Goal: Task Accomplishment & Management: Manage account settings

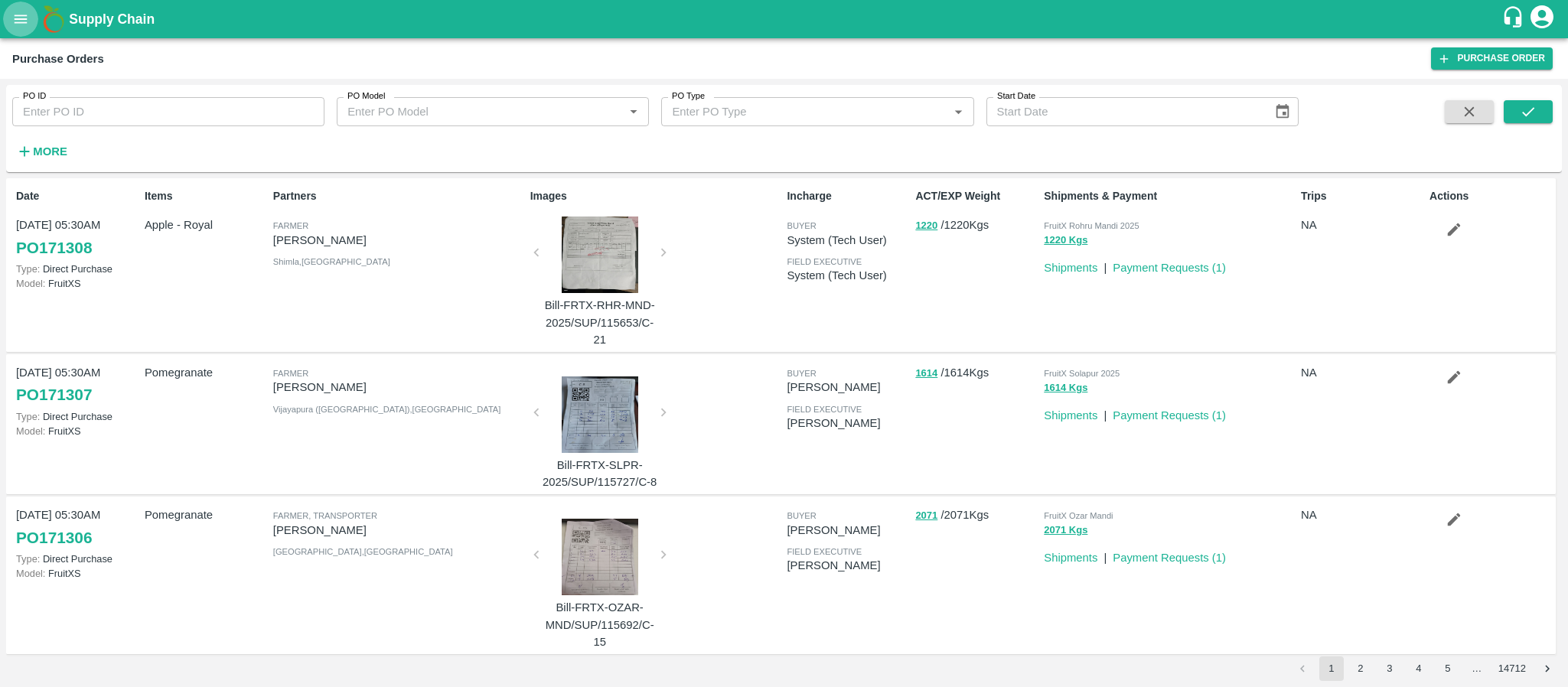
click at [17, 7] on button "open drawer" at bounding box center [20, 19] width 35 height 35
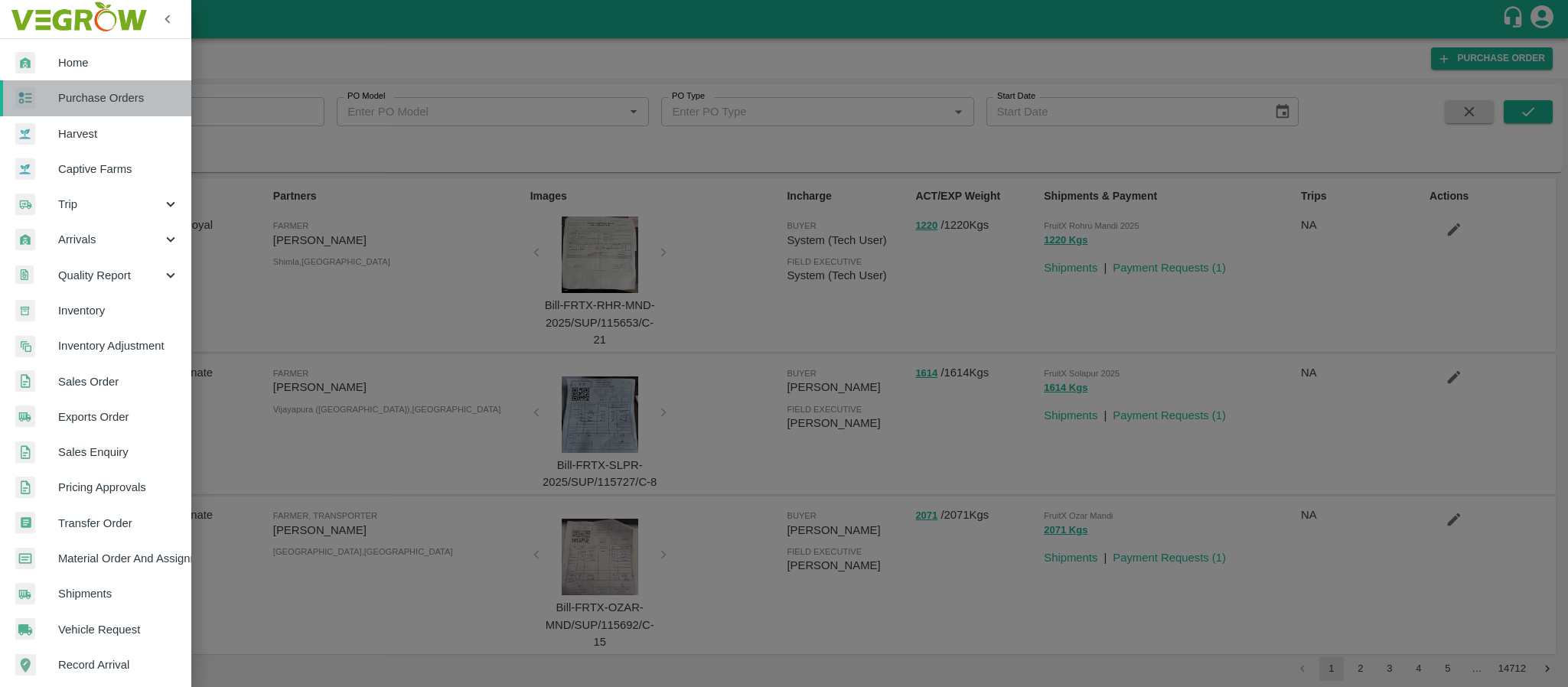
click at [83, 89] on span "Purchase Orders" at bounding box center [118, 97] width 121 height 16
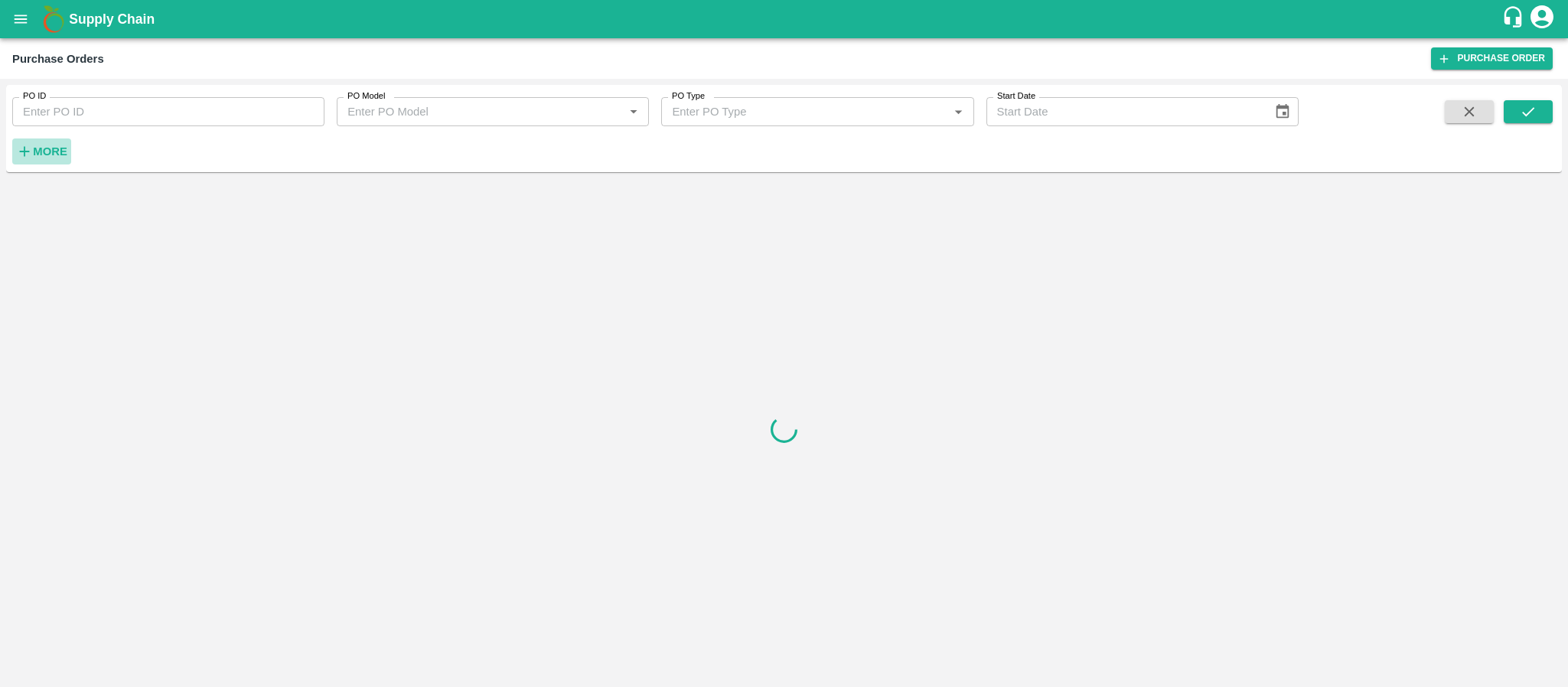
click at [49, 146] on strong "More" at bounding box center [50, 151] width 34 height 13
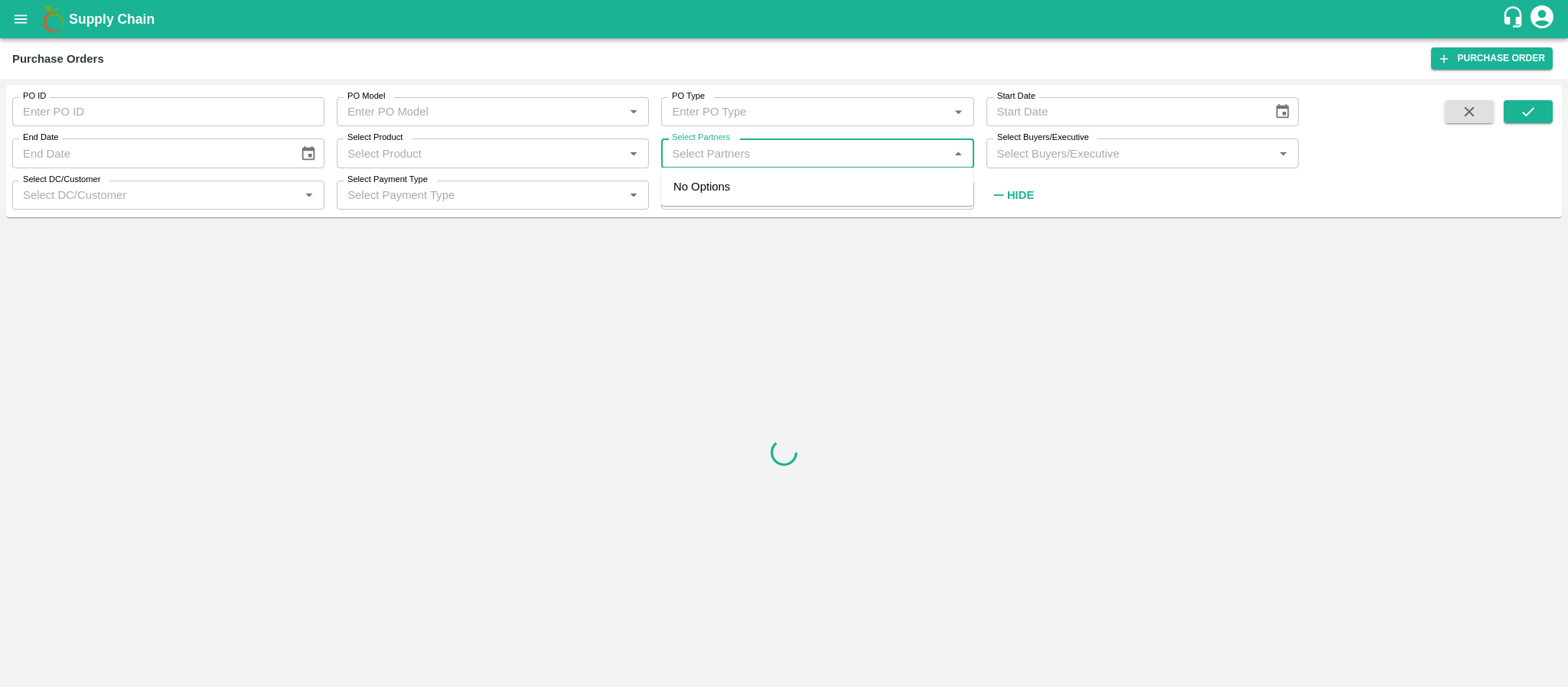
click at [826, 149] on input "Select Partners" at bounding box center [805, 152] width 278 height 19
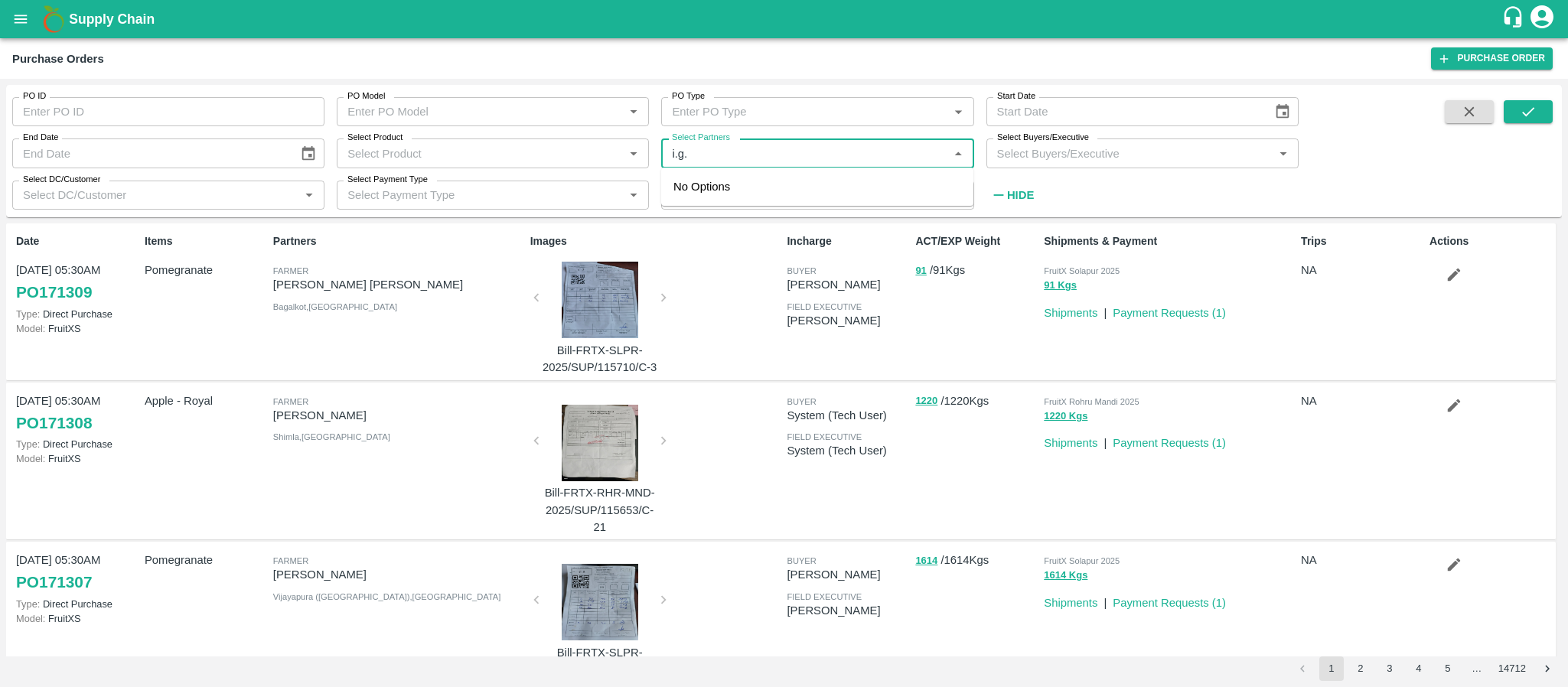
click at [756, 156] on input "Select Partners" at bounding box center [805, 152] width 278 height 19
type input "i"
type input "I.G."
click at [700, 202] on input "checkbox" at bounding box center [695, 204] width 31 height 31
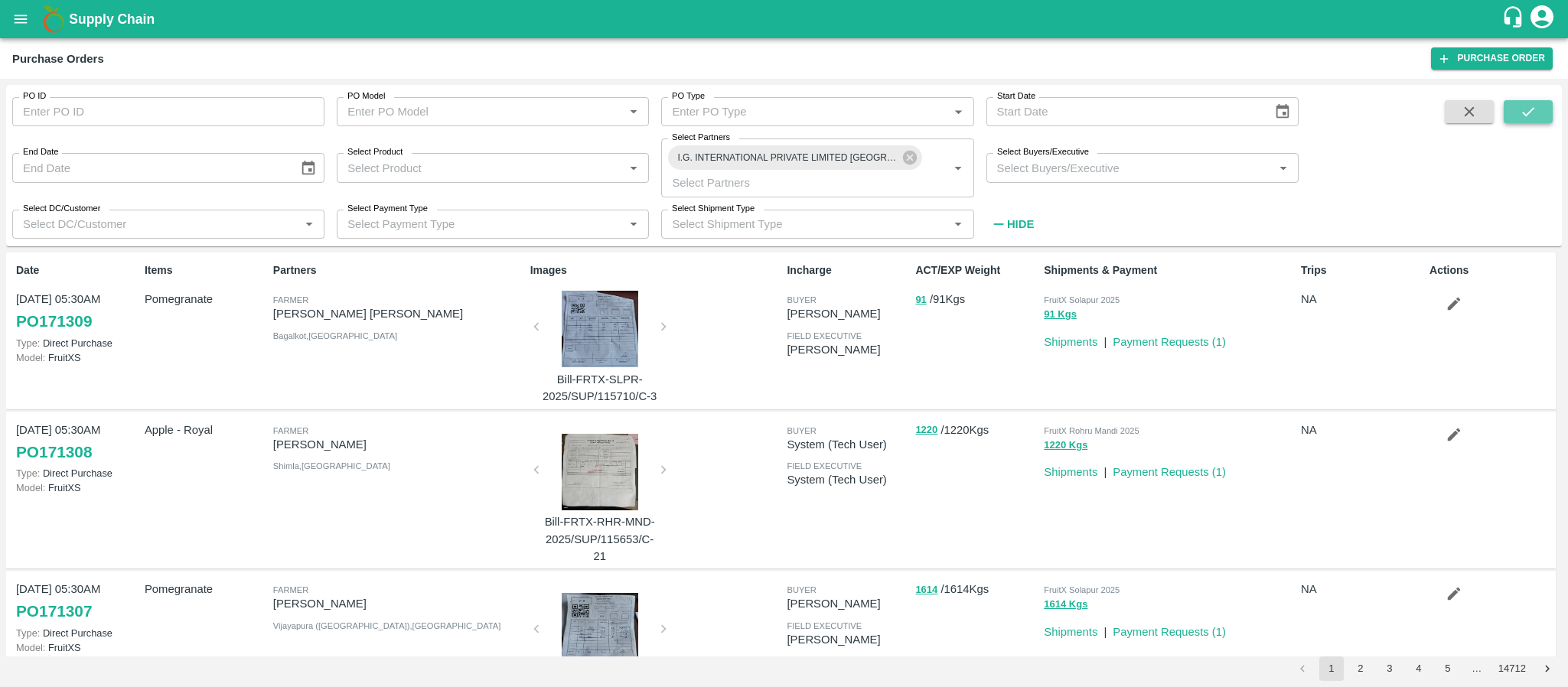
click at [1537, 108] on button "submit" at bounding box center [1528, 112] width 49 height 23
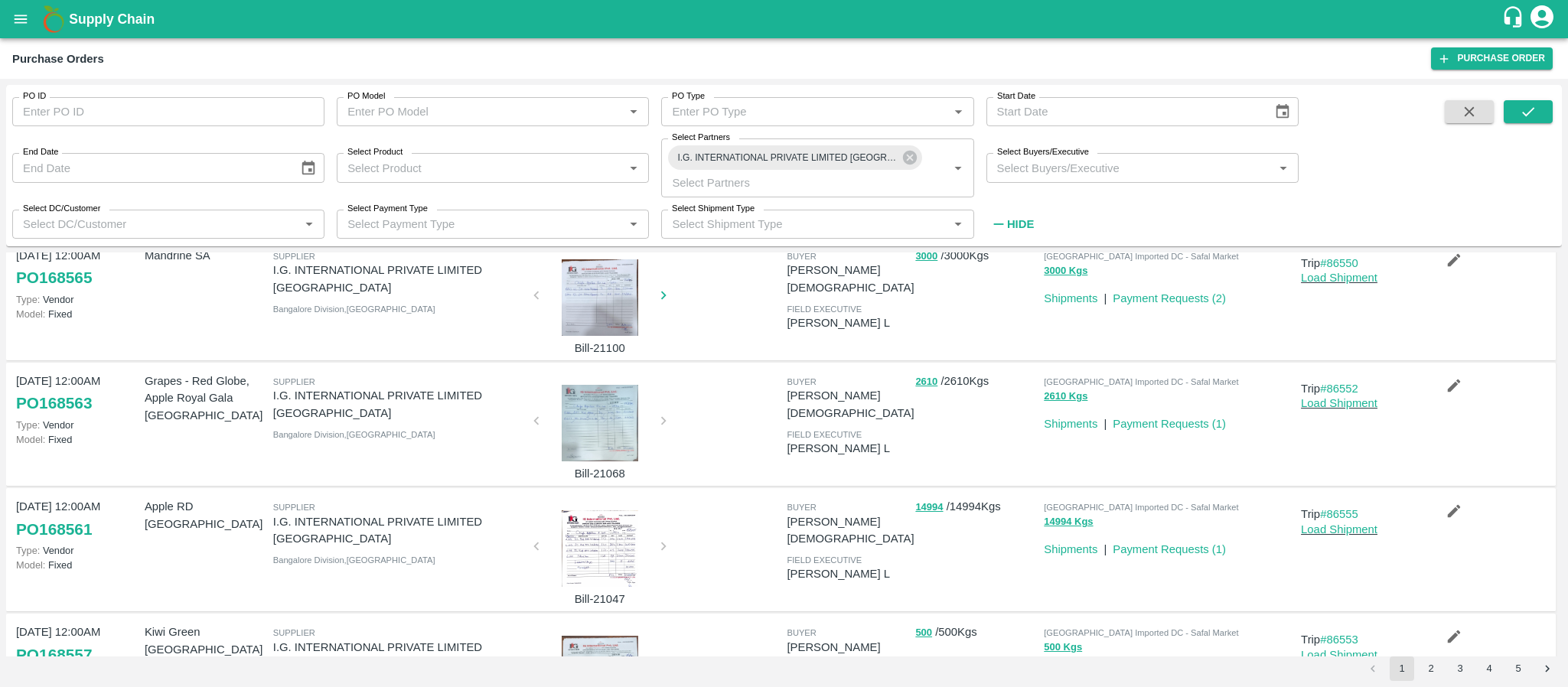
scroll to position [475, 0]
click at [1190, 542] on link "Payment Requests ( 1 )" at bounding box center [1169, 548] width 114 height 13
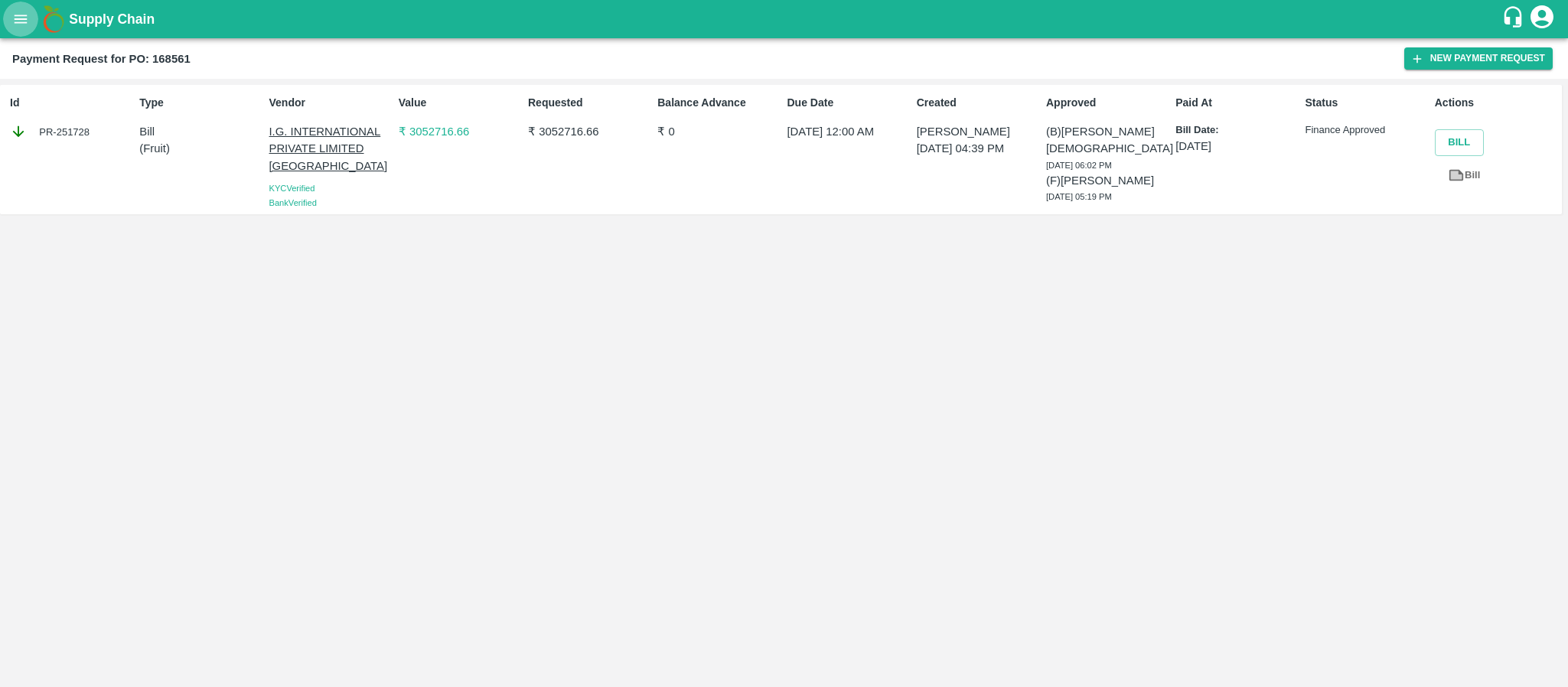
click at [10, 13] on button "open drawer" at bounding box center [20, 19] width 35 height 35
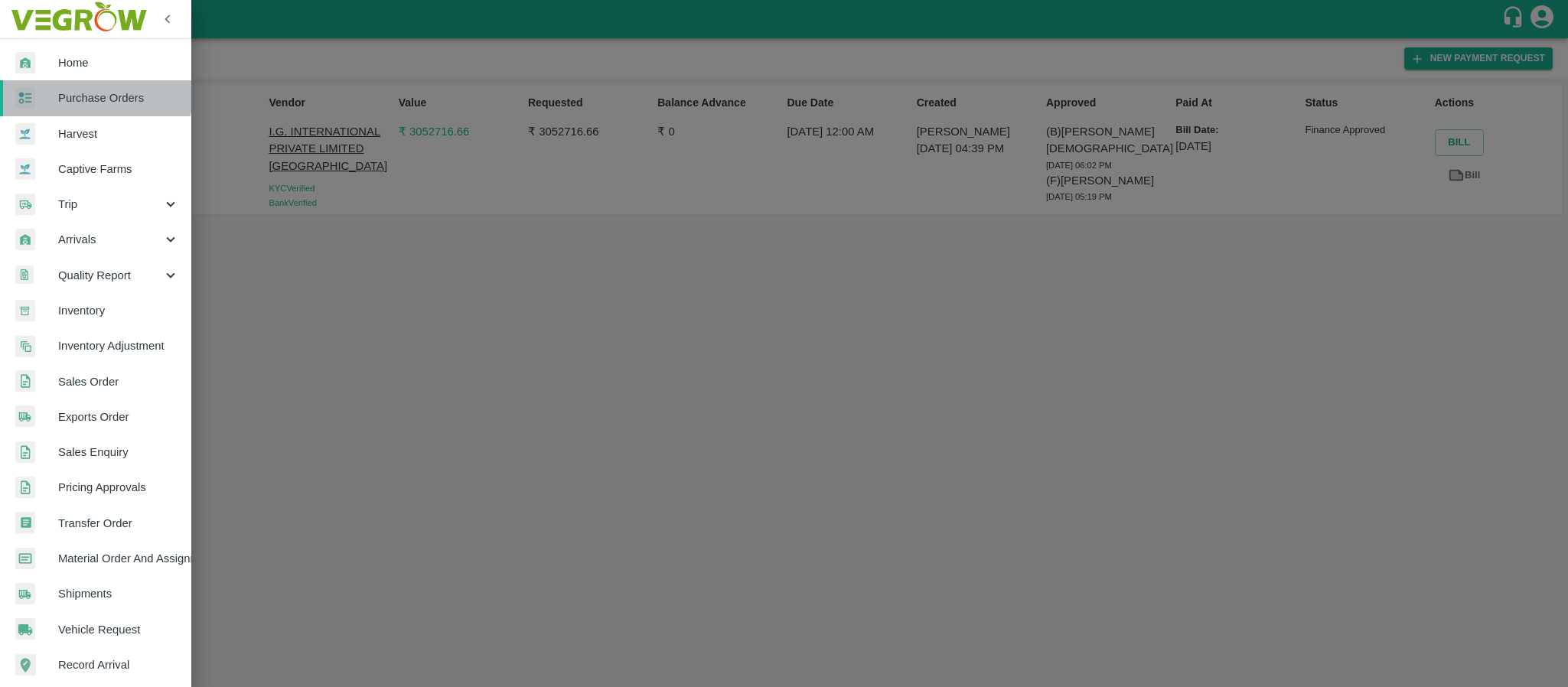
click at [78, 94] on span "Purchase Orders" at bounding box center [118, 97] width 121 height 16
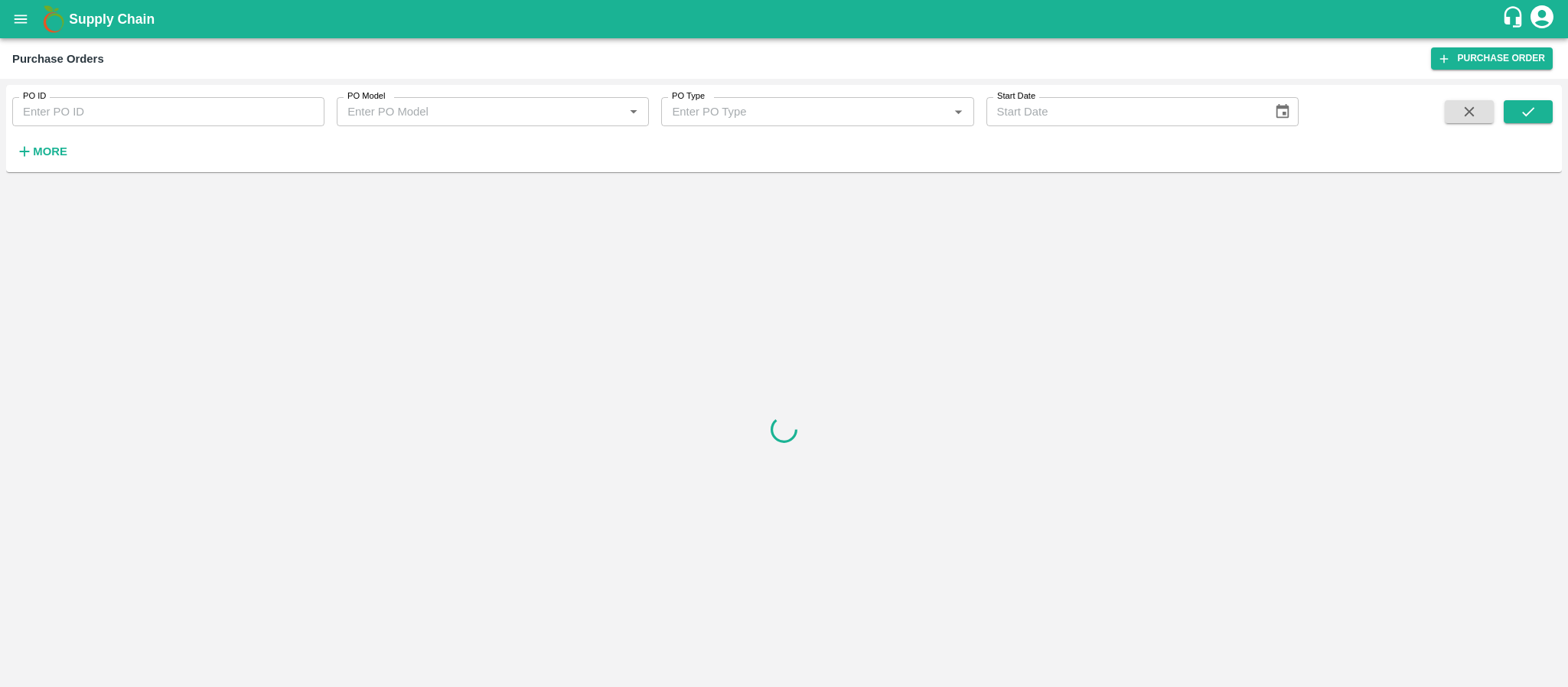
click at [71, 151] on div "PO ID PO ID PO Model PO Model   * PO Type PO Type   * Start Date Start Date More" at bounding box center [650, 125] width 1299 height 80
click at [57, 149] on strong "More" at bounding box center [50, 151] width 34 height 13
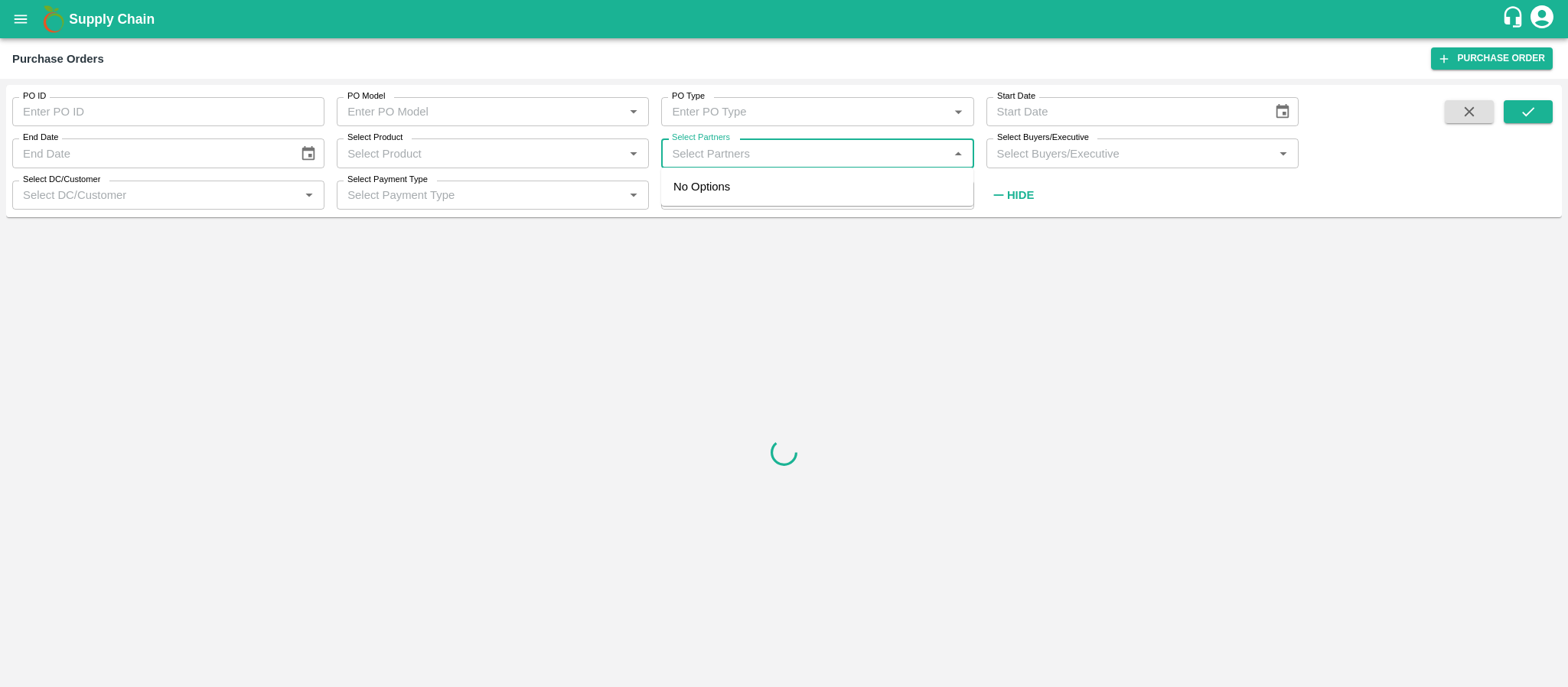
click at [707, 147] on input "Select Partners" at bounding box center [805, 152] width 278 height 19
type input "CHEVAS"
click at [696, 190] on input "checkbox" at bounding box center [695, 195] width 31 height 31
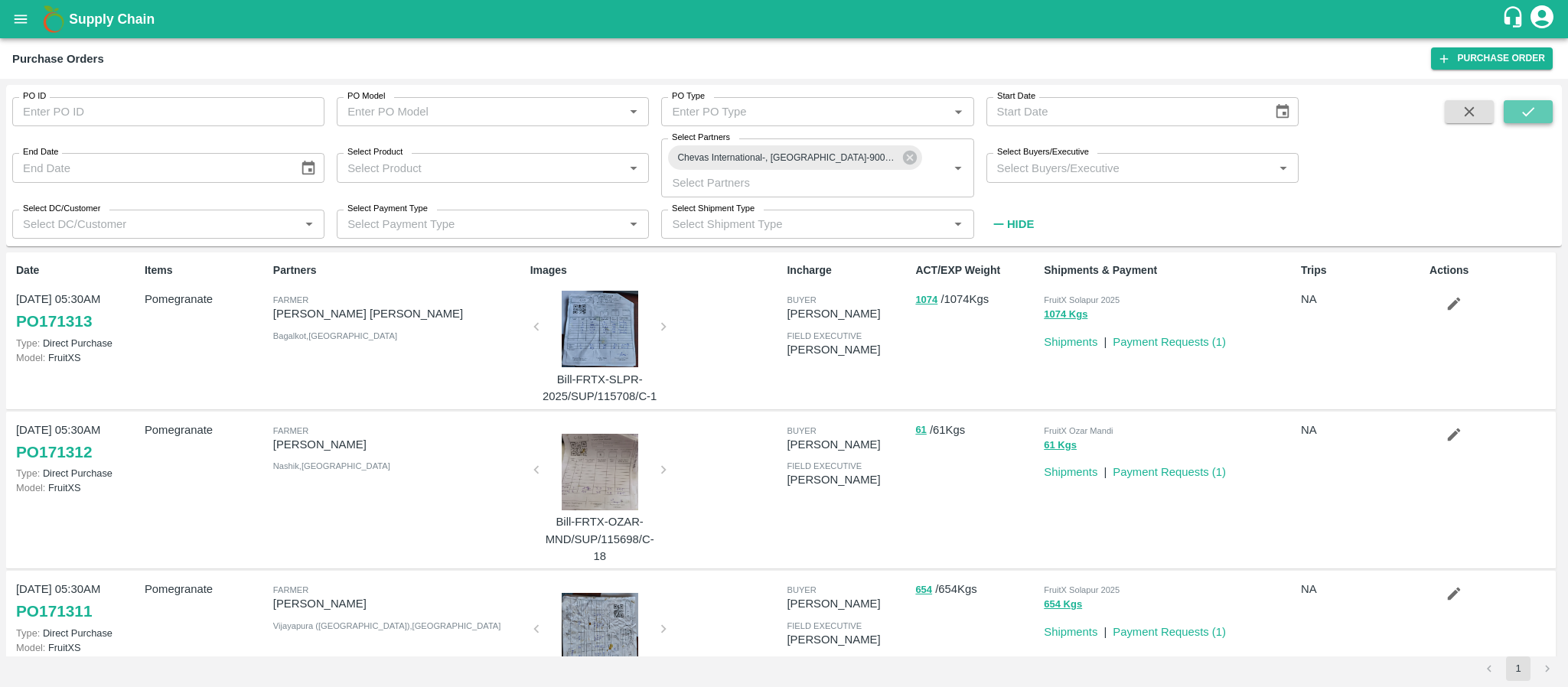
click at [1532, 117] on icon "submit" at bounding box center [1528, 111] width 17 height 16
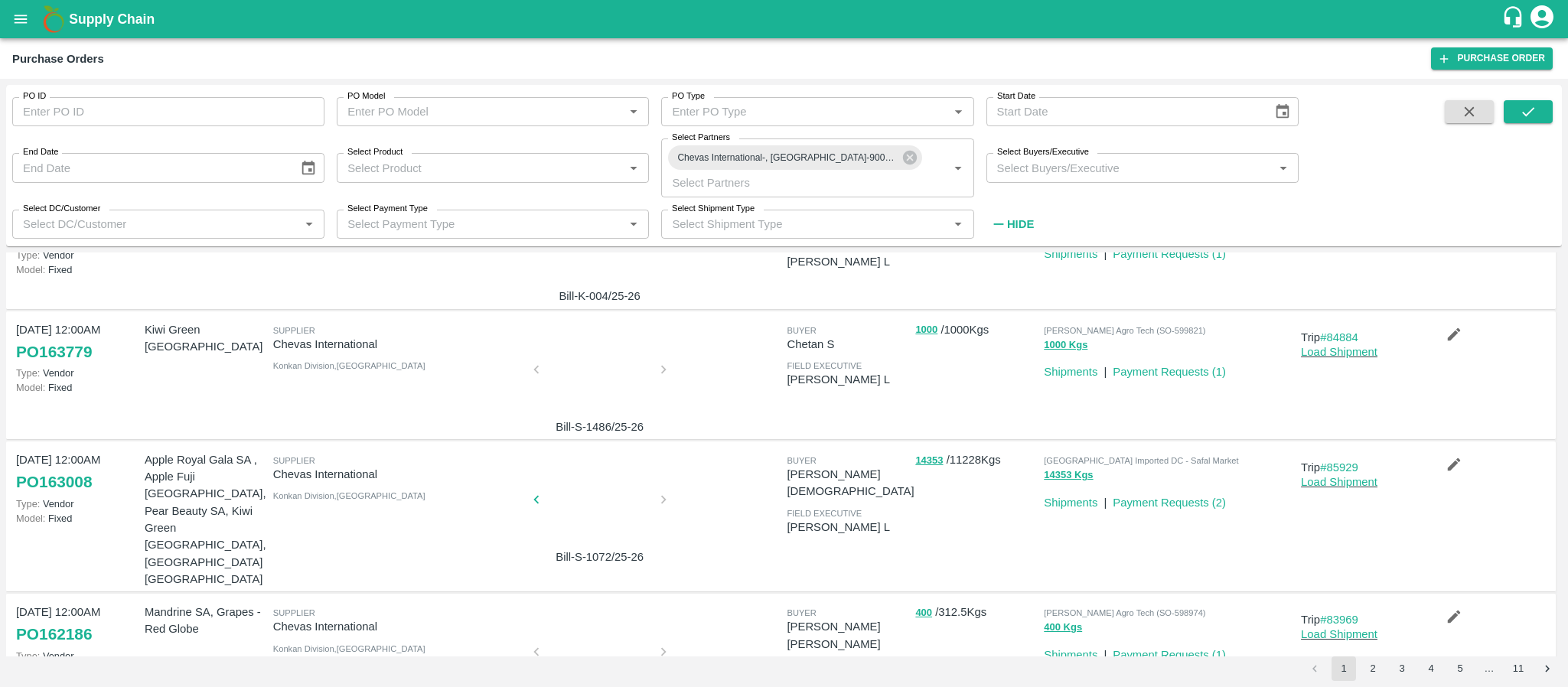
scroll to position [95, 0]
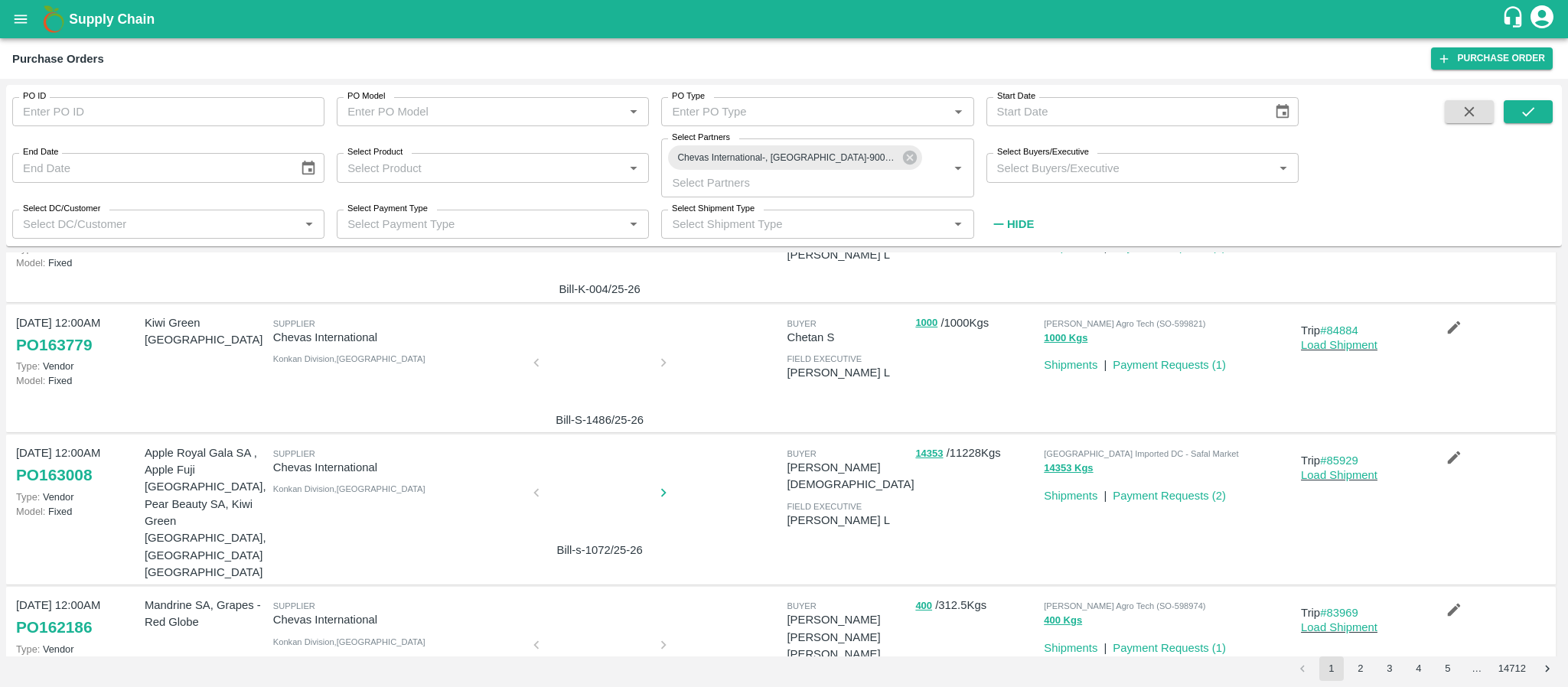
click at [560, 478] on div at bounding box center [600, 498] width 115 height 82
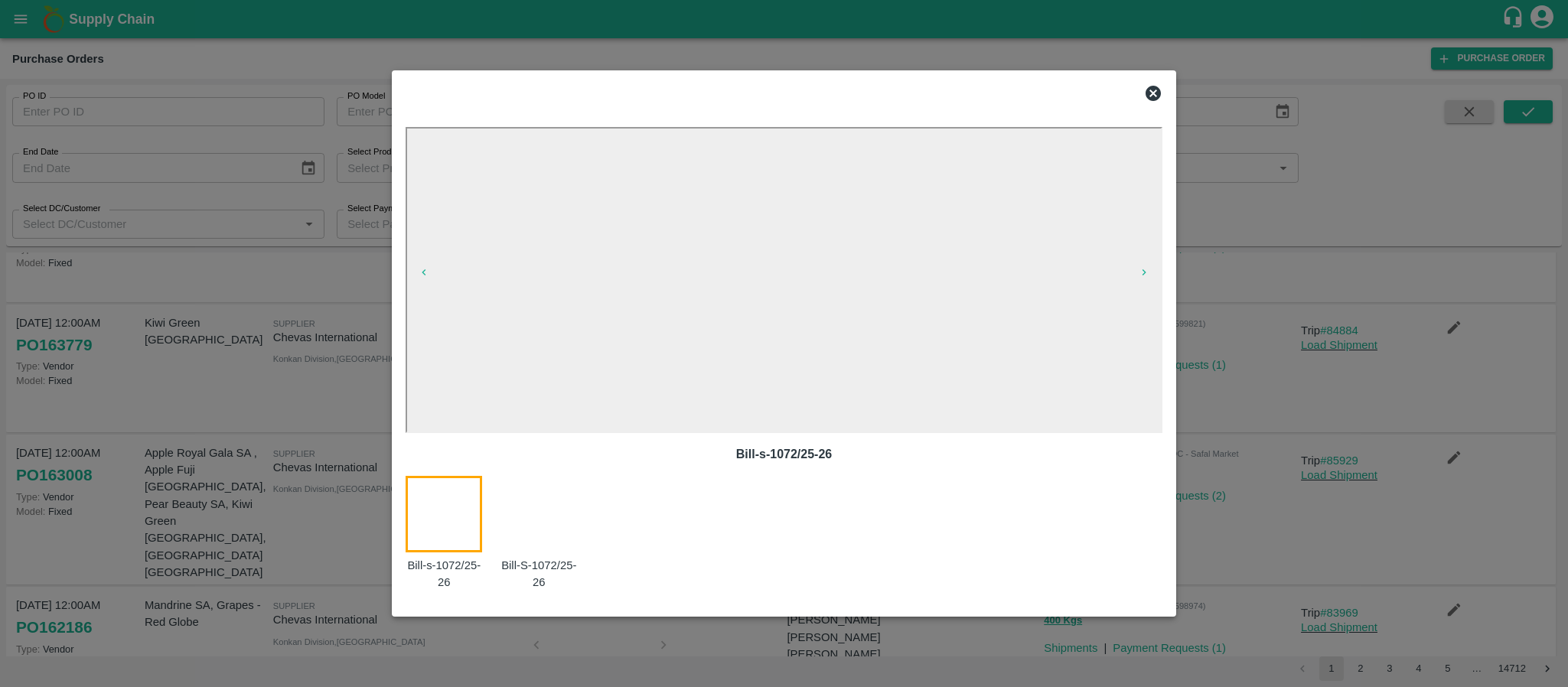
click at [1152, 96] on icon at bounding box center [1153, 93] width 16 height 16
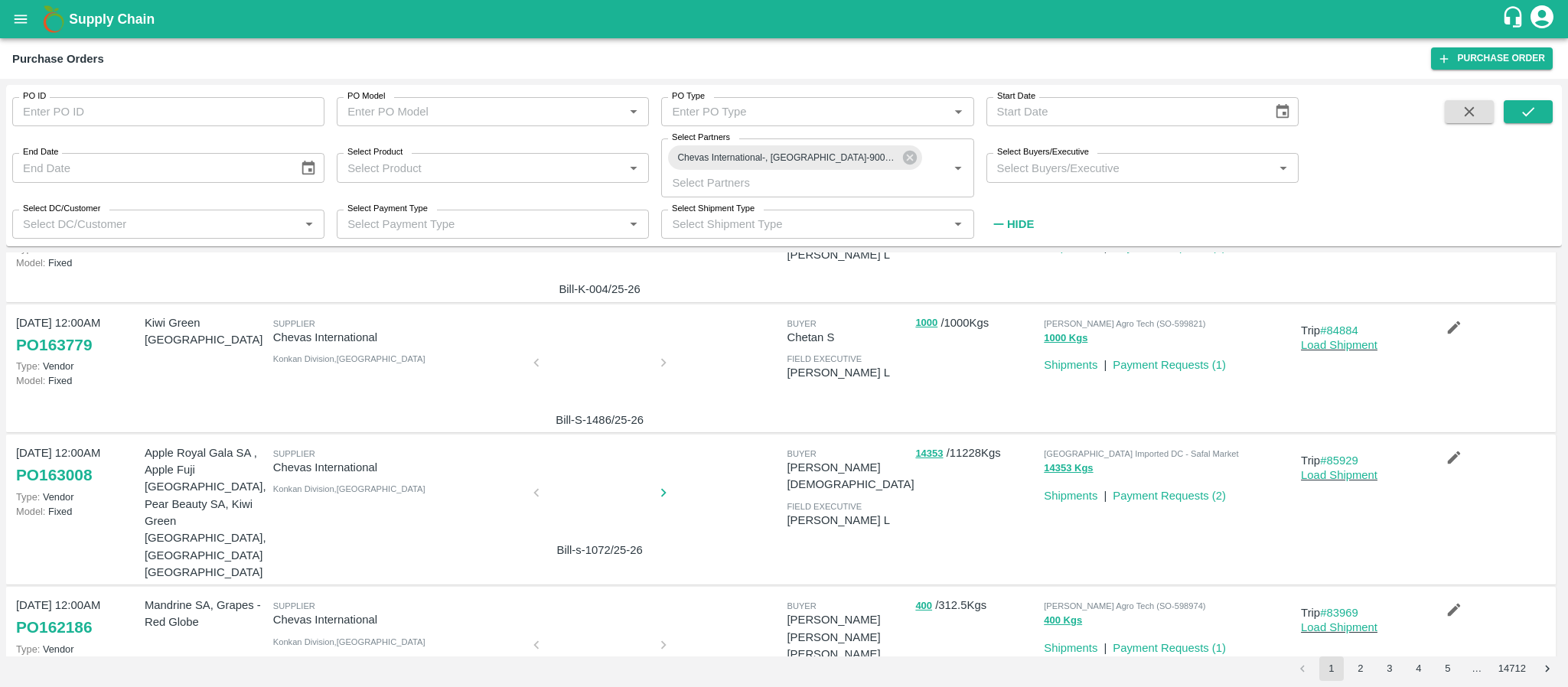
click at [141, 439] on div "Apple Royal Gala SA , Apple Fuji Italy, Pear Beauty SA, Kiwi Green Chile, Avaca…" at bounding box center [203, 509] width 128 height 143
click at [967, 444] on p "14353 / 11228 Kgs" at bounding box center [977, 453] width 122 height 17
click at [1337, 454] on link "#85929" at bounding box center [1339, 460] width 38 height 13
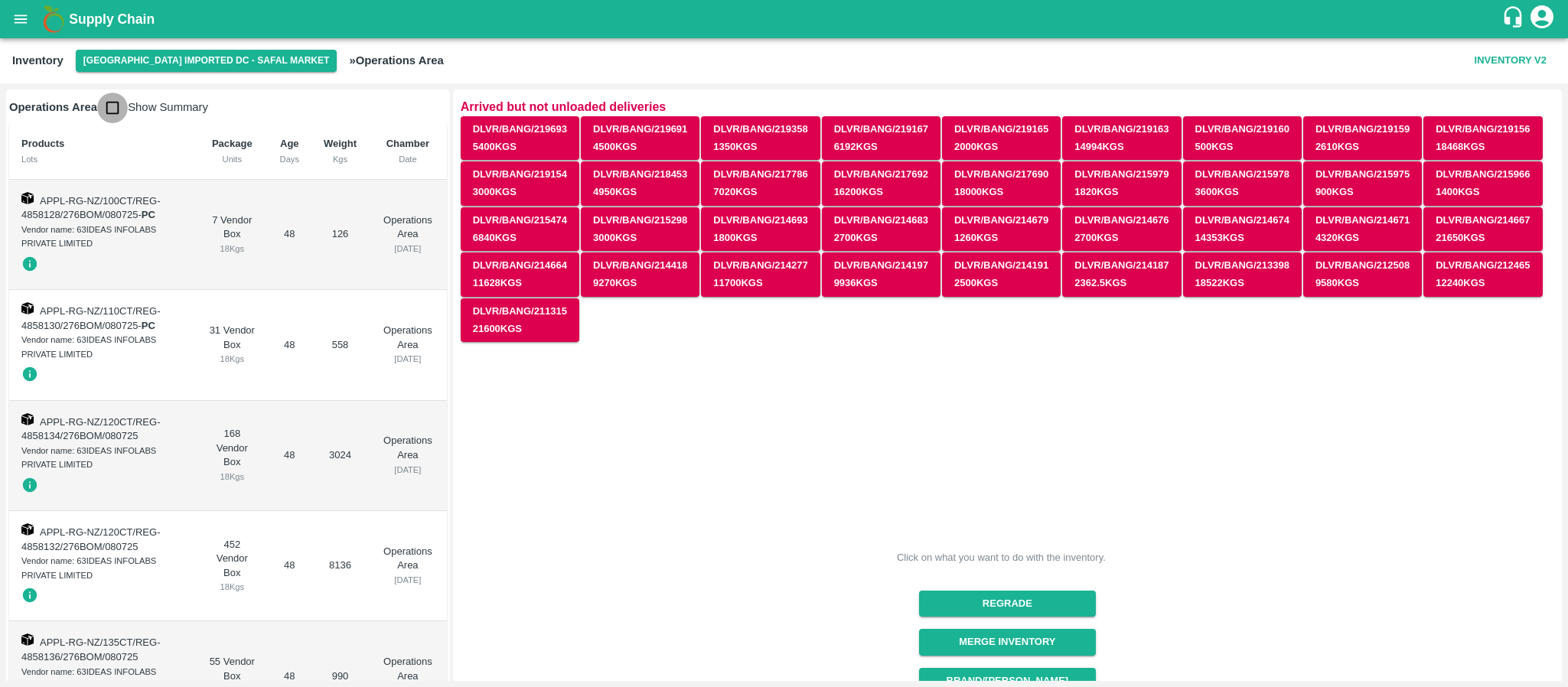
drag, startPoint x: 111, startPoint y: 94, endPoint x: 109, endPoint y: 104, distance: 10.2
click at [109, 104] on input "checkbox" at bounding box center [113, 108] width 31 height 31
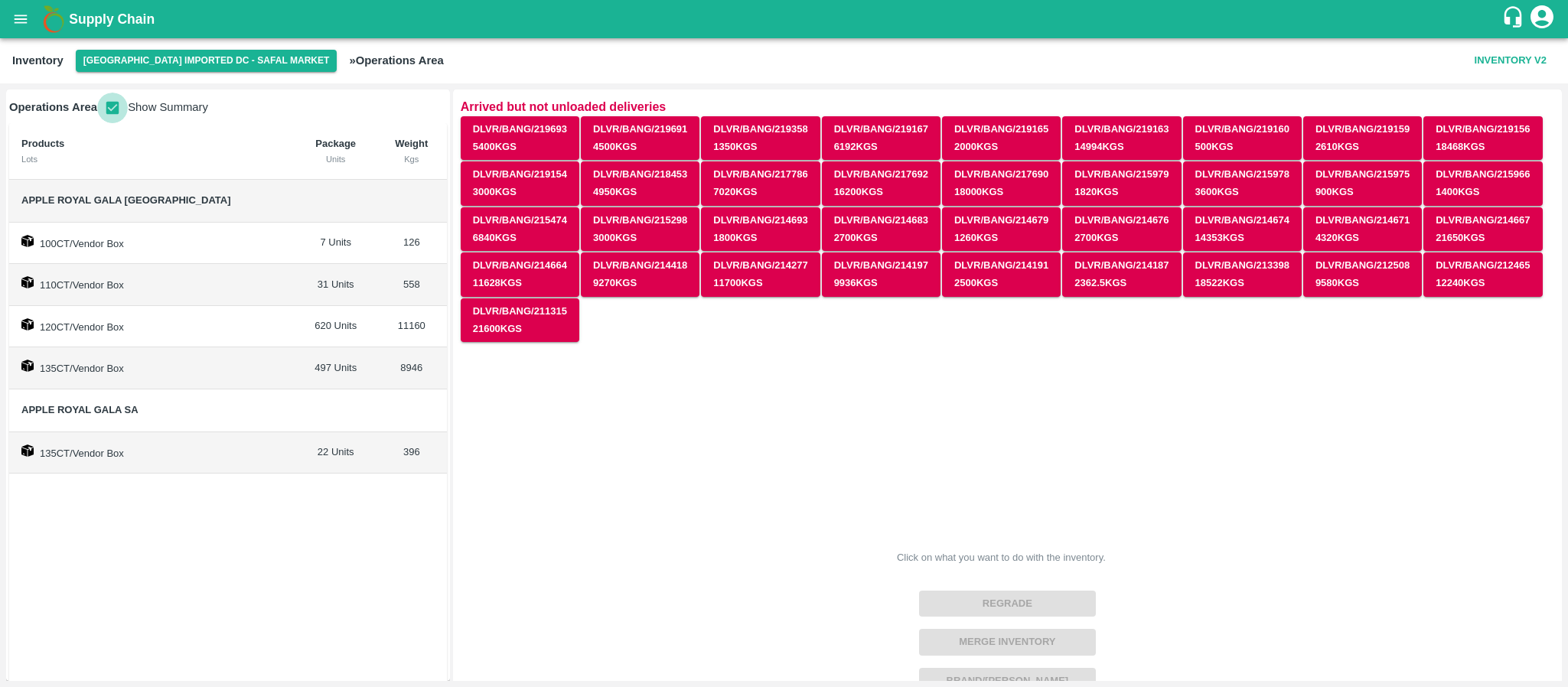
click at [109, 104] on input "checkbox" at bounding box center [113, 108] width 31 height 31
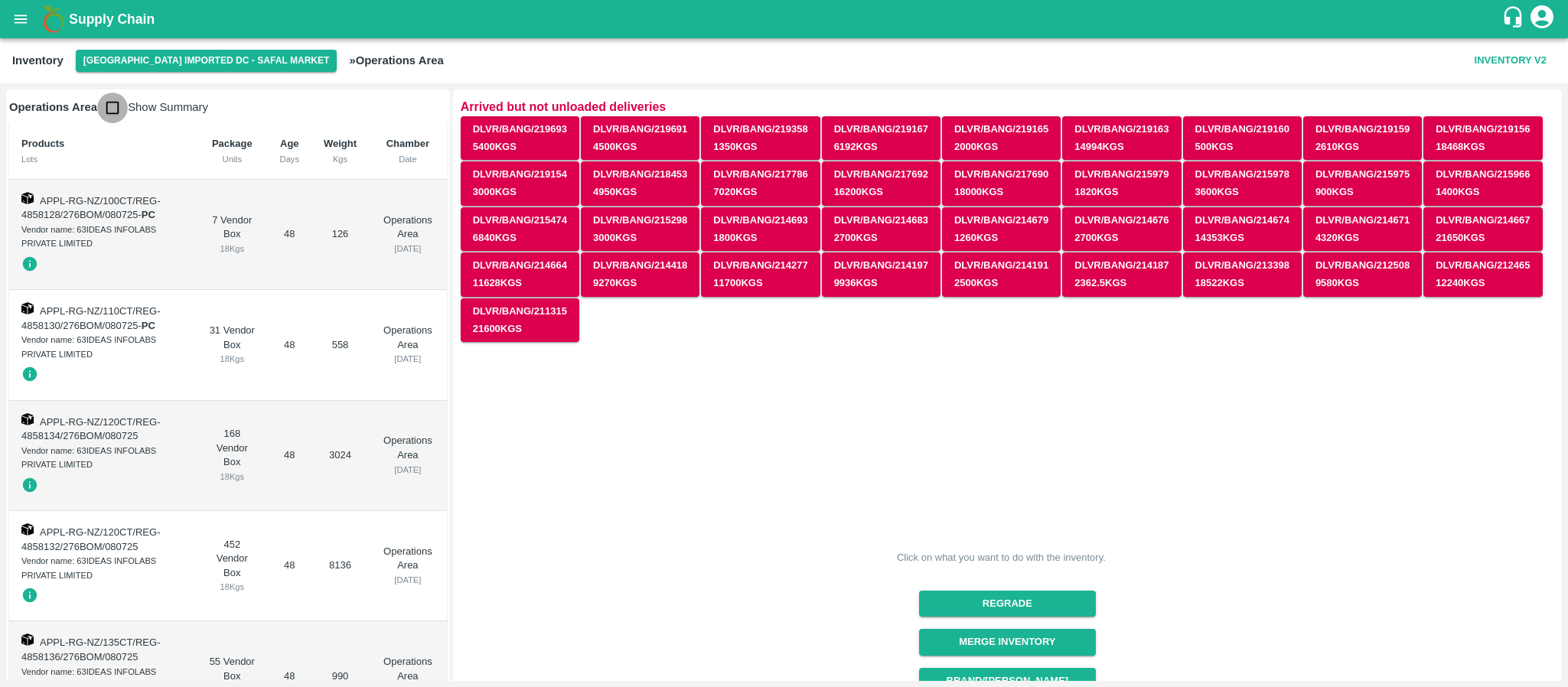
click at [109, 104] on input "checkbox" at bounding box center [113, 108] width 31 height 31
checkbox input "true"
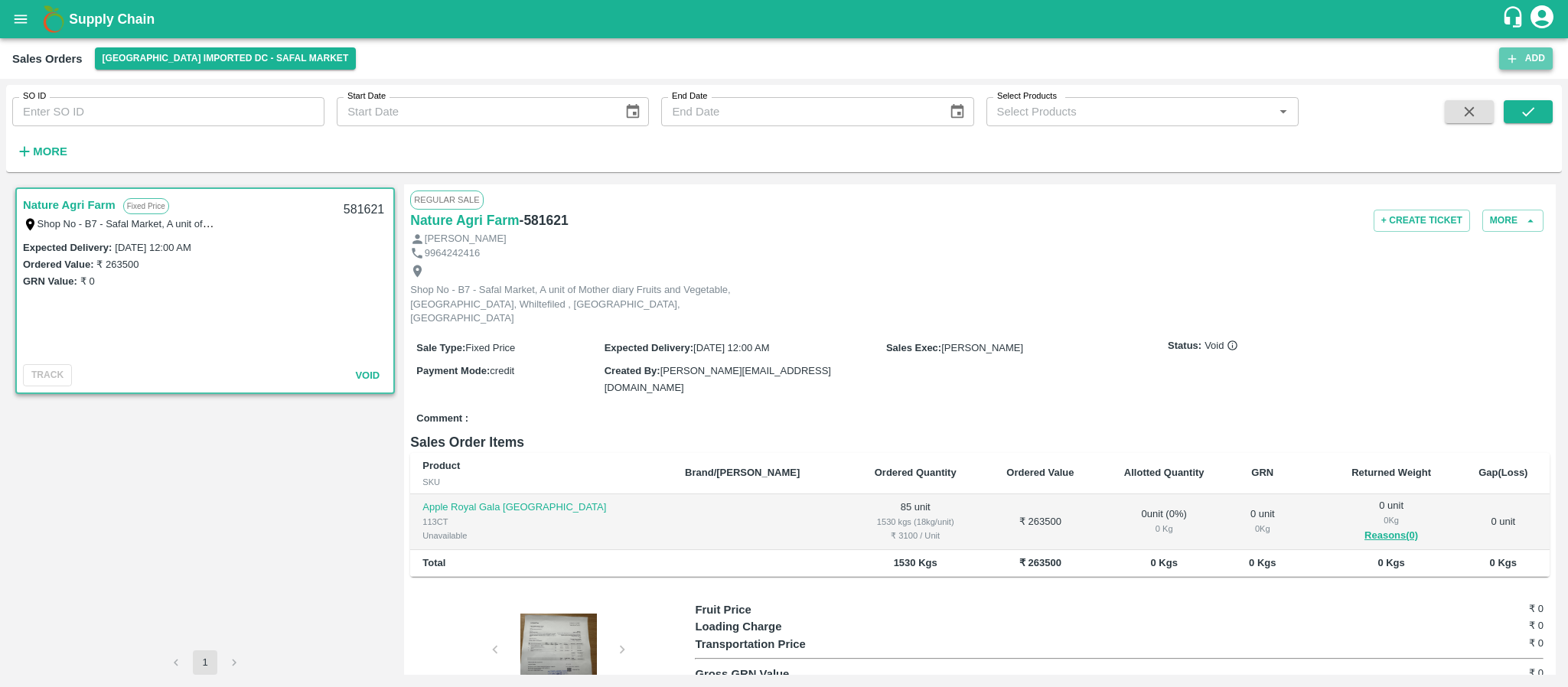
click at [1517, 52] on icon "button" at bounding box center [1513, 59] width 14 height 14
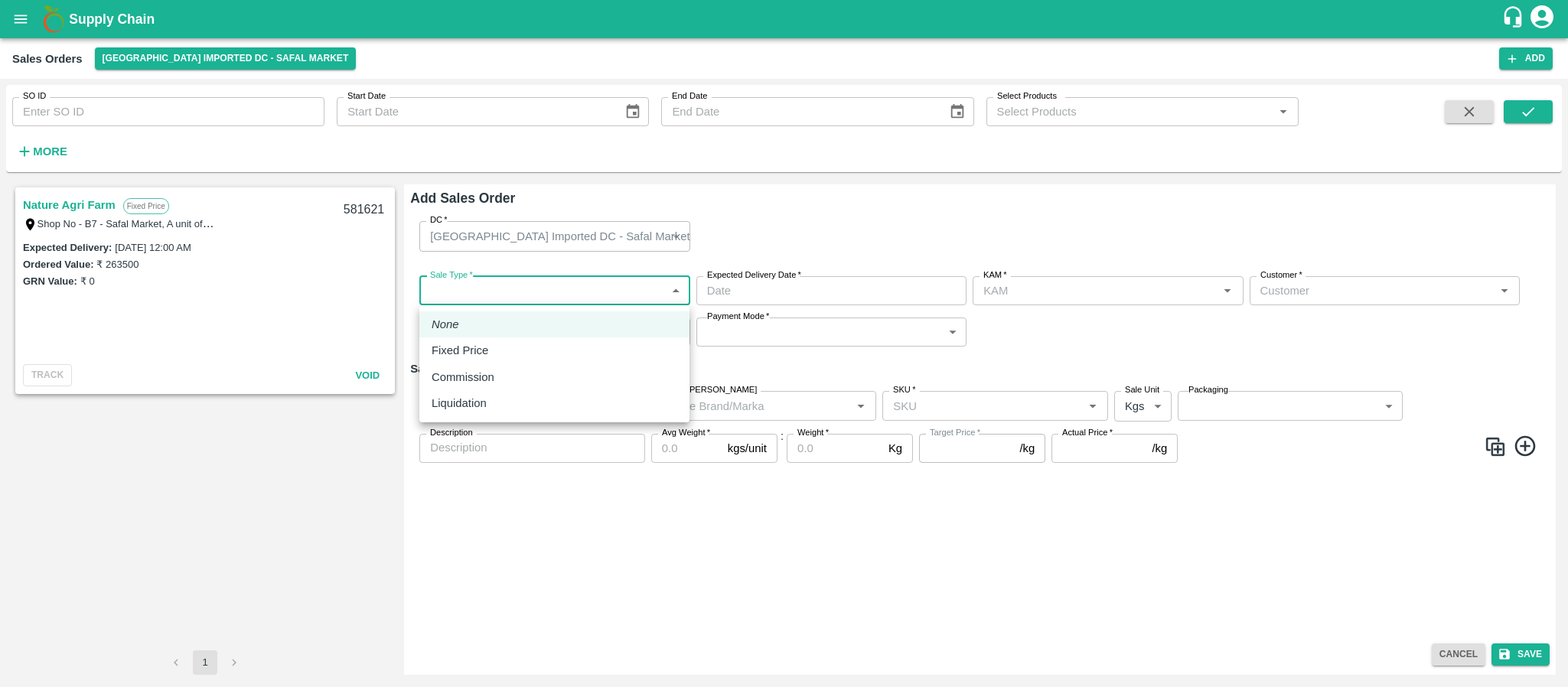
click at [522, 287] on body "Supply Chain Sales Orders Bangalore Imported DC - Safal Market Add SO ID SO ID …" at bounding box center [784, 344] width 1568 height 687
click at [504, 340] on li "Fixed Price" at bounding box center [554, 350] width 270 height 26
type input "1"
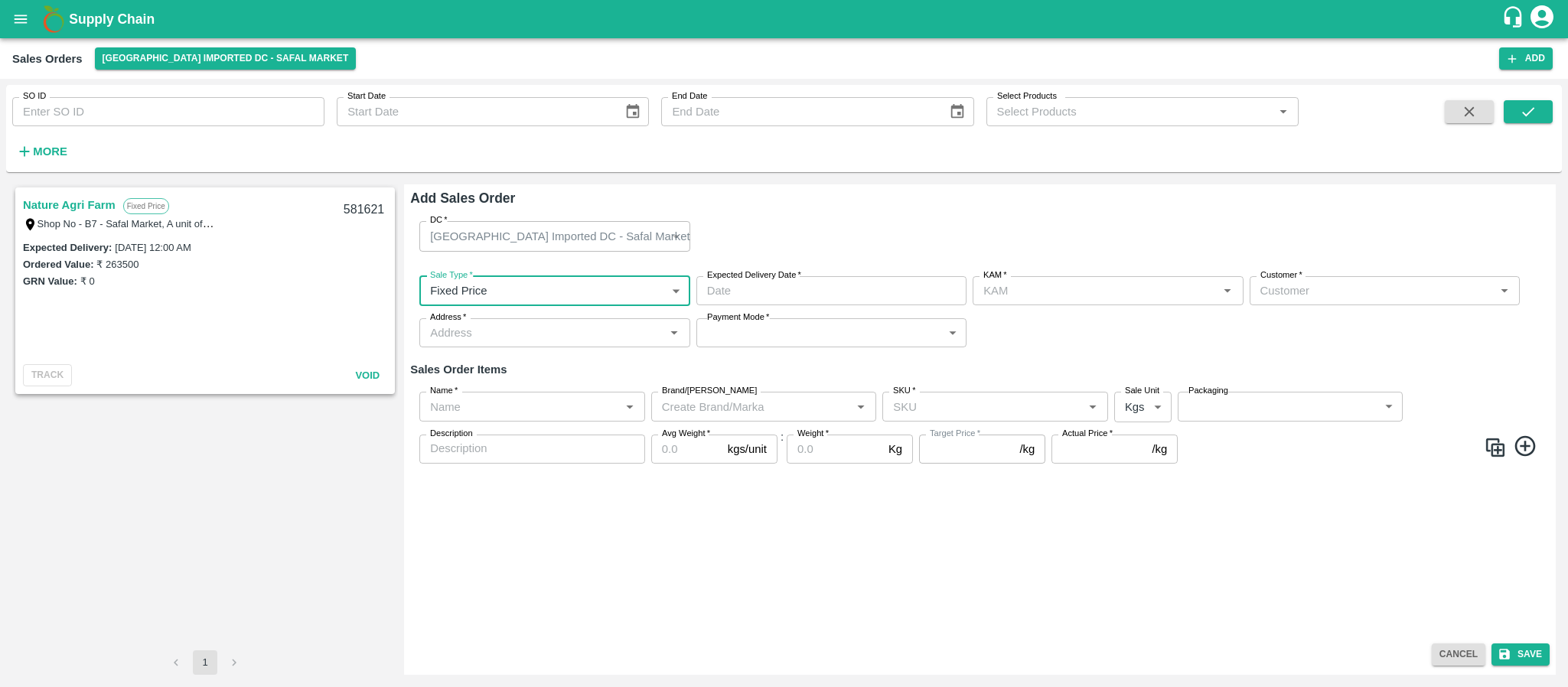
type input "DD/MM/YYYY hh:mm aa"
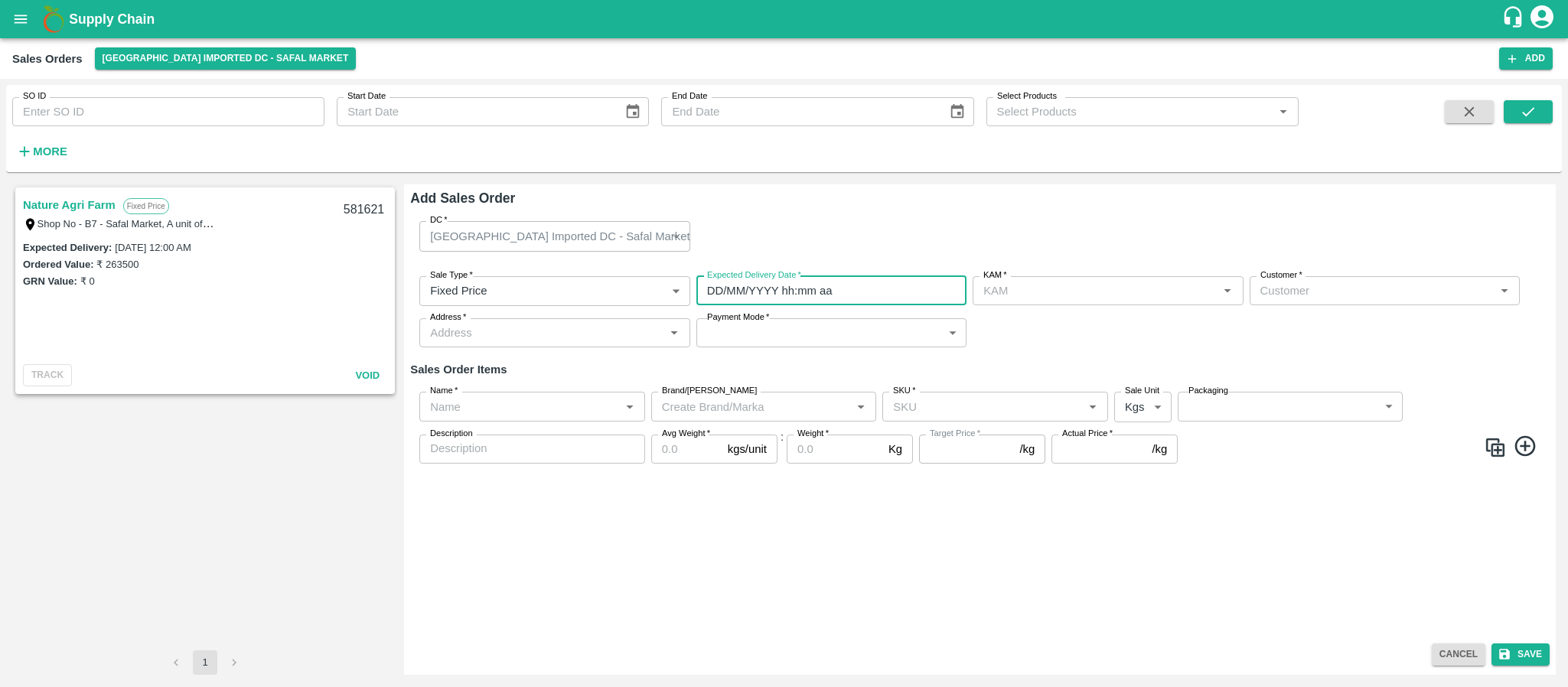
click at [785, 296] on input "DD/MM/YYYY hh:mm aa" at bounding box center [825, 291] width 259 height 29
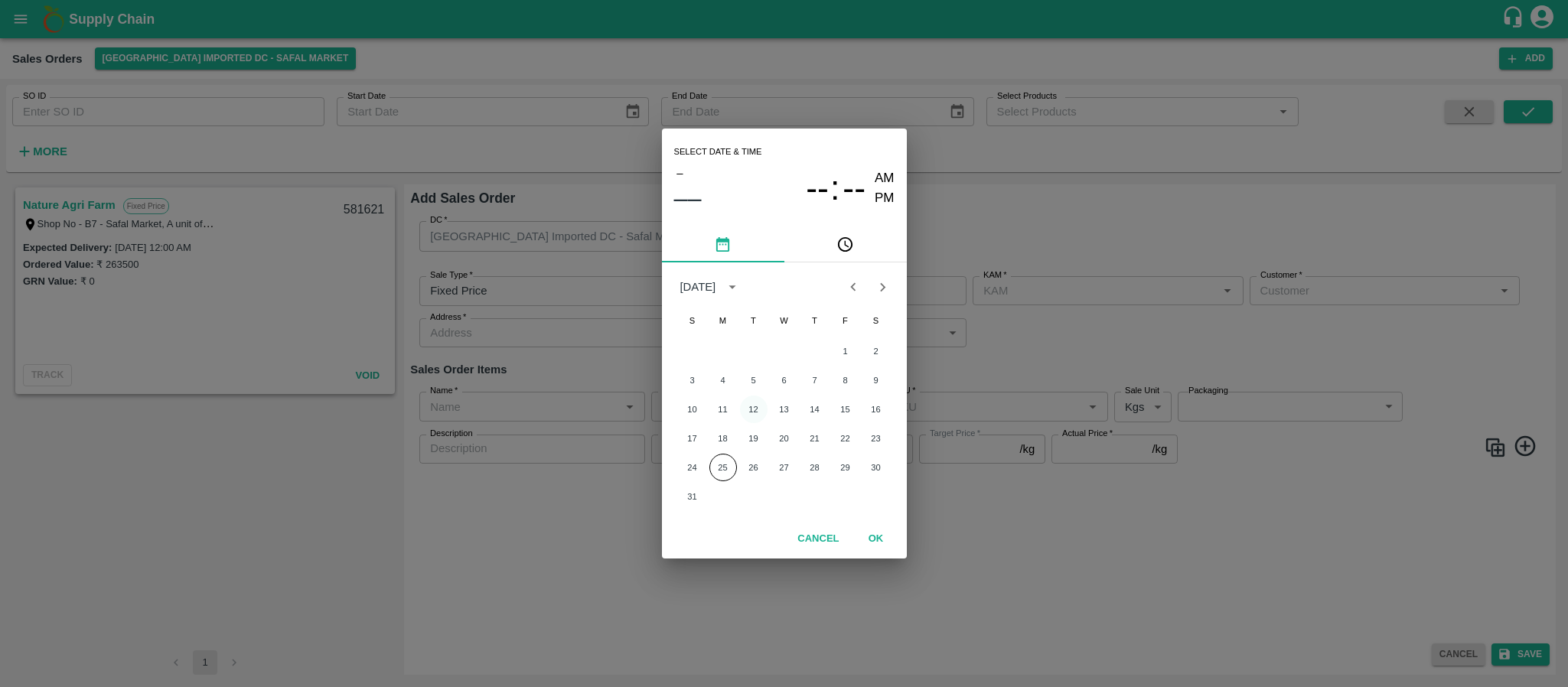
type input "[PERSON_NAME]"
click at [726, 477] on button "25" at bounding box center [723, 468] width 27 height 27
type input "25/08/2025 12:00 AM"
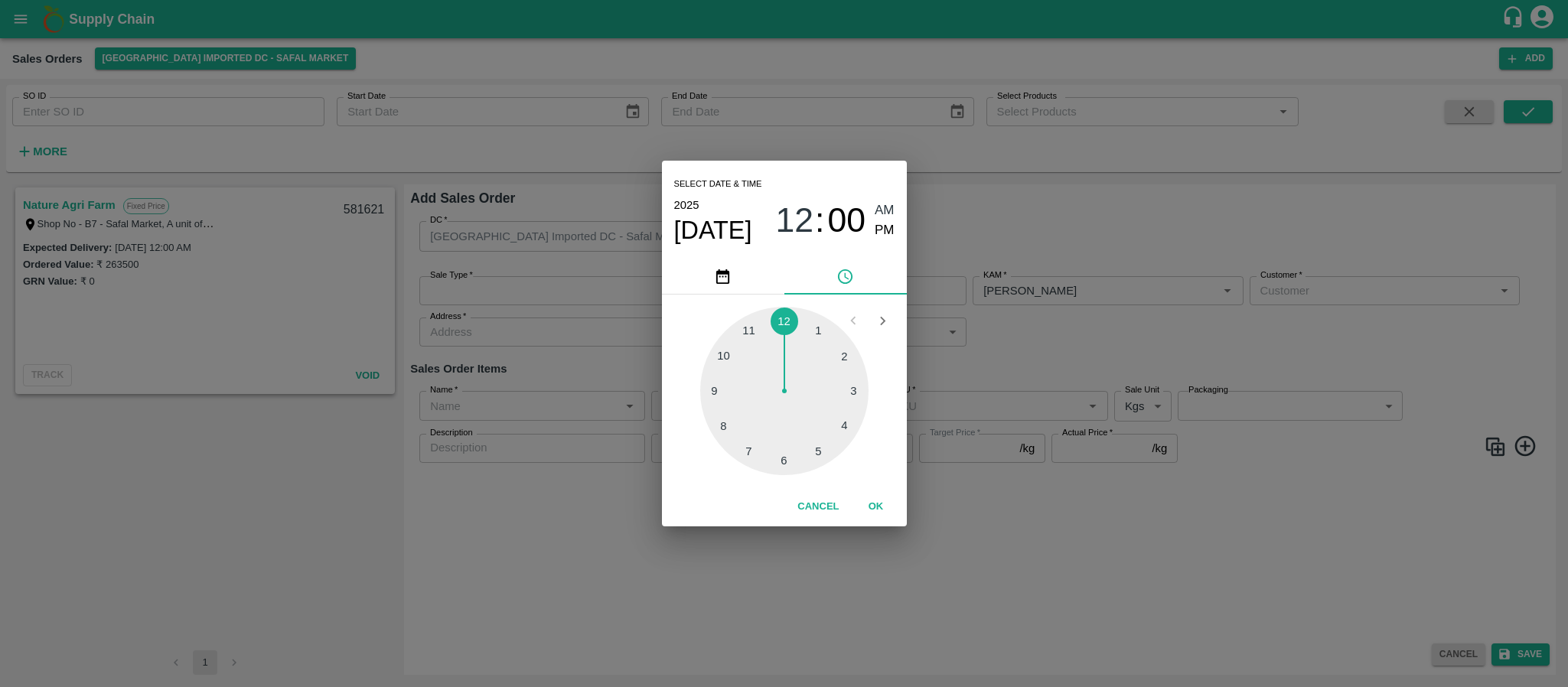
click at [1077, 343] on div "Select date & time 2025 Aug 25 12 : 00 AM PM 1 2 3 4 5 6 7 8 9 10 11 12 Cancel …" at bounding box center [784, 344] width 1568 height 687
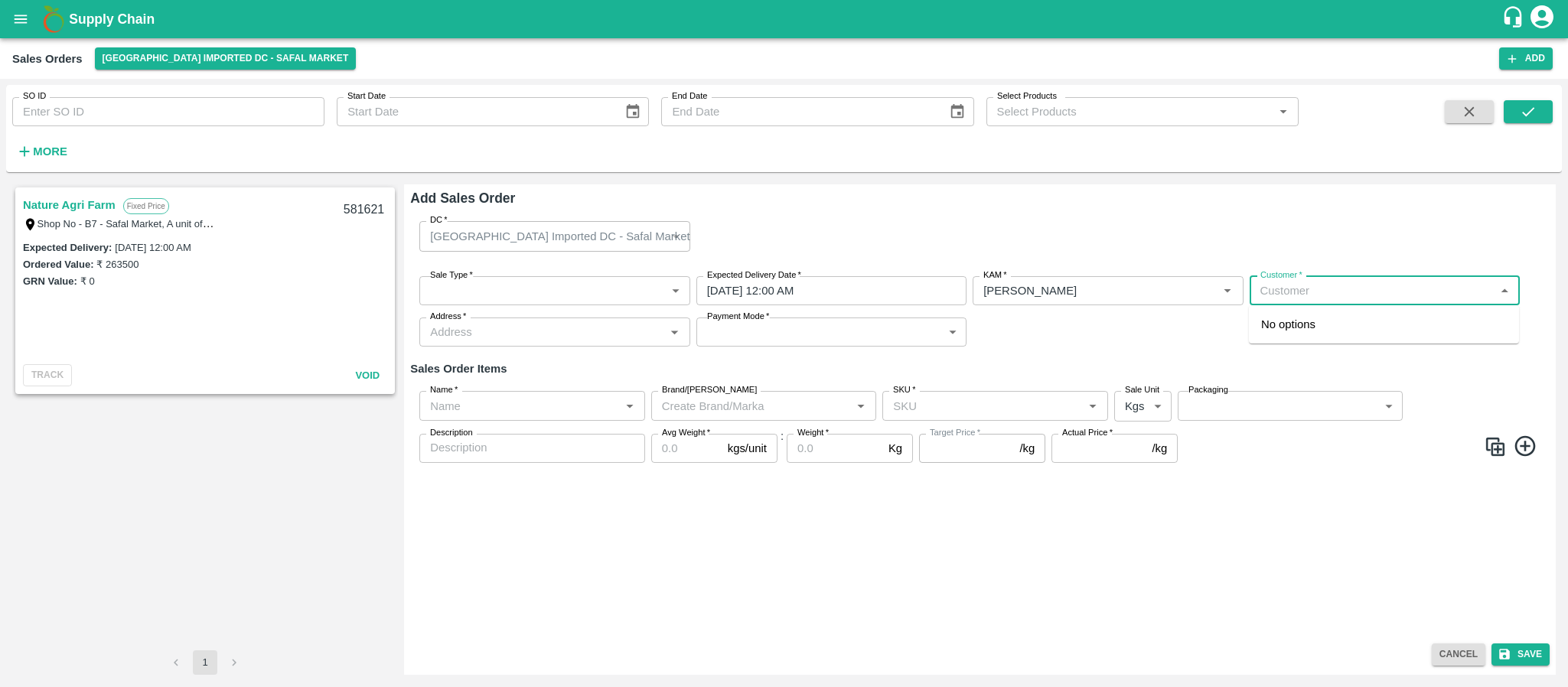
click at [1290, 284] on input "Customer   *" at bounding box center [1372, 290] width 236 height 19
type input "FRESH PICKS"
click at [1241, 233] on div "DC   * Bangalore Imported DC - Safal Market 57 DC" at bounding box center [981, 236] width 1140 height 54
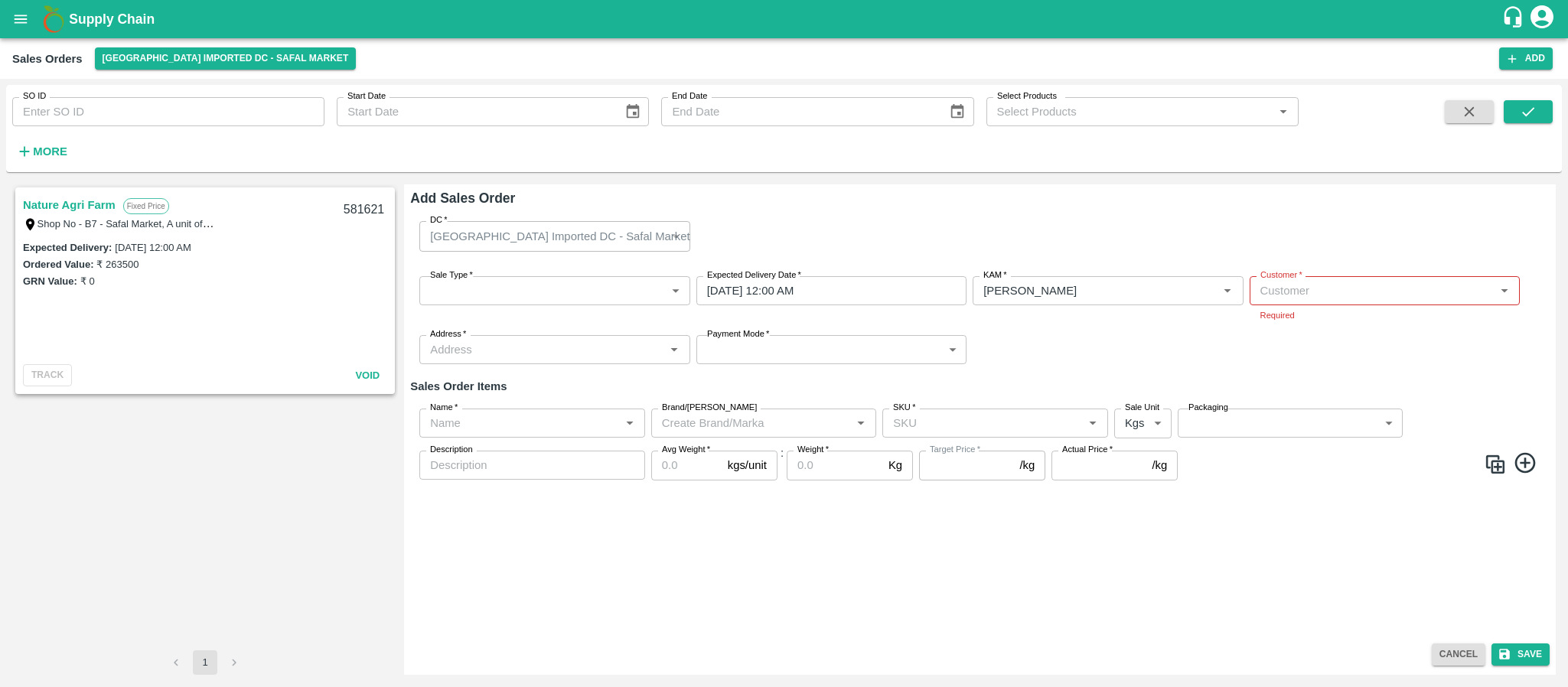
click at [1297, 303] on div "Customer   *" at bounding box center [1385, 291] width 270 height 29
type input "F"
type input "FRESH PICK"
click at [1465, 660] on button "Cancel" at bounding box center [1458, 654] width 53 height 22
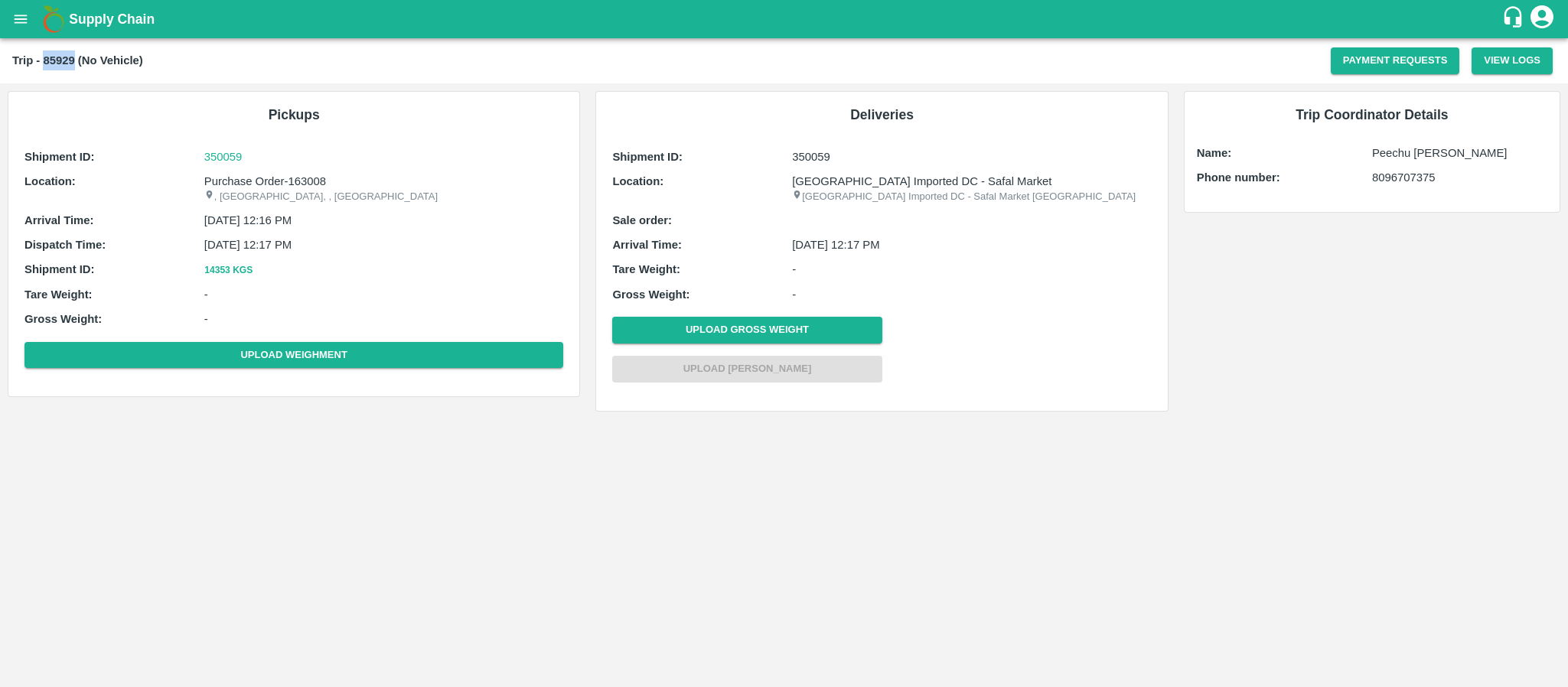
drag, startPoint x: 42, startPoint y: 59, endPoint x: 74, endPoint y: 58, distance: 32.0
click at [74, 58] on b "Trip - 85929 (No Vehicle)" at bounding box center [78, 60] width 131 height 13
copy b "85929"
click at [8, 16] on button "open drawer" at bounding box center [20, 19] width 35 height 35
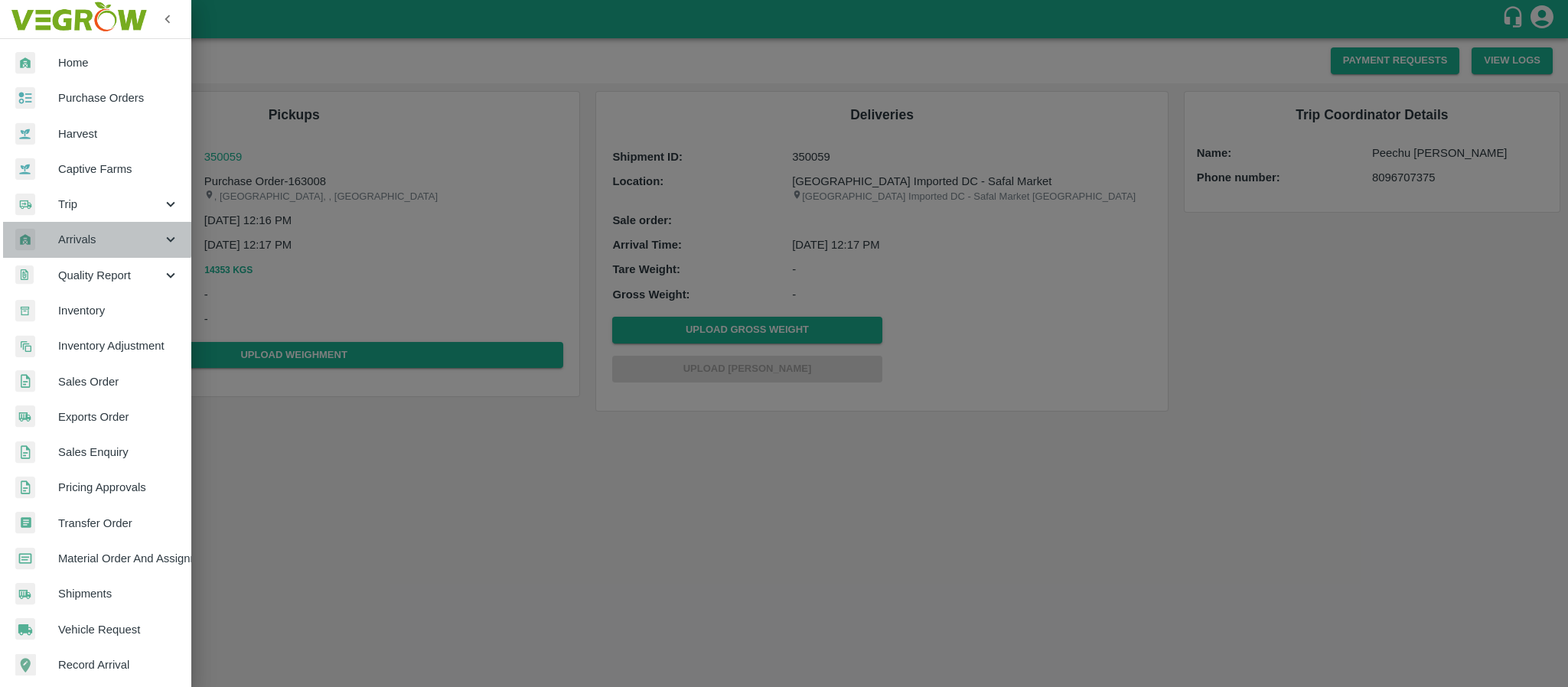
click at [92, 232] on span "Arrivals" at bounding box center [110, 239] width 104 height 16
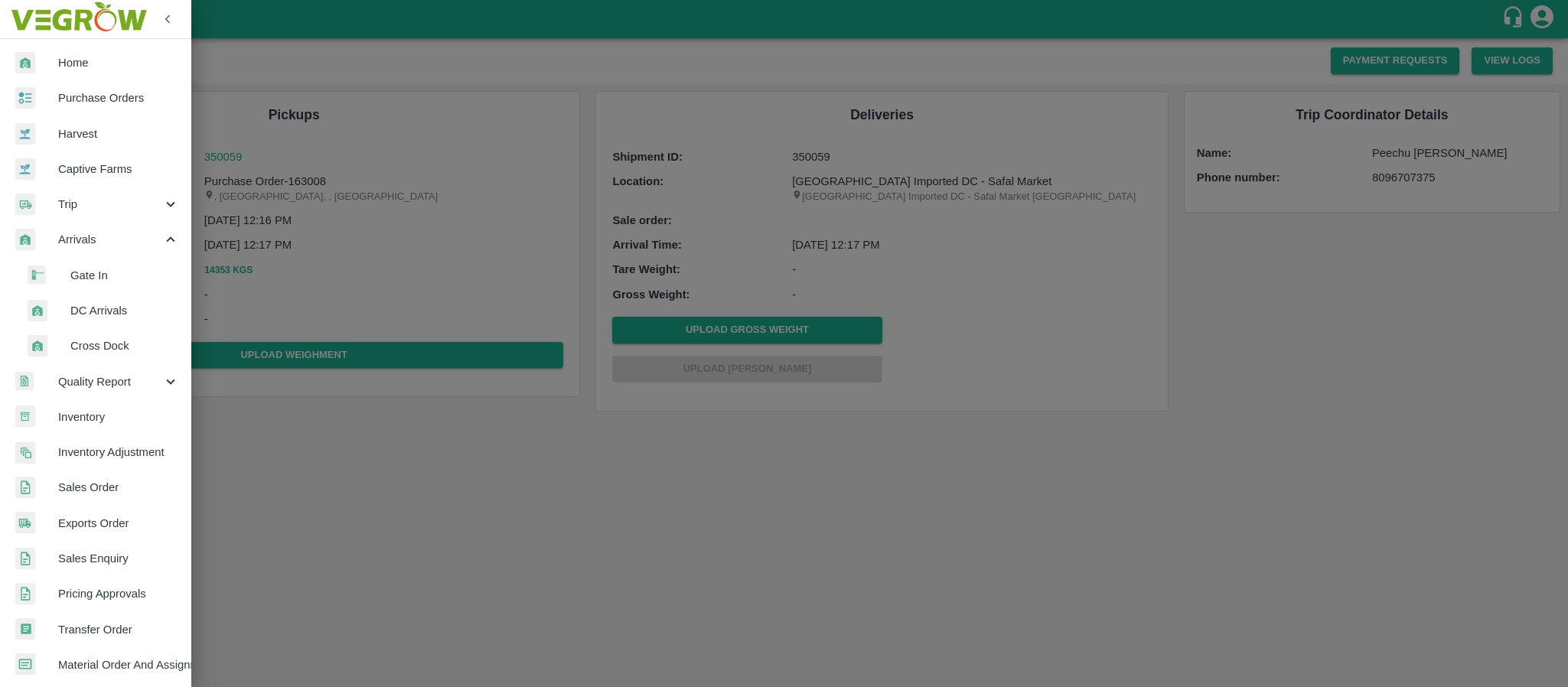
click at [132, 304] on span "DC Arrivals" at bounding box center [125, 310] width 109 height 16
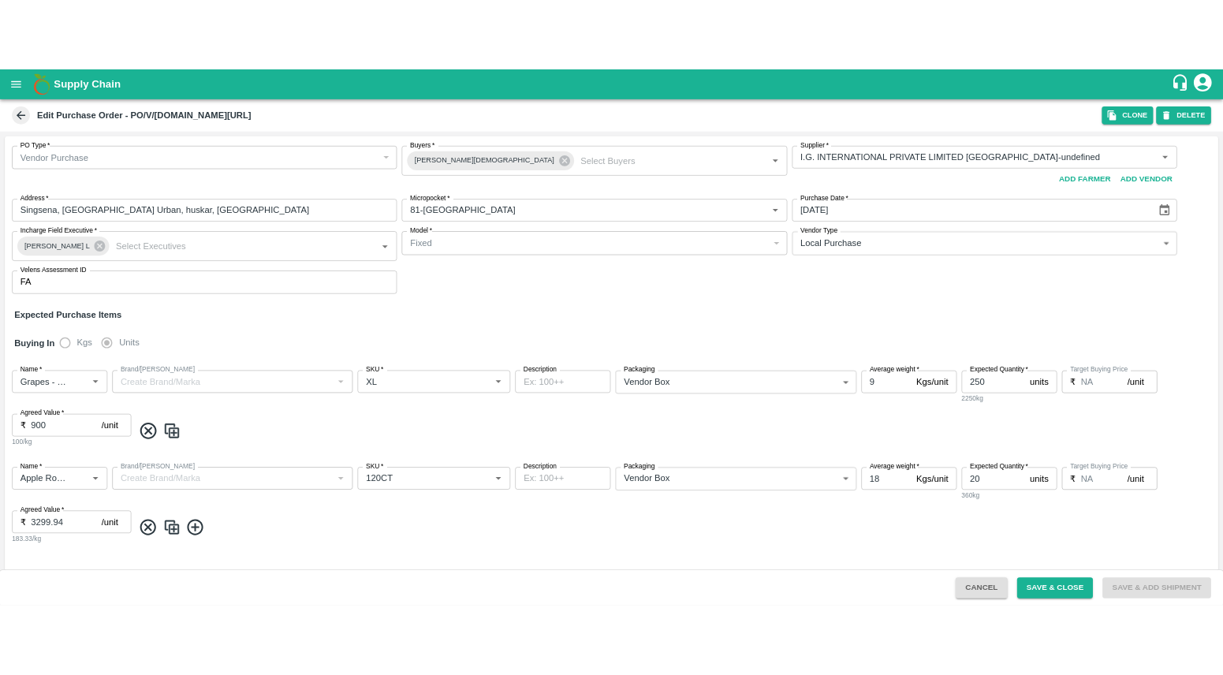
scroll to position [85, 0]
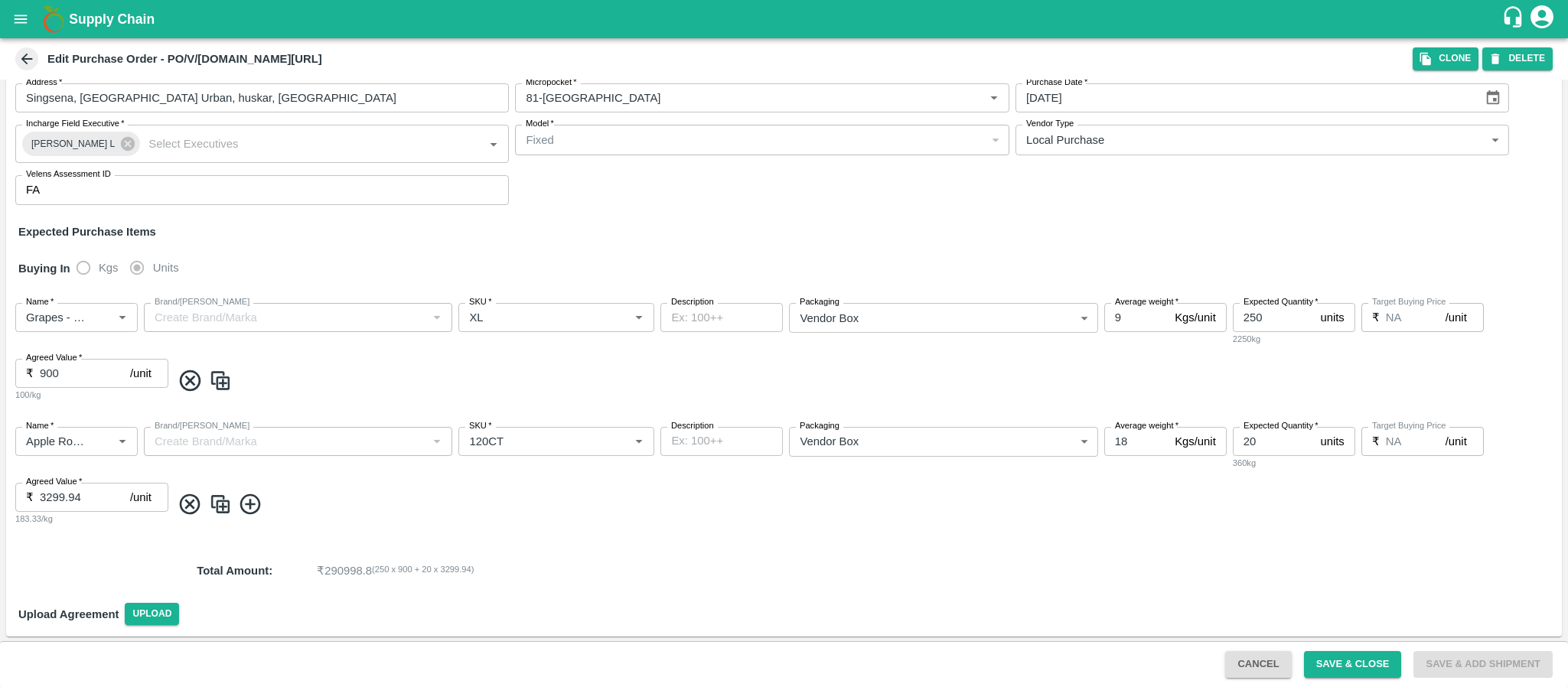
click at [23, 12] on icon "open drawer" at bounding box center [20, 18] width 17 height 16
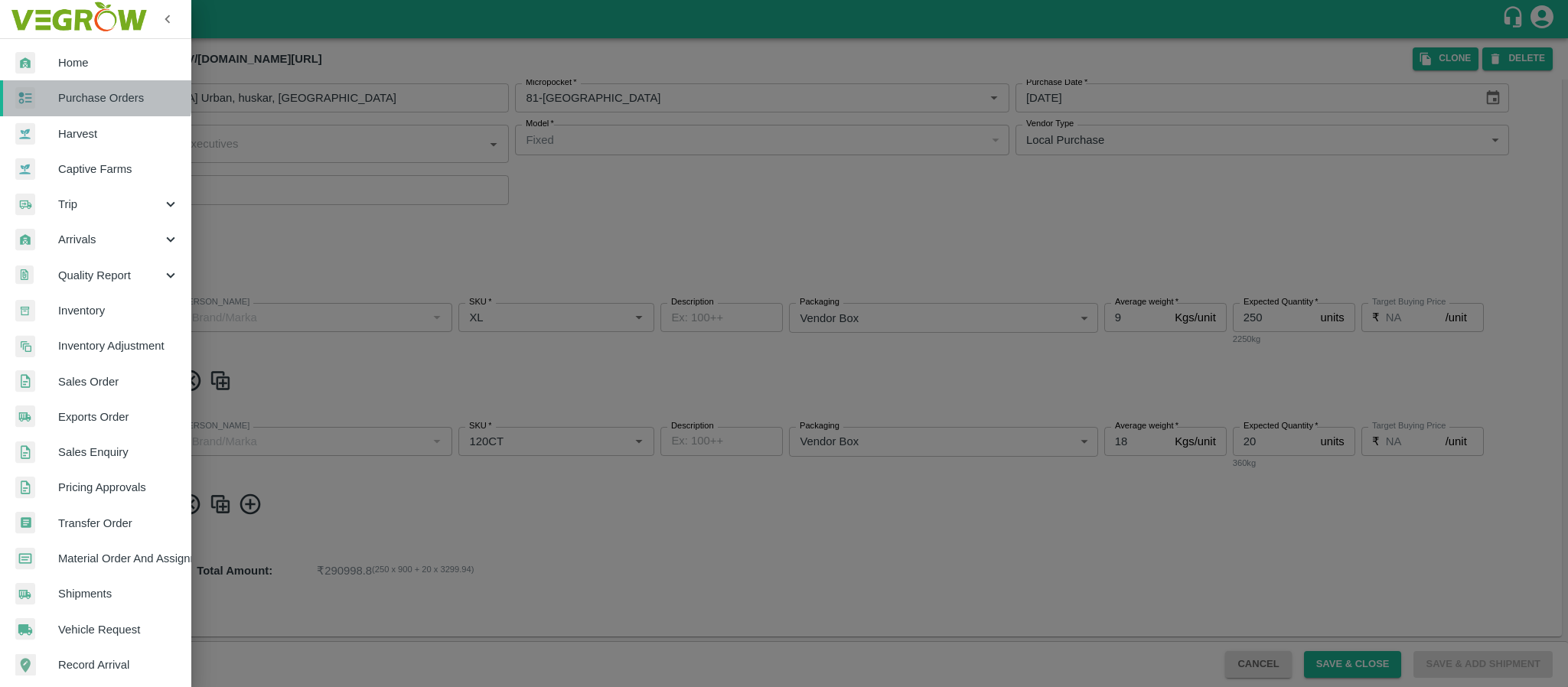
click at [85, 94] on span "Purchase Orders" at bounding box center [118, 97] width 121 height 16
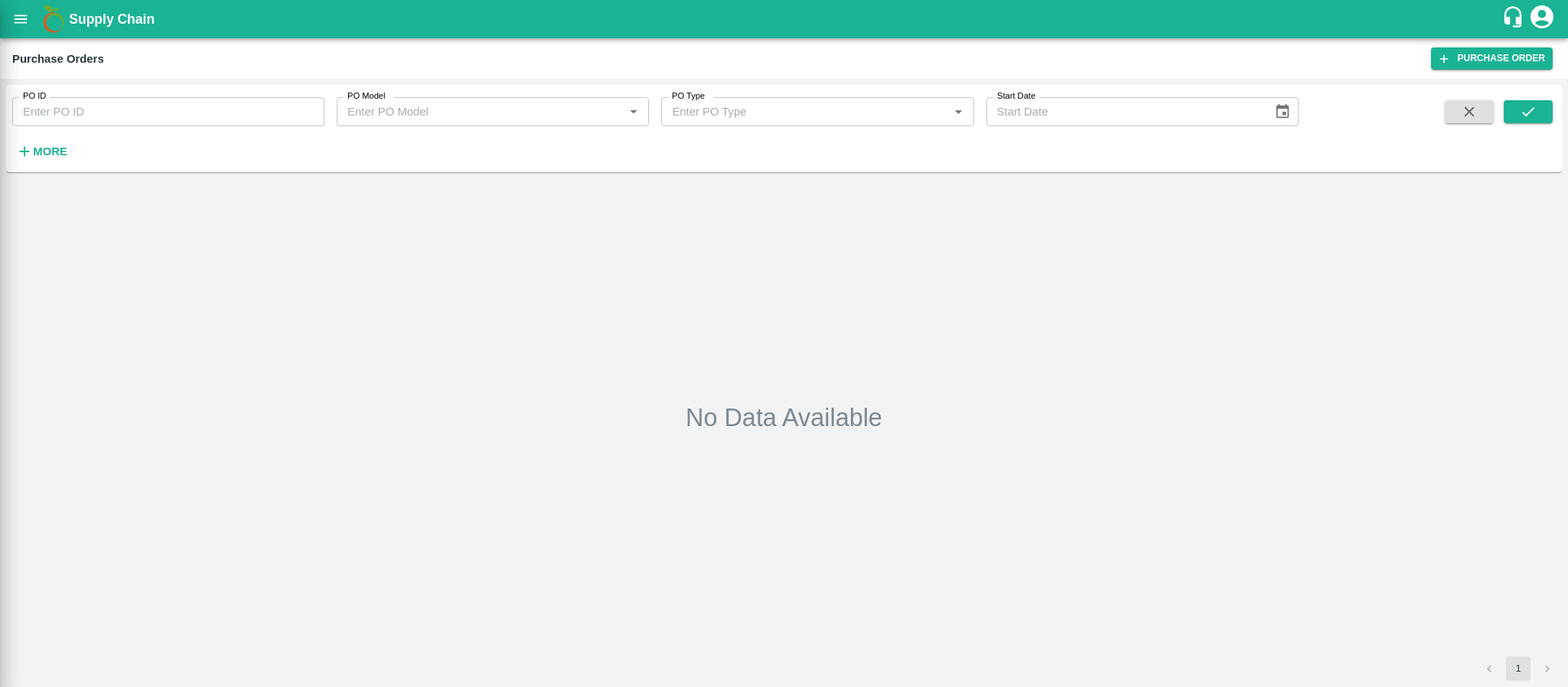
click at [26, 26] on div at bounding box center [784, 344] width 1568 height 687
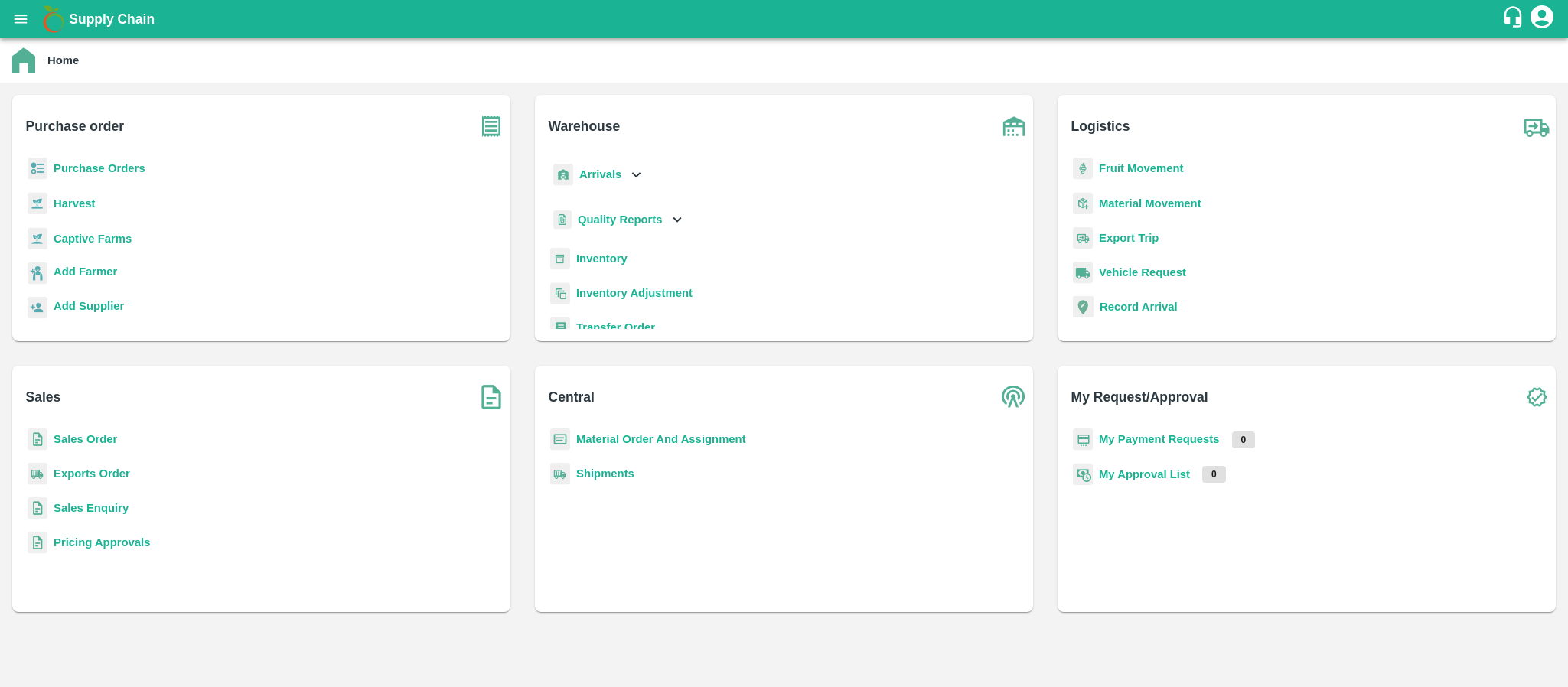
click at [422, 287] on div "Add Farmer" at bounding box center [261, 278] width 474 height 34
click at [23, 11] on icon "open drawer" at bounding box center [20, 18] width 17 height 16
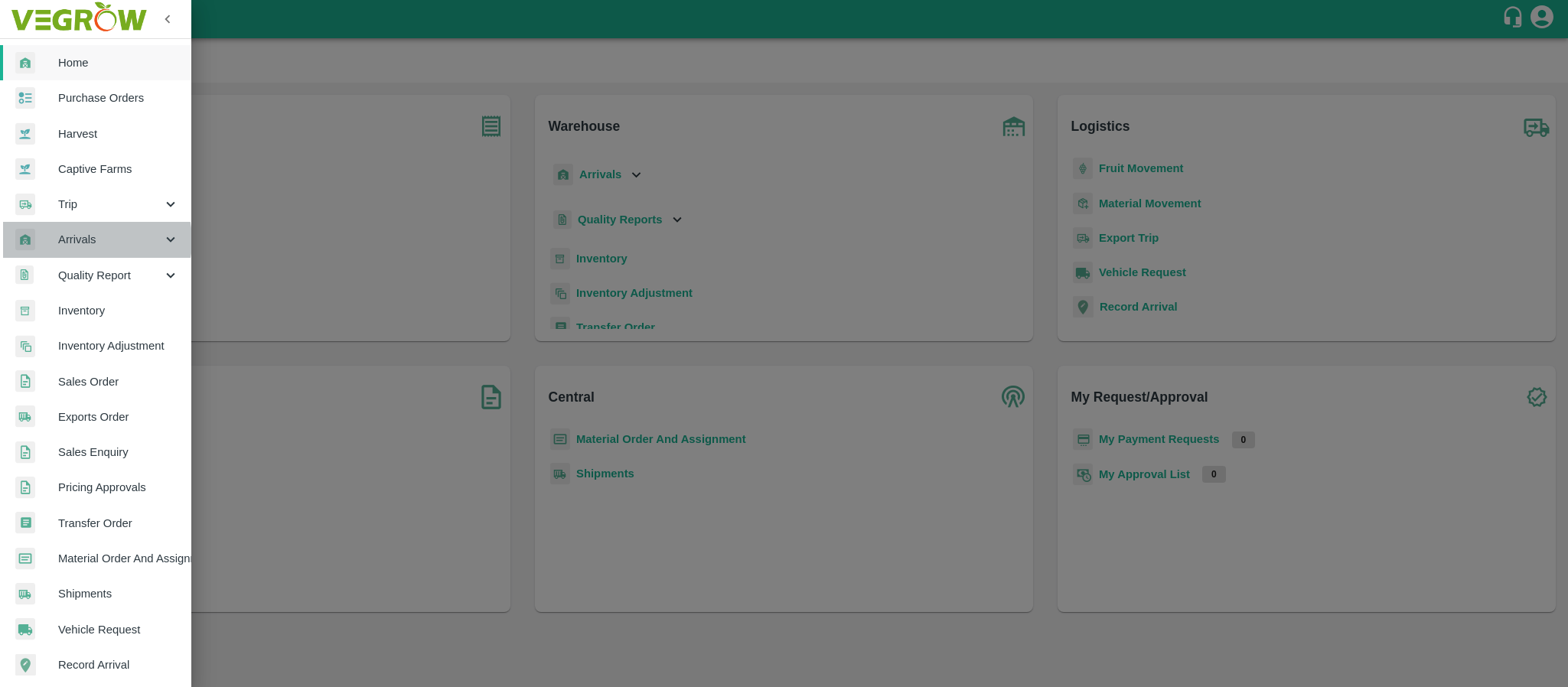
click at [92, 241] on span "Arrivals" at bounding box center [110, 239] width 104 height 16
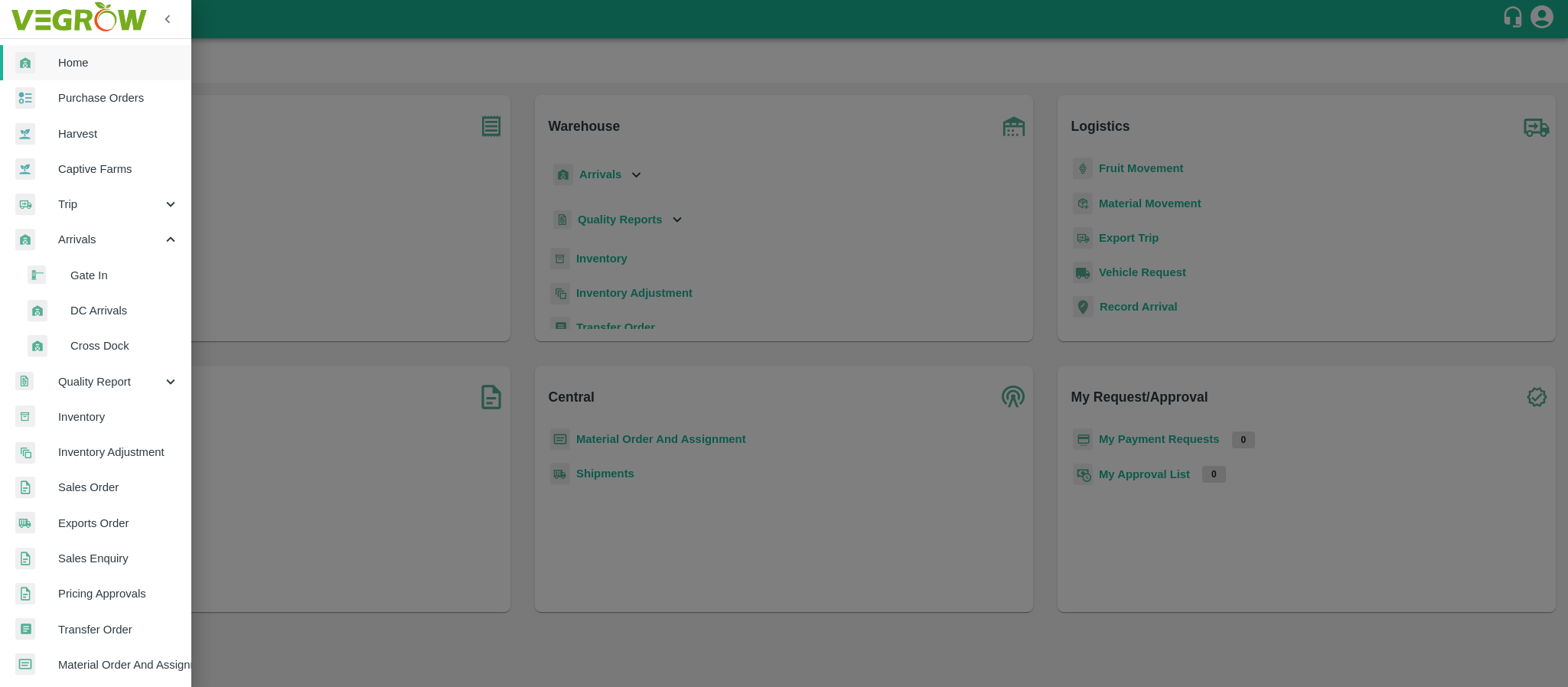
click at [96, 304] on span "DC Arrivals" at bounding box center [125, 310] width 109 height 16
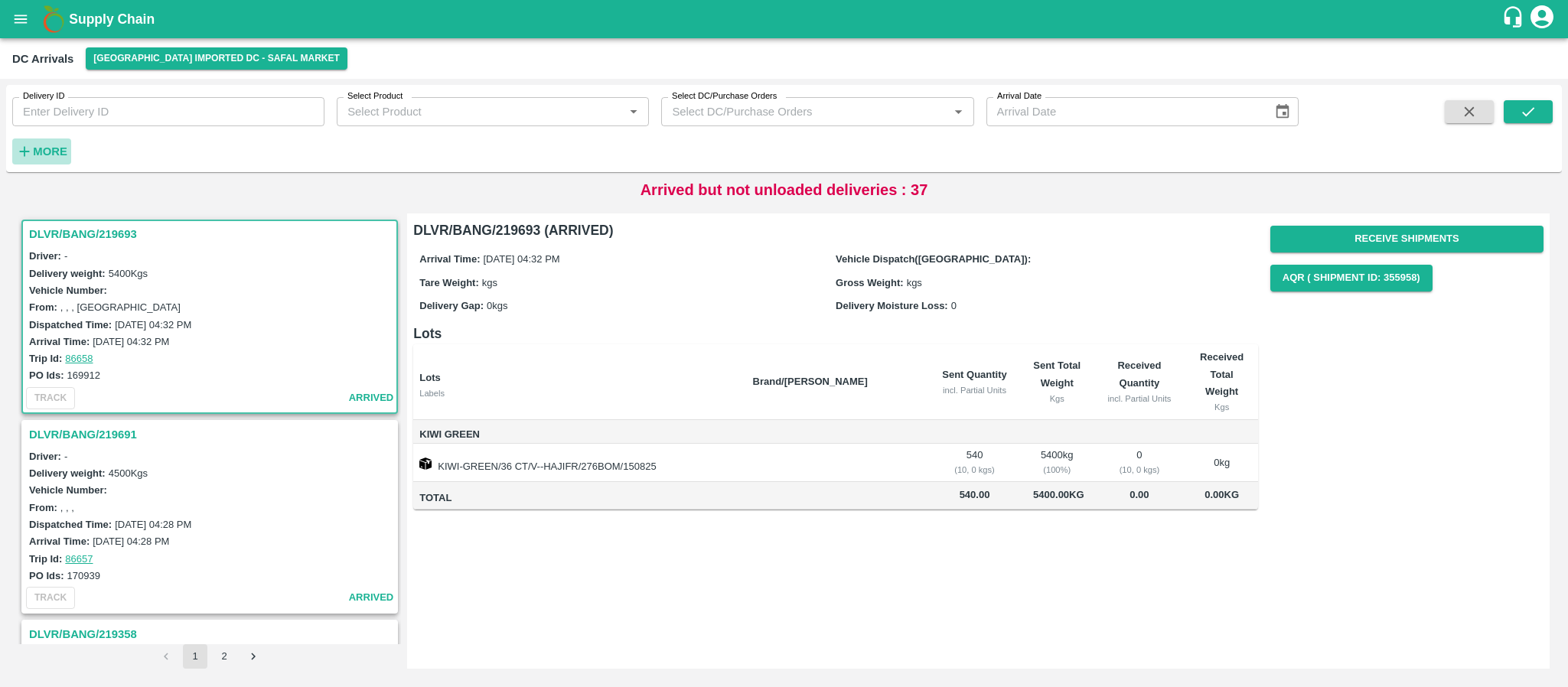
click at [40, 147] on strong "More" at bounding box center [50, 151] width 34 height 13
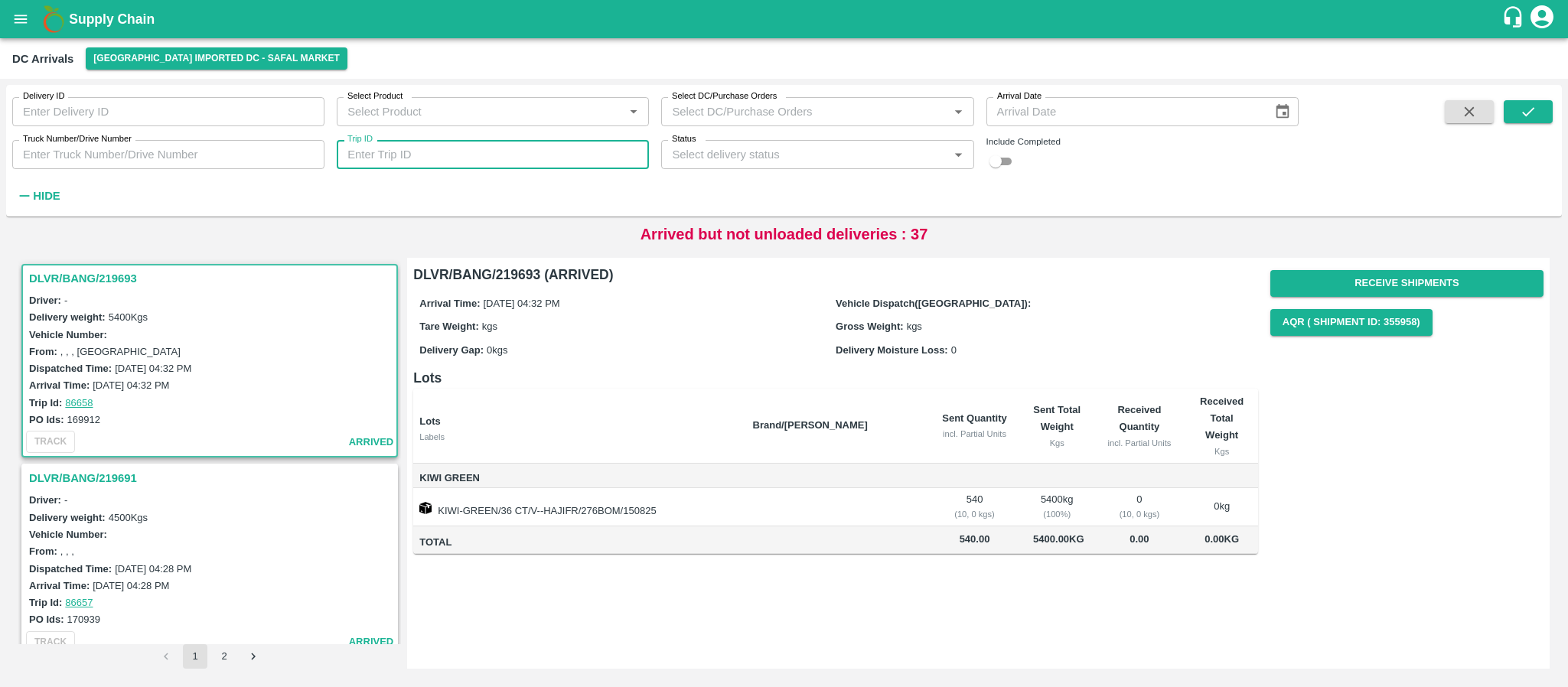
click at [392, 154] on input "Trip ID" at bounding box center [493, 154] width 313 height 29
paste input "85929"
click at [1523, 111] on icon "submit" at bounding box center [1528, 111] width 17 height 16
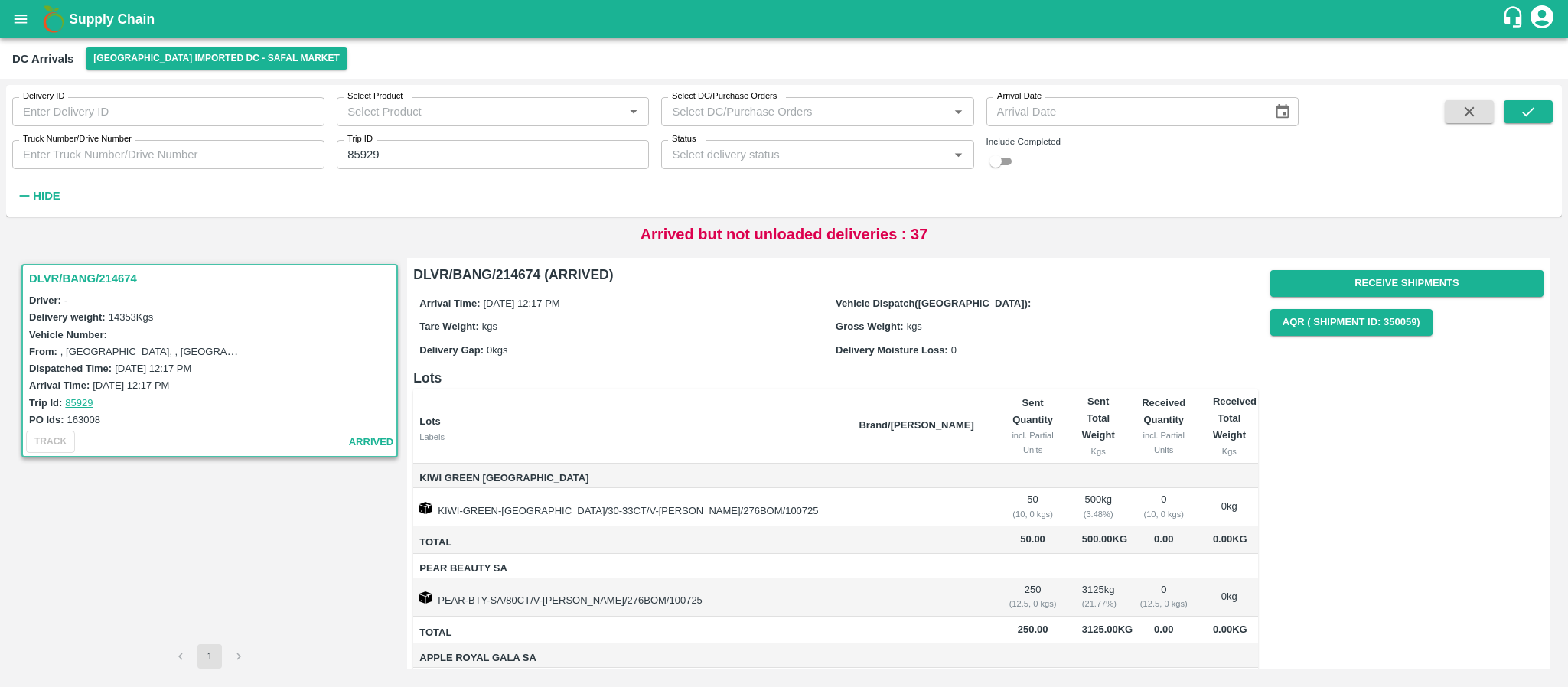
click at [77, 278] on h3 "DLVR/BANG/214674" at bounding box center [212, 278] width 366 height 19
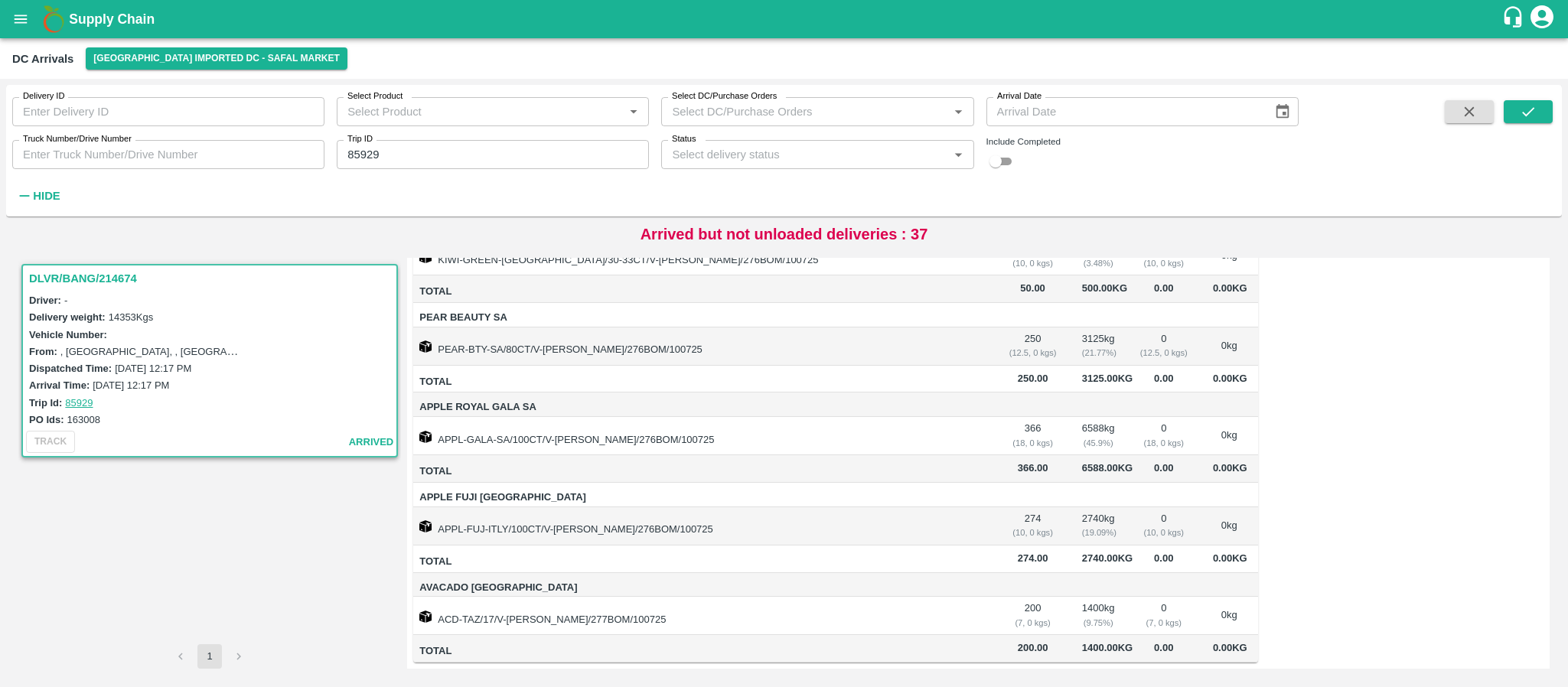
scroll to position [343, 0]
click at [1358, 32] on icon at bounding box center [1355, 33] width 13 height 13
click at [446, 150] on input "85929" at bounding box center [493, 154] width 313 height 29
type input "8"
click at [1521, 99] on div "Delivery ID Delivery ID Select Product Select Product   * Select DC/Purchase Or…" at bounding box center [784, 150] width 1556 height 119
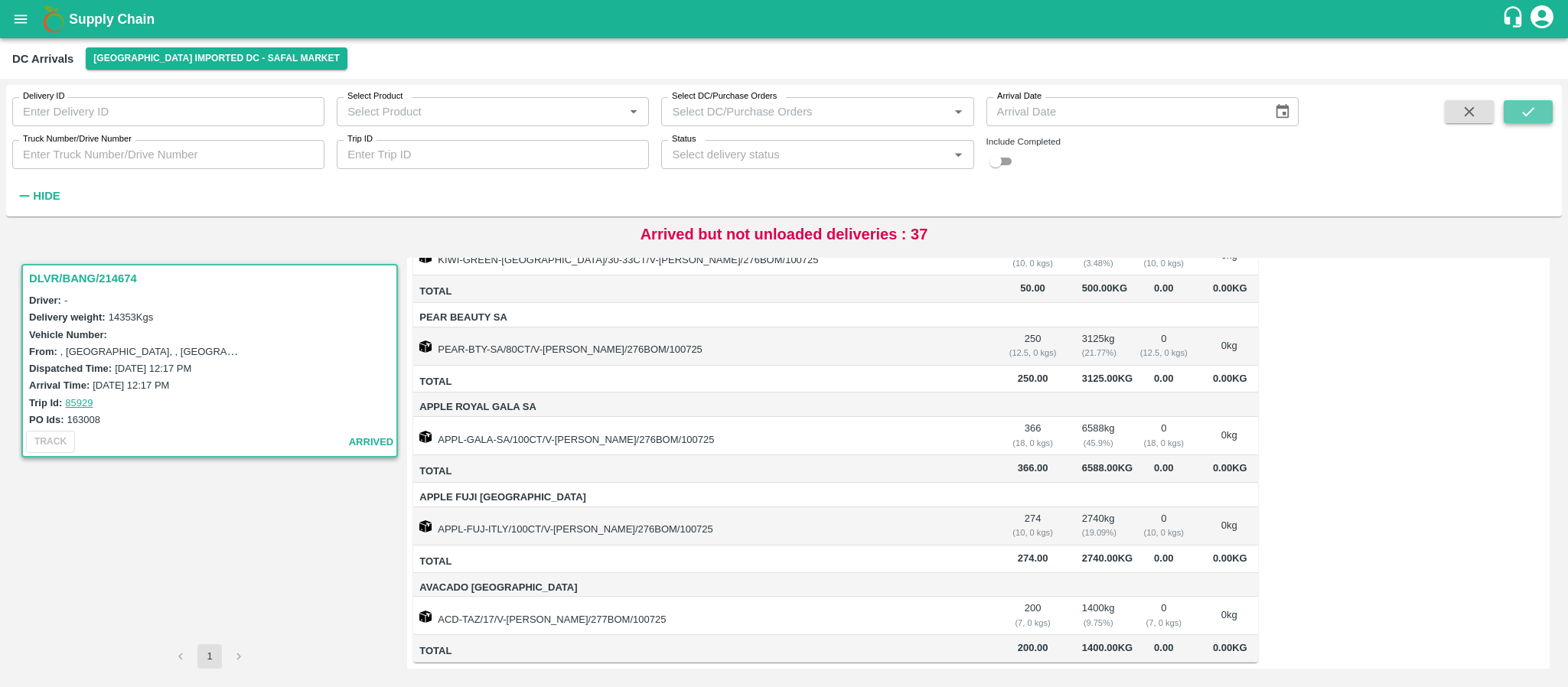
click at [1525, 117] on icon "submit" at bounding box center [1528, 111] width 17 height 16
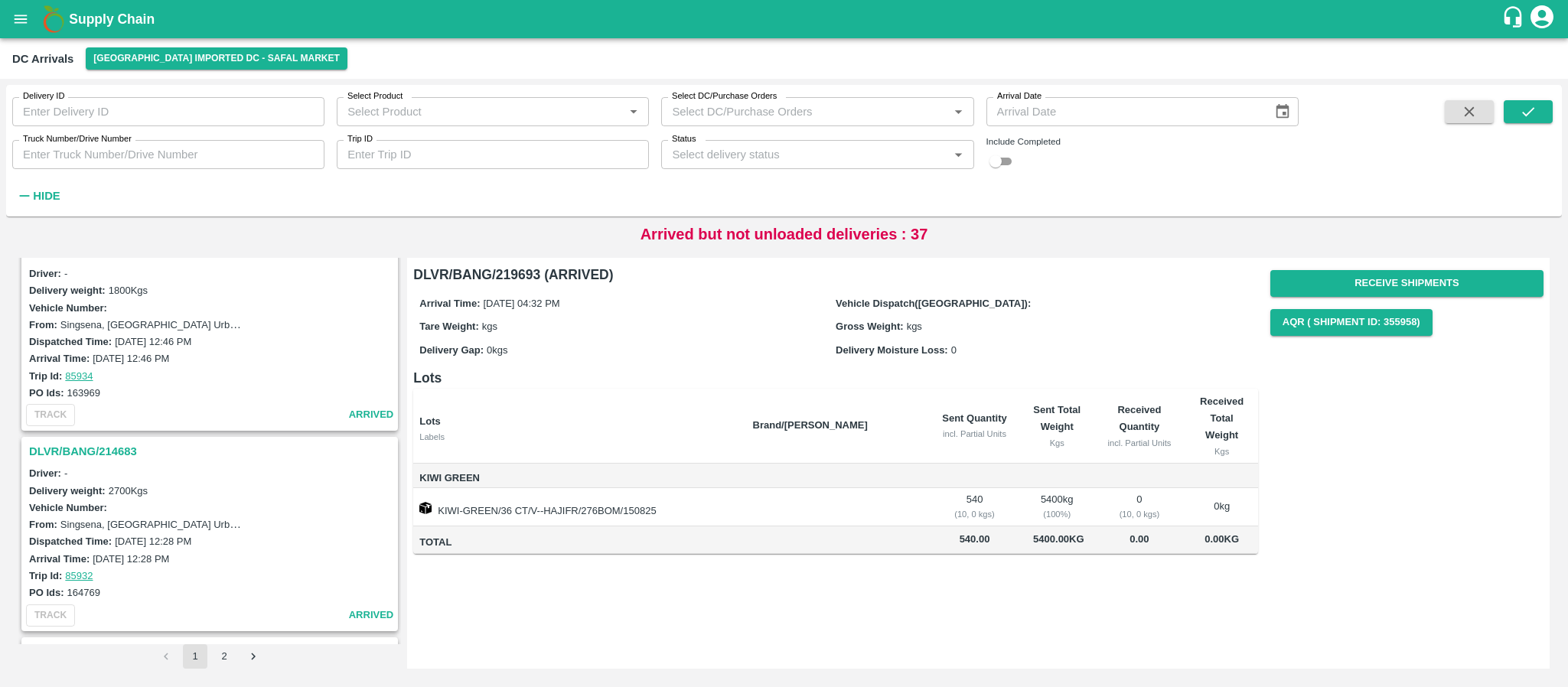
scroll to position [4618, 0]
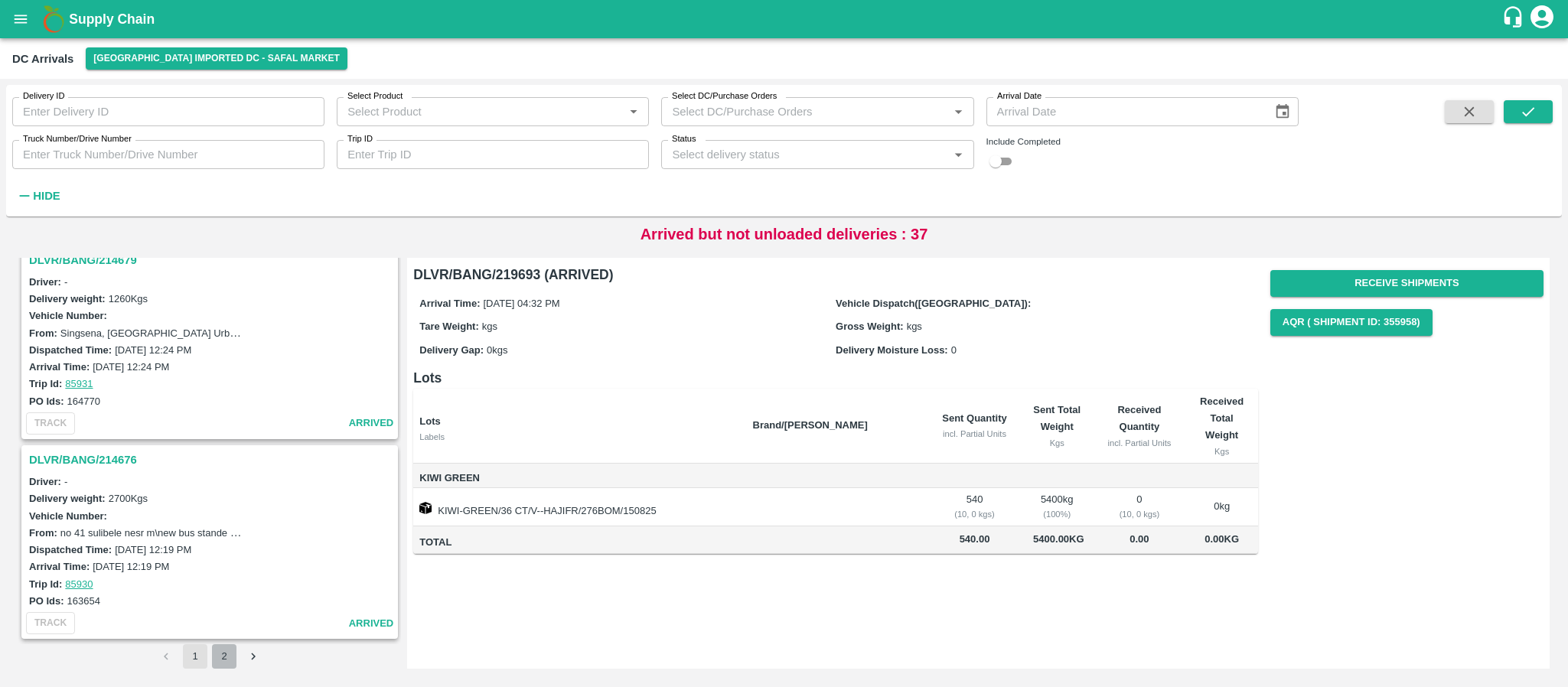
click at [223, 655] on button "2" at bounding box center [223, 656] width 24 height 24
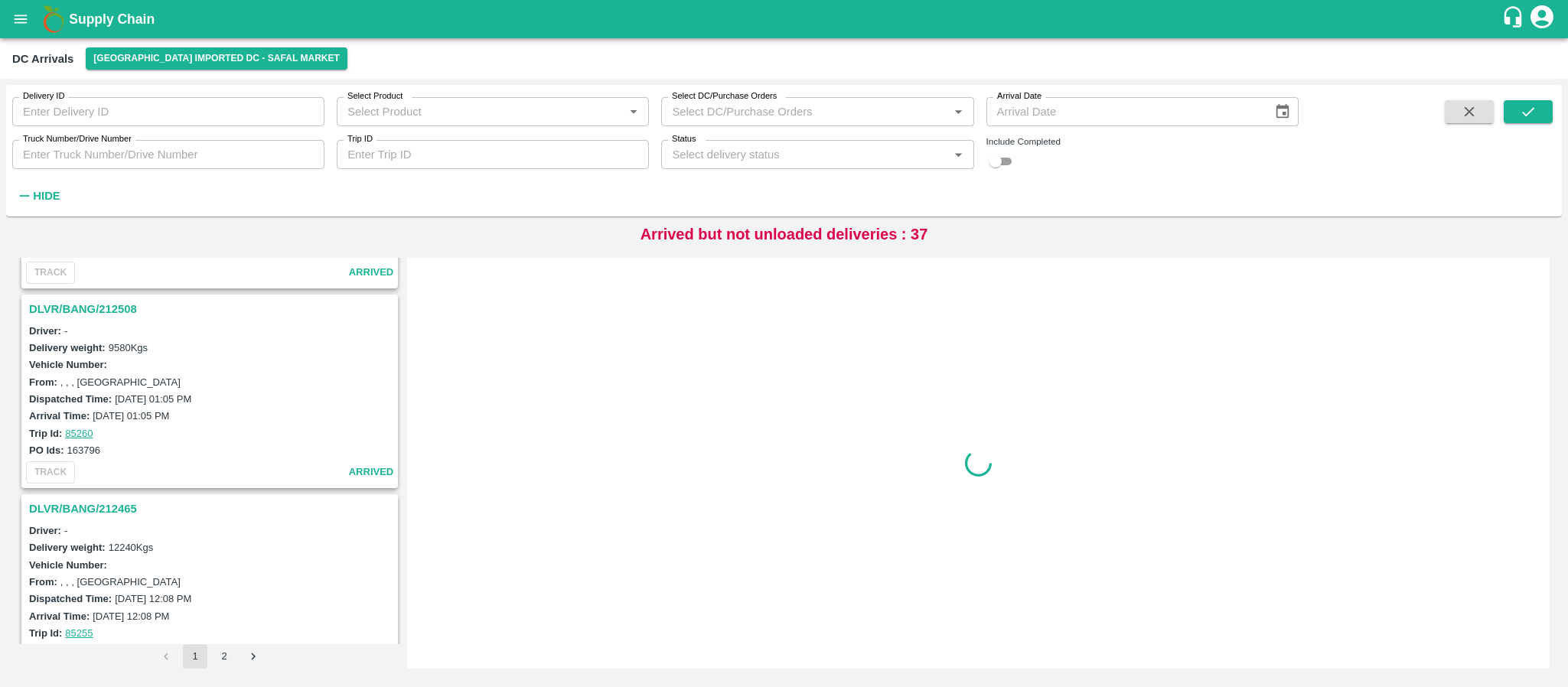
scroll to position [2401, 0]
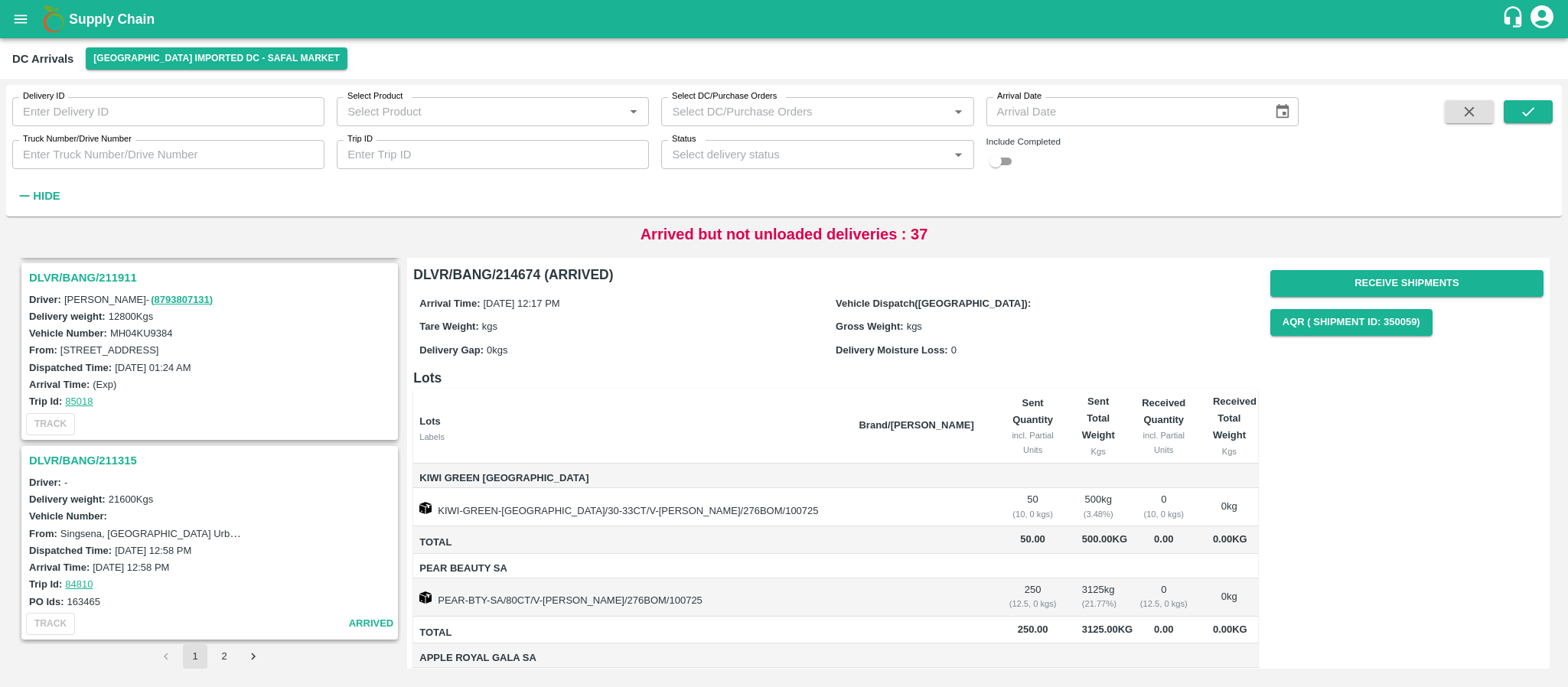
click at [99, 459] on h3 "DLVR/BANG/211315" at bounding box center [212, 460] width 366 height 19
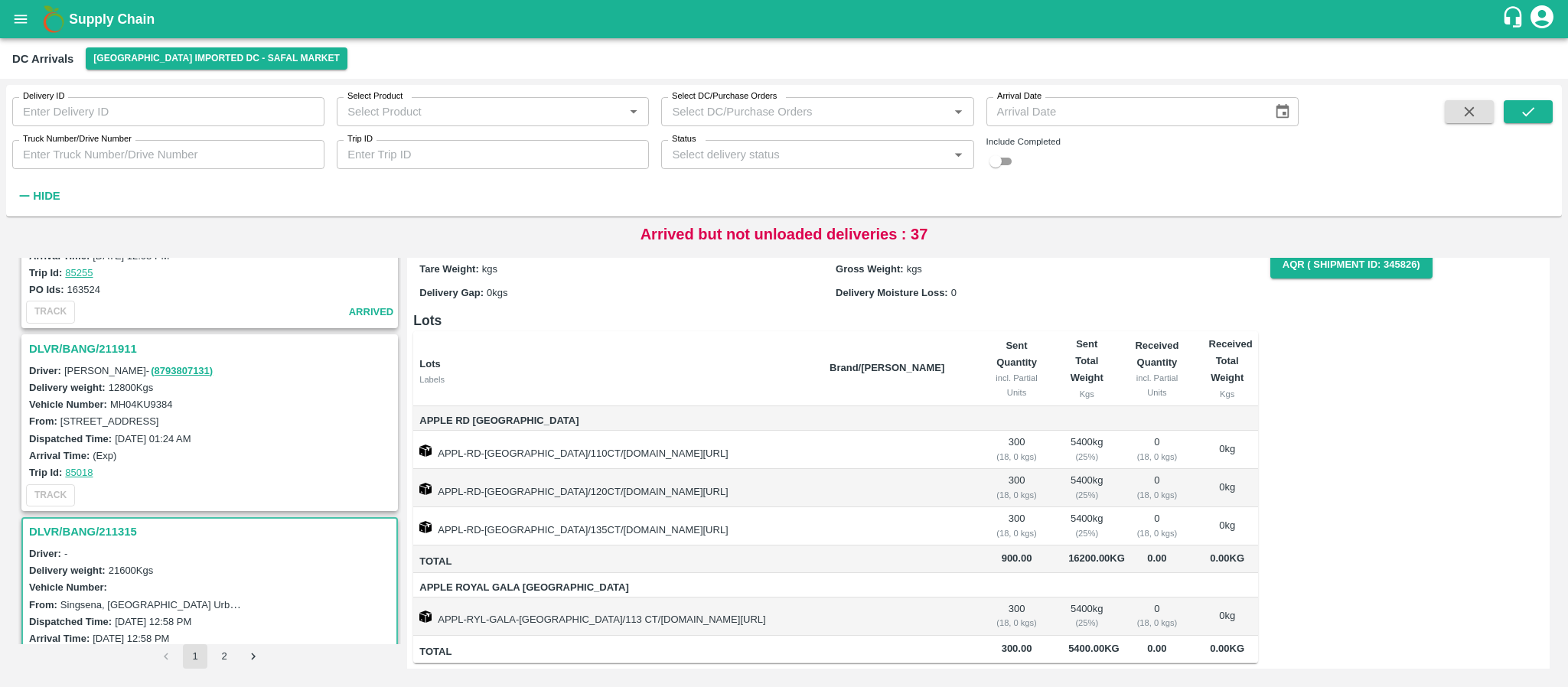
scroll to position [2328, 0]
click at [115, 352] on h3 "DLVR/BANG/211911" at bounding box center [212, 350] width 366 height 19
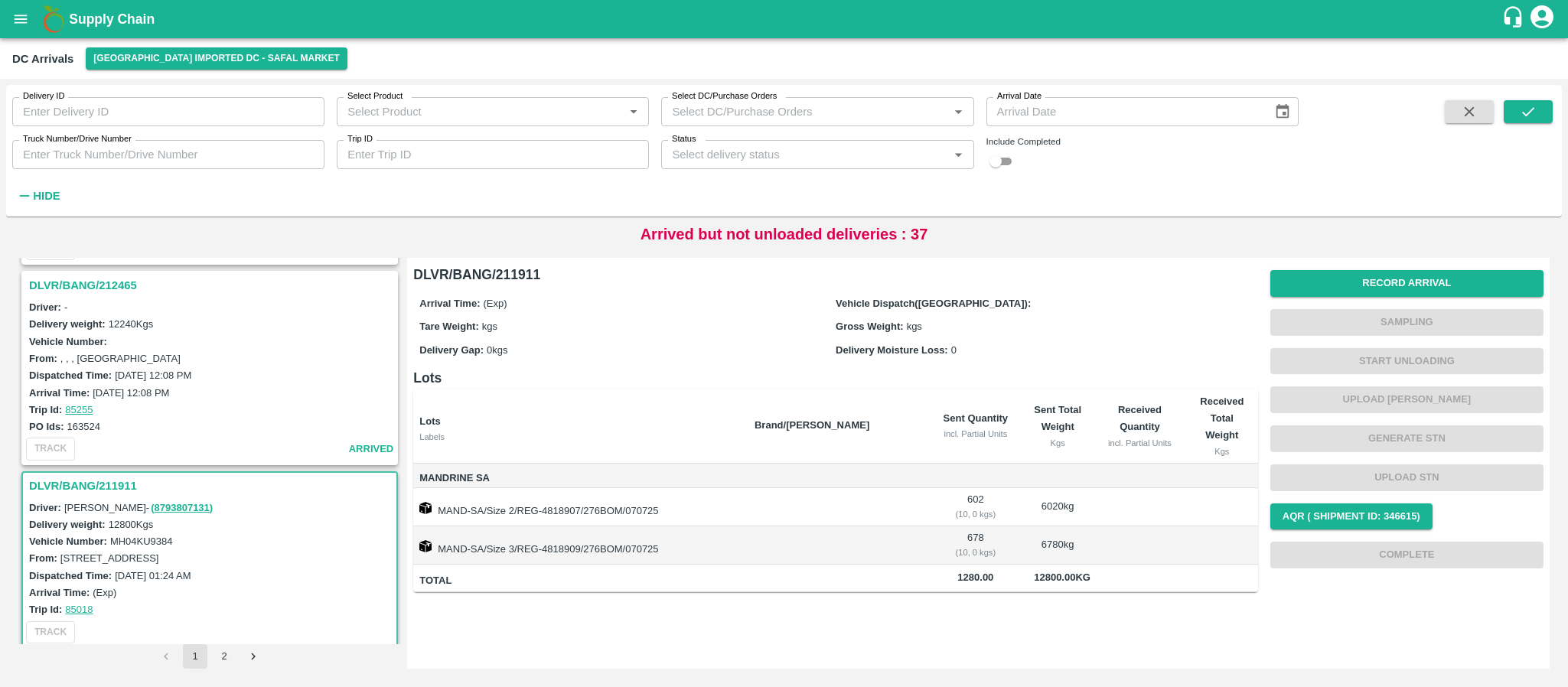
scroll to position [2190, 0]
click at [106, 284] on h3 "DLVR/BANG/212465" at bounding box center [212, 287] width 366 height 19
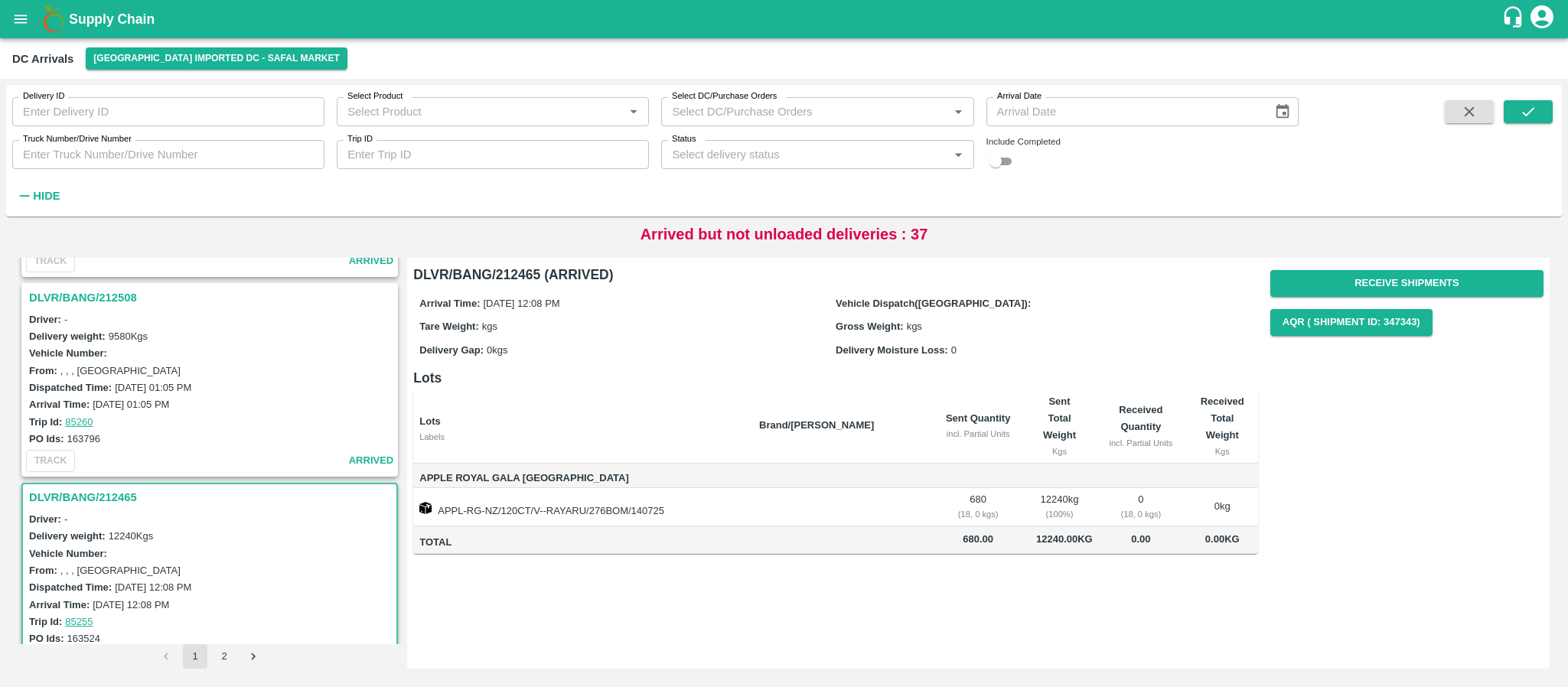
scroll to position [1979, 0]
click at [88, 290] on h3 "DLVR/BANG/212508" at bounding box center [212, 299] width 366 height 19
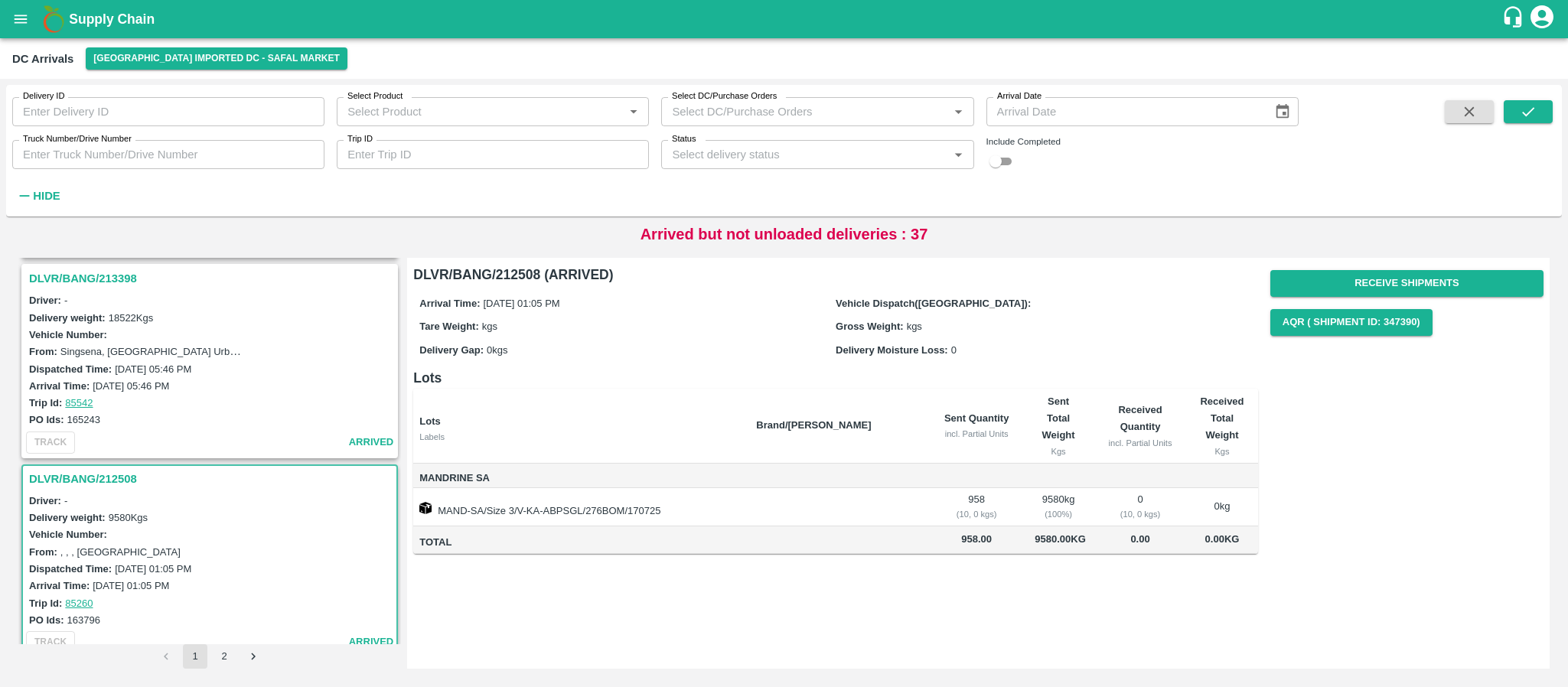
scroll to position [1795, 0]
click at [101, 284] on h3 "DLVR/BANG/213398" at bounding box center [212, 282] width 366 height 19
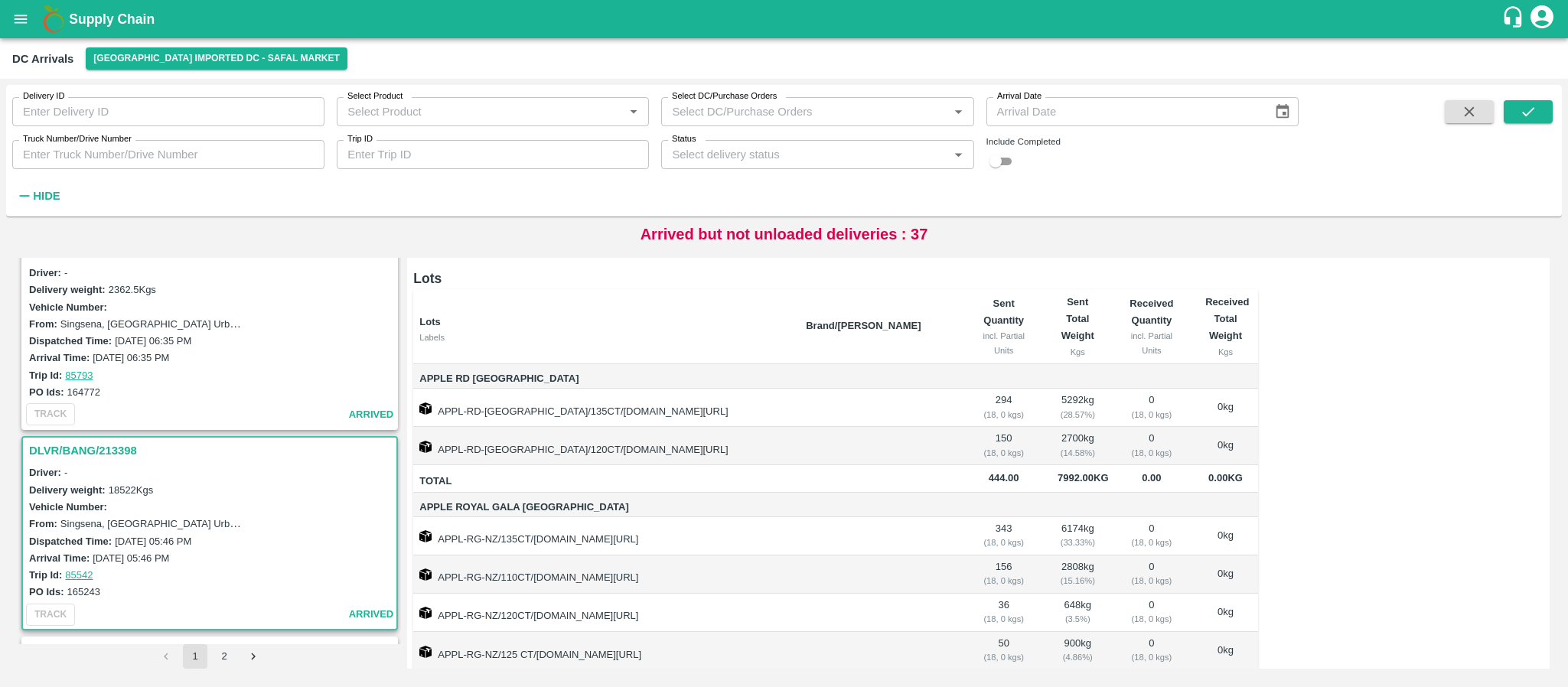
scroll to position [1558, 0]
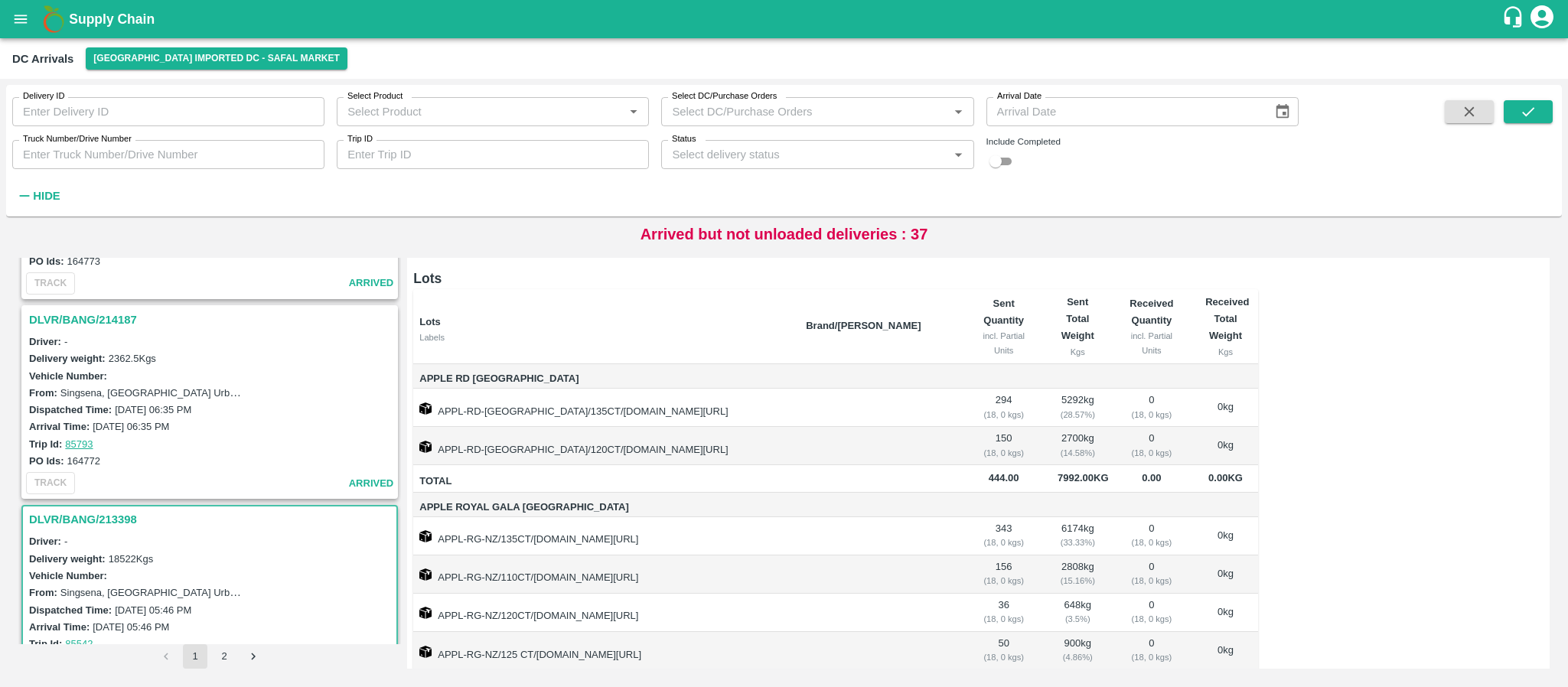
click at [95, 323] on h3 "DLVR/BANG/214187" at bounding box center [212, 319] width 366 height 19
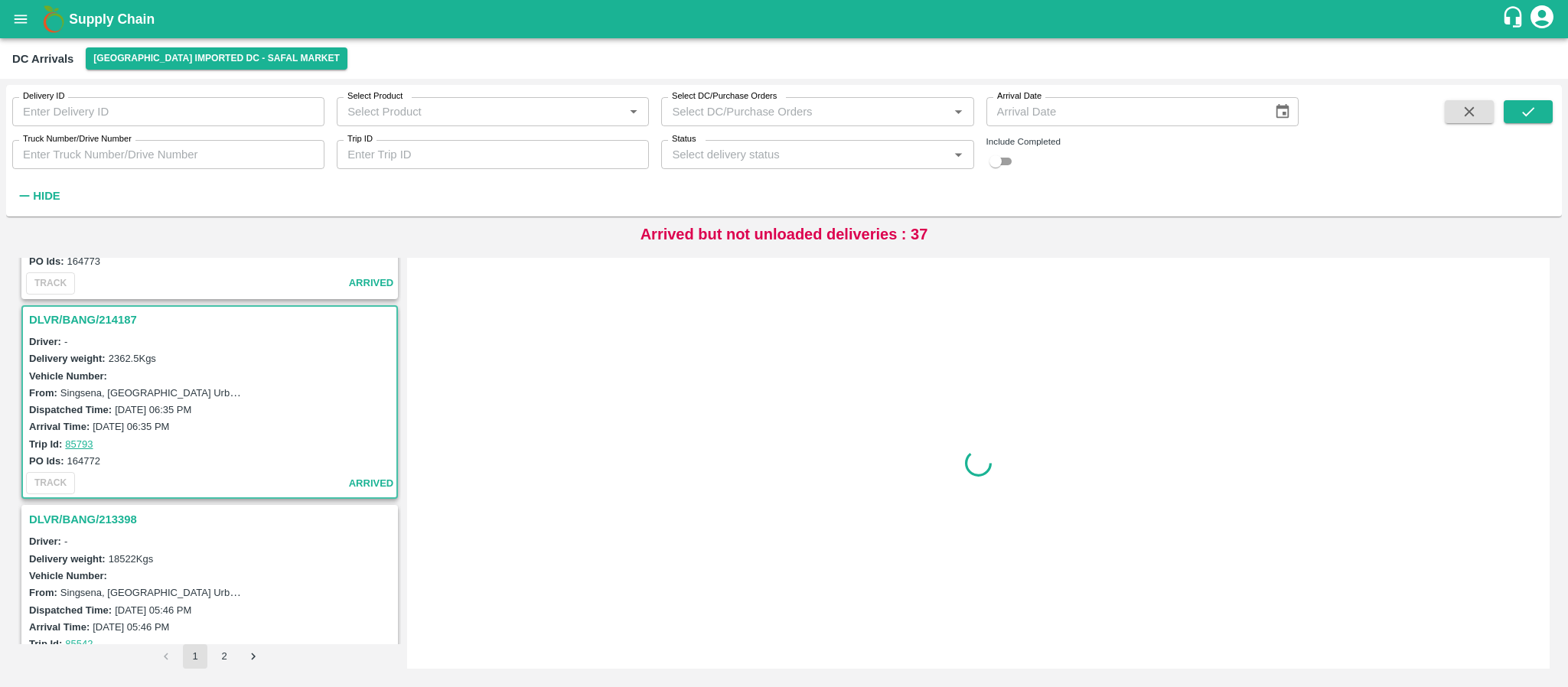
scroll to position [1605, 0]
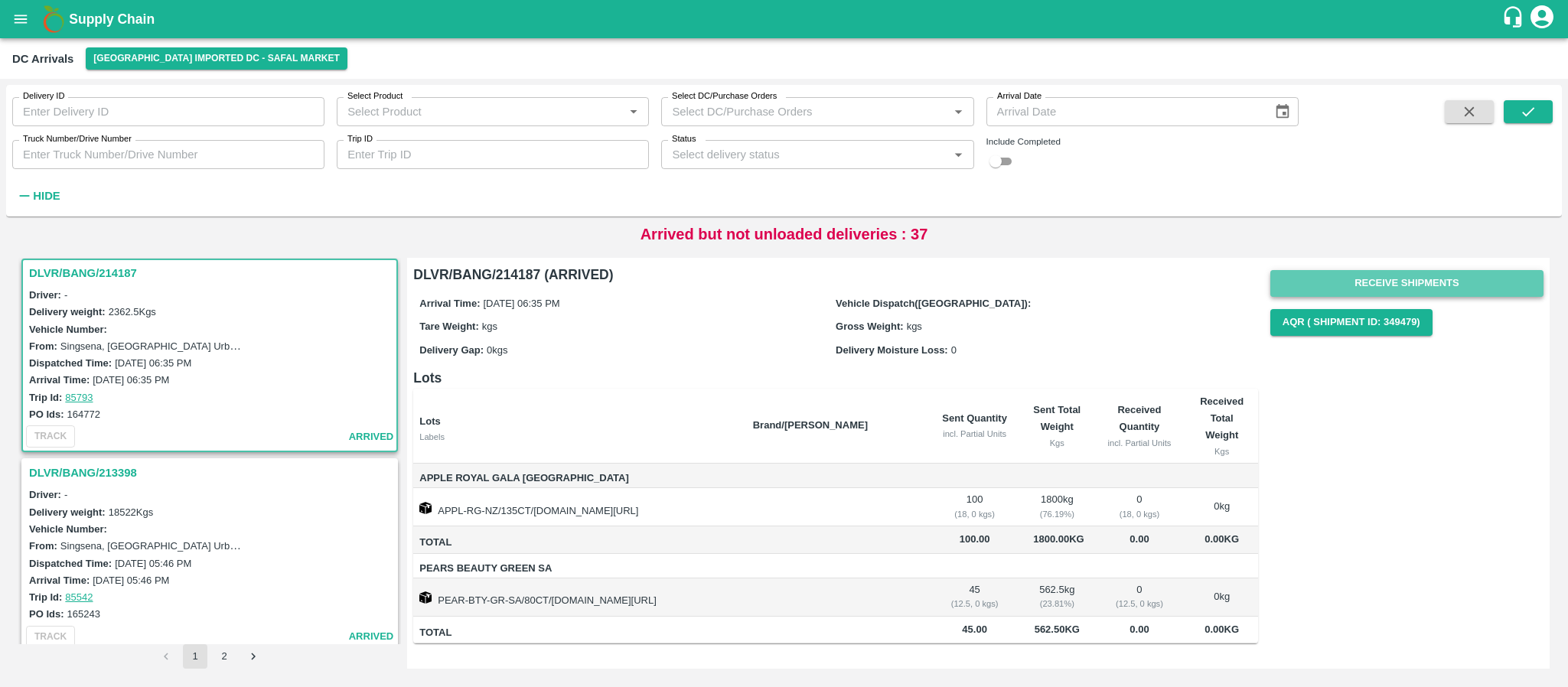
click at [1491, 284] on button "Receive Shipments" at bounding box center [1407, 283] width 273 height 27
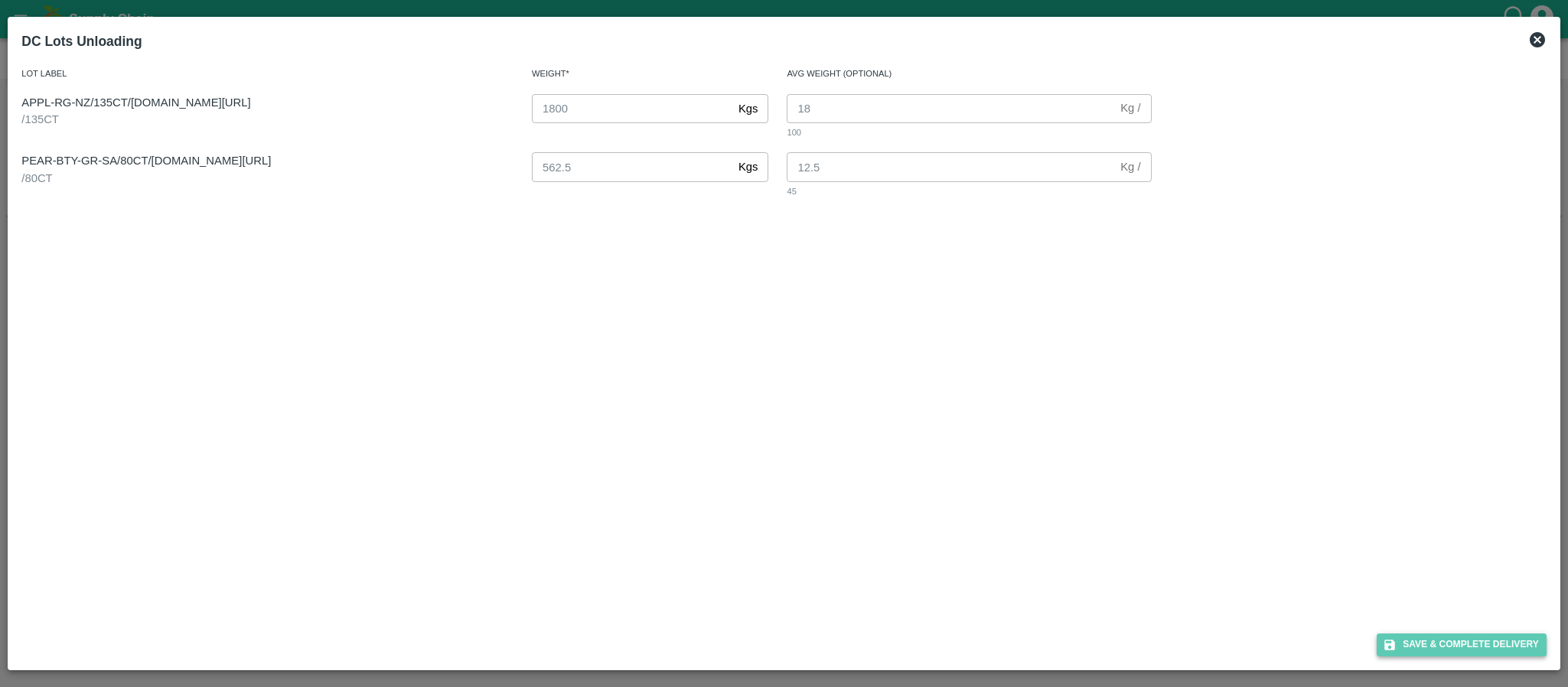
click at [1463, 638] on button "Save & Complete Delivery" at bounding box center [1461, 644] width 170 height 22
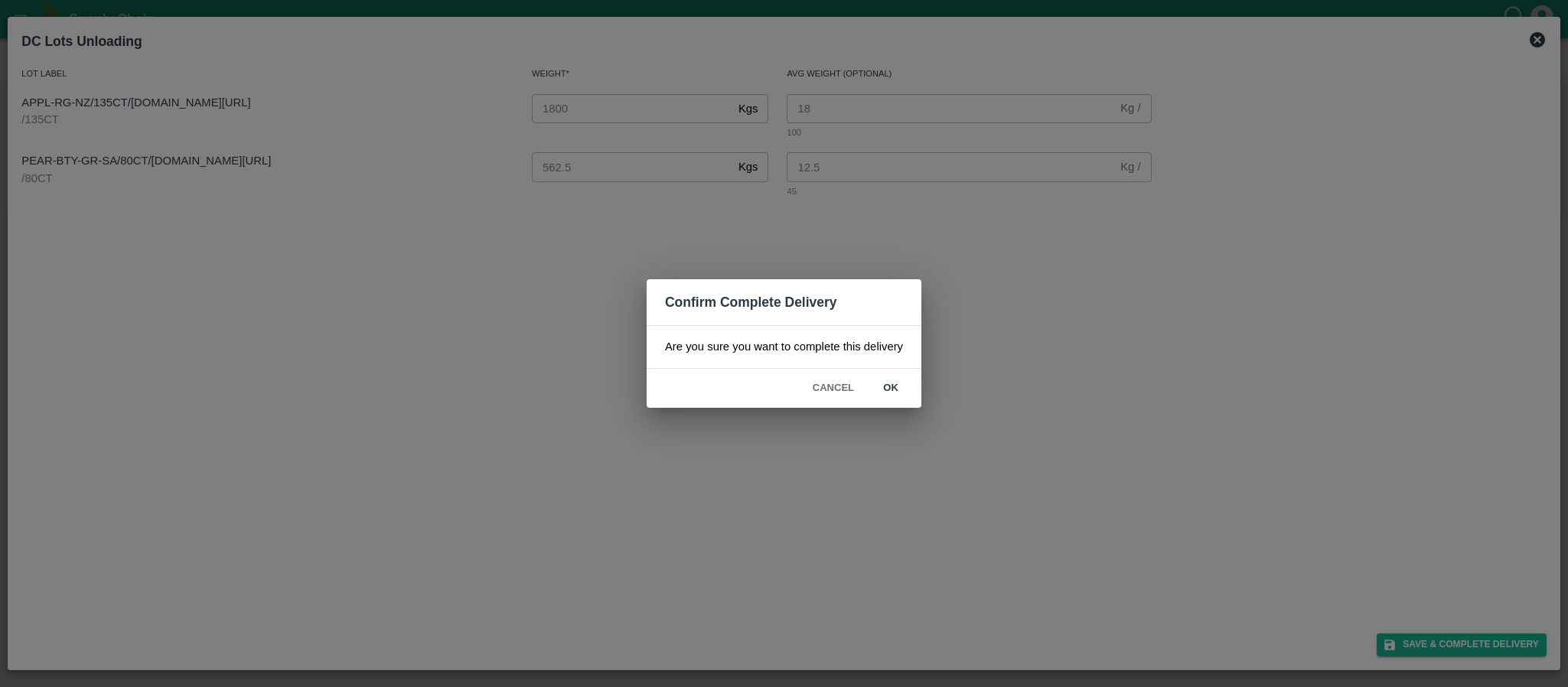
click at [886, 381] on button "ok" at bounding box center [890, 388] width 49 height 27
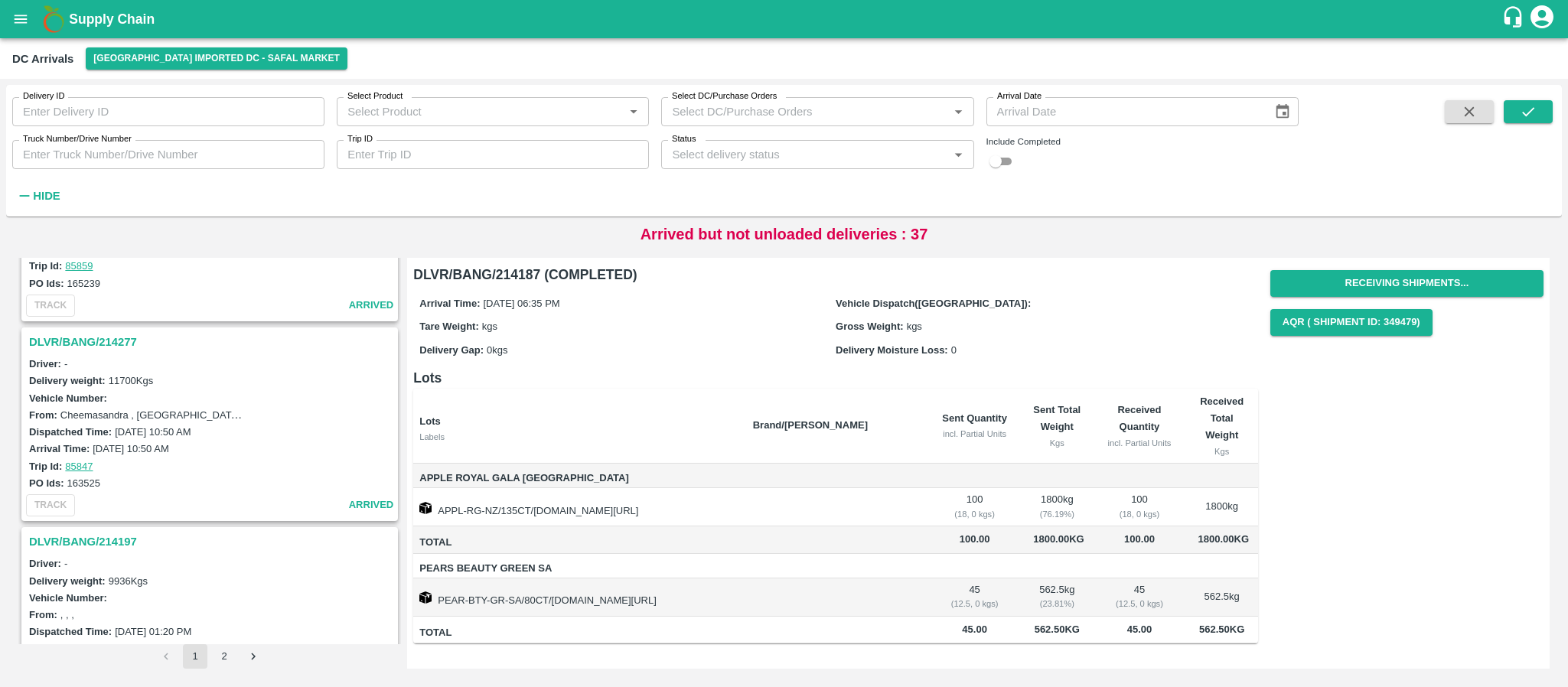
scroll to position [0, 0]
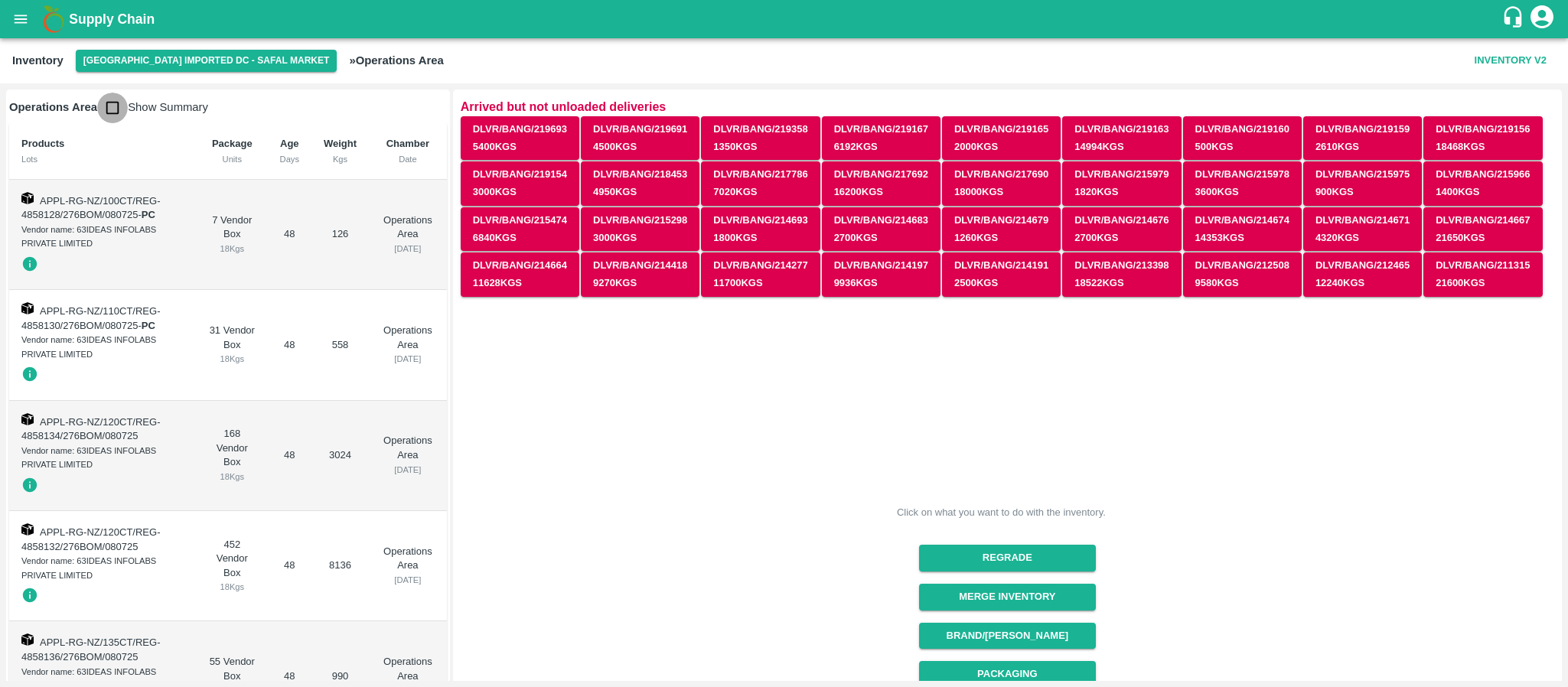
click at [119, 104] on input "checkbox" at bounding box center [113, 108] width 31 height 31
checkbox input "true"
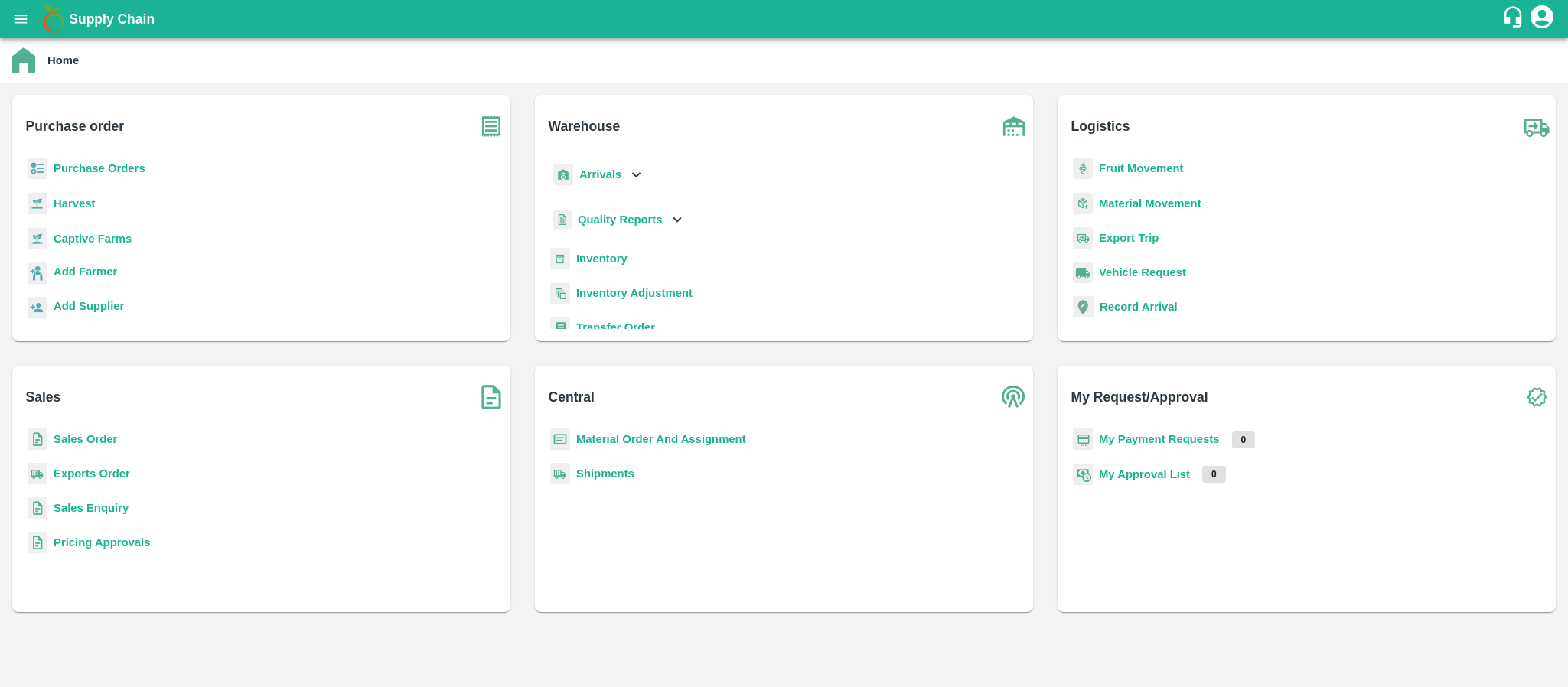
click at [77, 163] on b "Purchase Orders" at bounding box center [99, 168] width 92 height 13
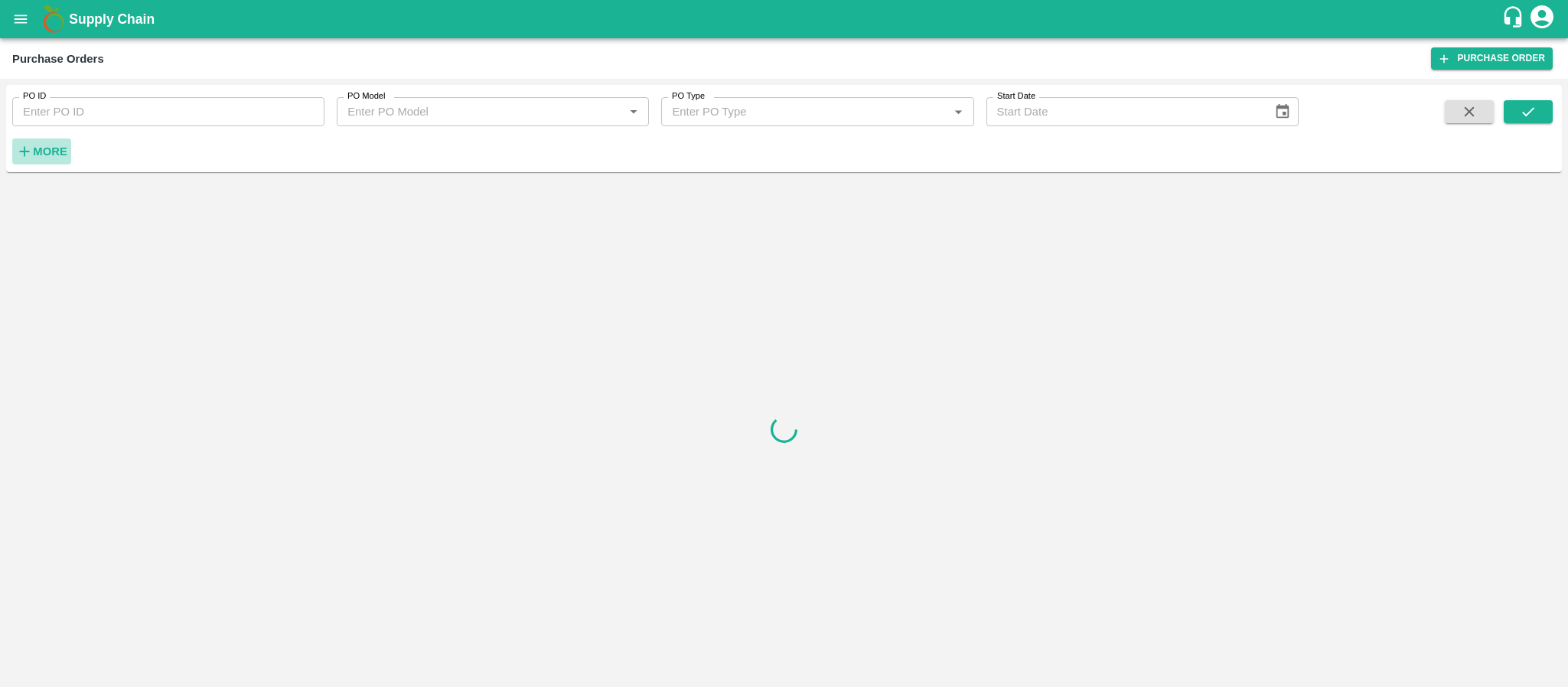
click at [60, 147] on strong "More" at bounding box center [50, 151] width 34 height 13
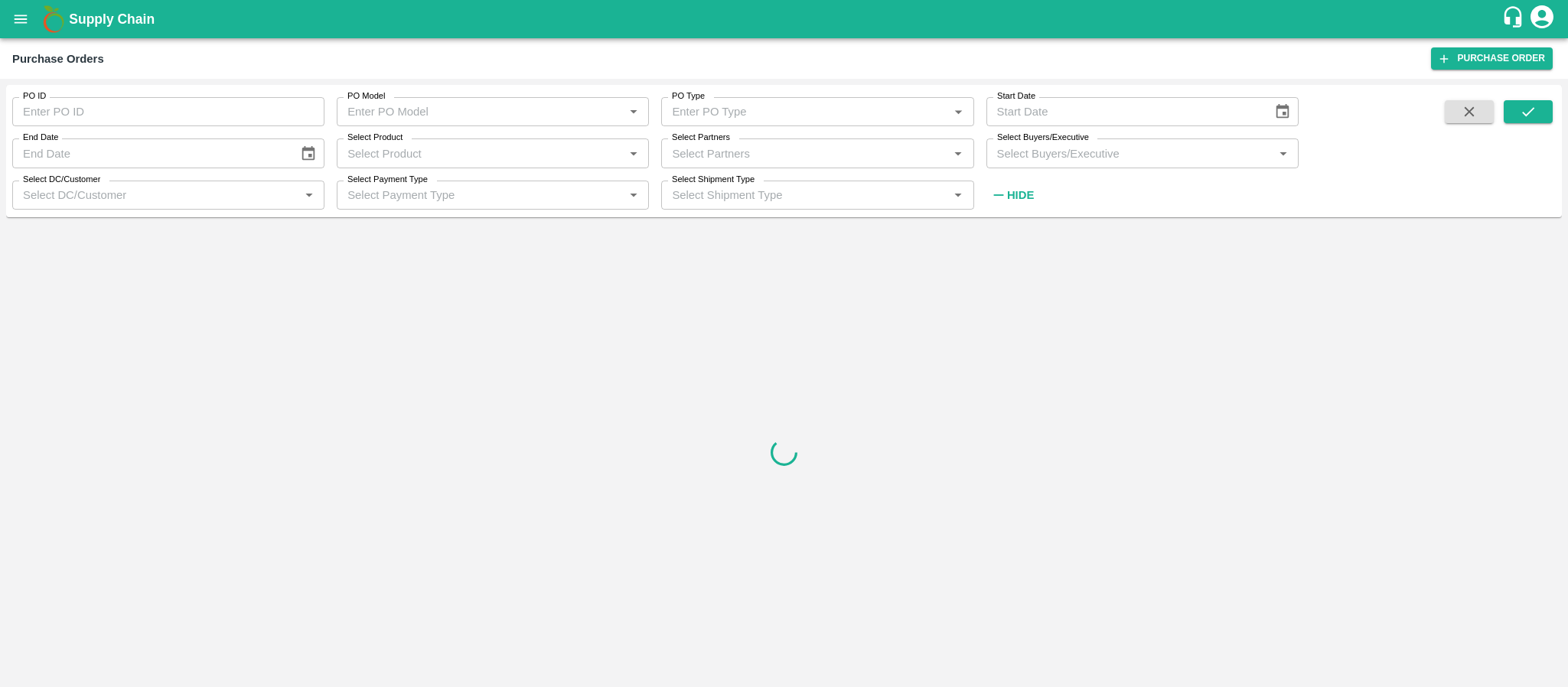
click at [733, 141] on div "Select Partners   *" at bounding box center [817, 153] width 313 height 29
type input "rayaru"
click at [712, 201] on div "RAYARU FRUITS INDIA PRIVATE LIMITED-, -9353172414" at bounding box center [817, 195] width 313 height 44
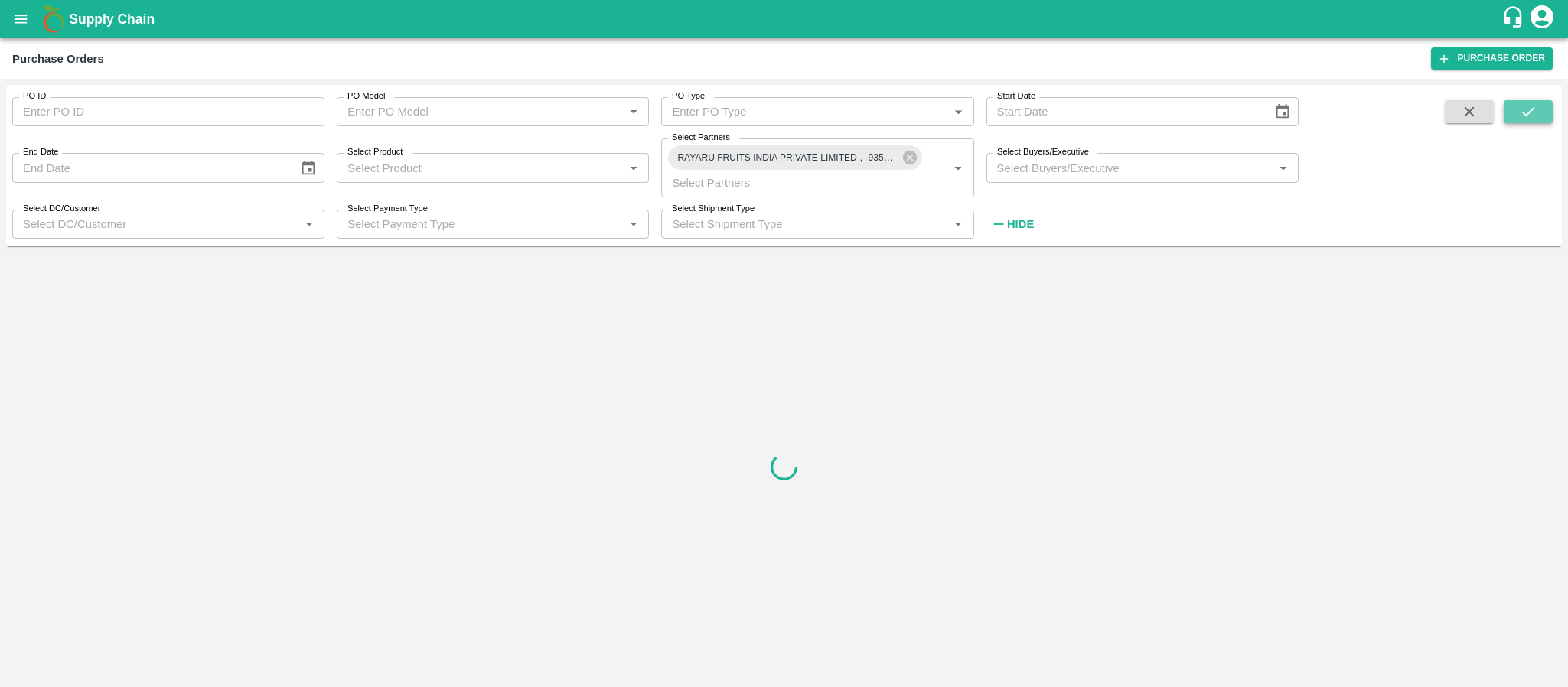
click at [1543, 107] on button "submit" at bounding box center [1528, 112] width 49 height 23
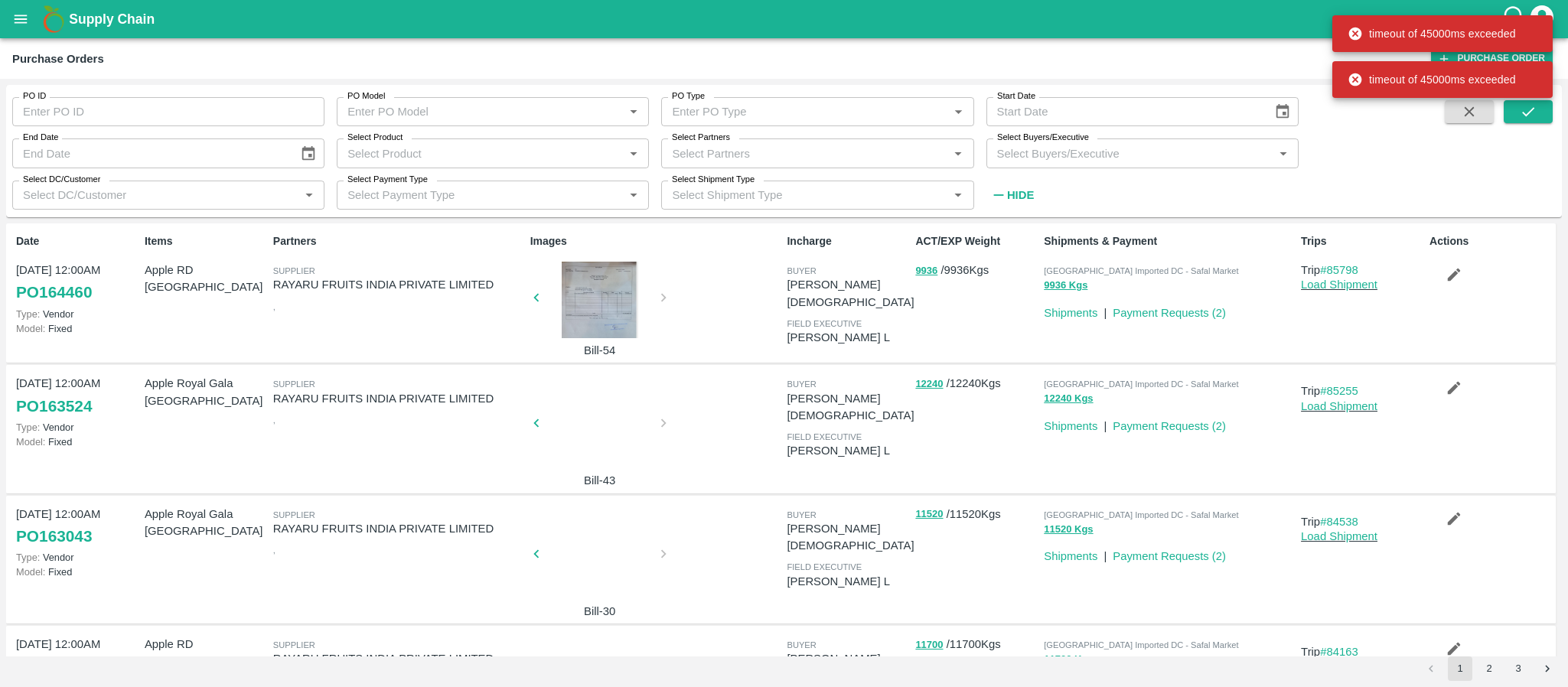
click at [1347, 31] on div "timeout of 45000ms exceeded" at bounding box center [1443, 34] width 220 height 37
click at [1357, 34] on icon at bounding box center [1355, 33] width 13 height 13
click at [1259, 182] on div "PO ID PO ID PO Model PO Model   * PO Type PO Type   * Start Date Start Date End…" at bounding box center [650, 147] width 1299 height 125
click at [617, 296] on div at bounding box center [600, 300] width 115 height 77
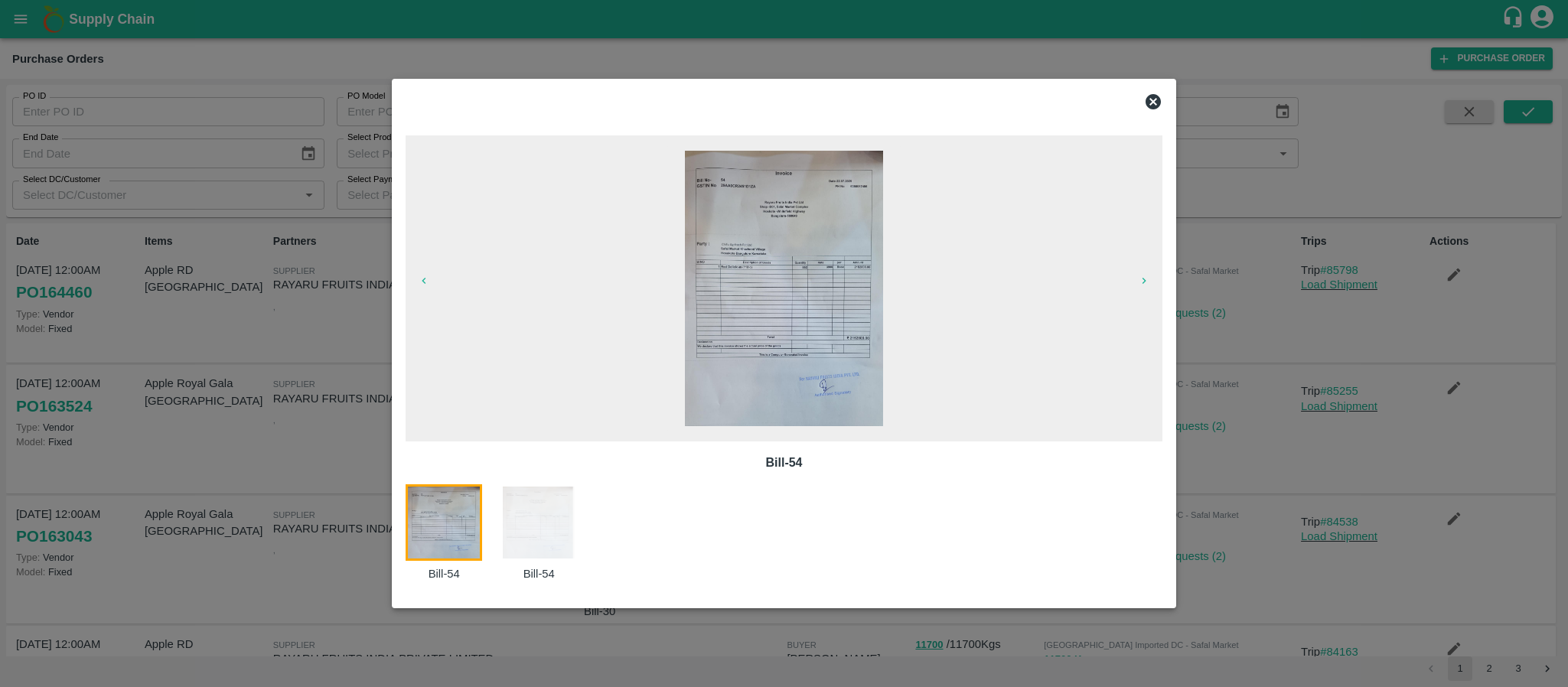
click at [1162, 94] on icon at bounding box center [1153, 101] width 18 height 18
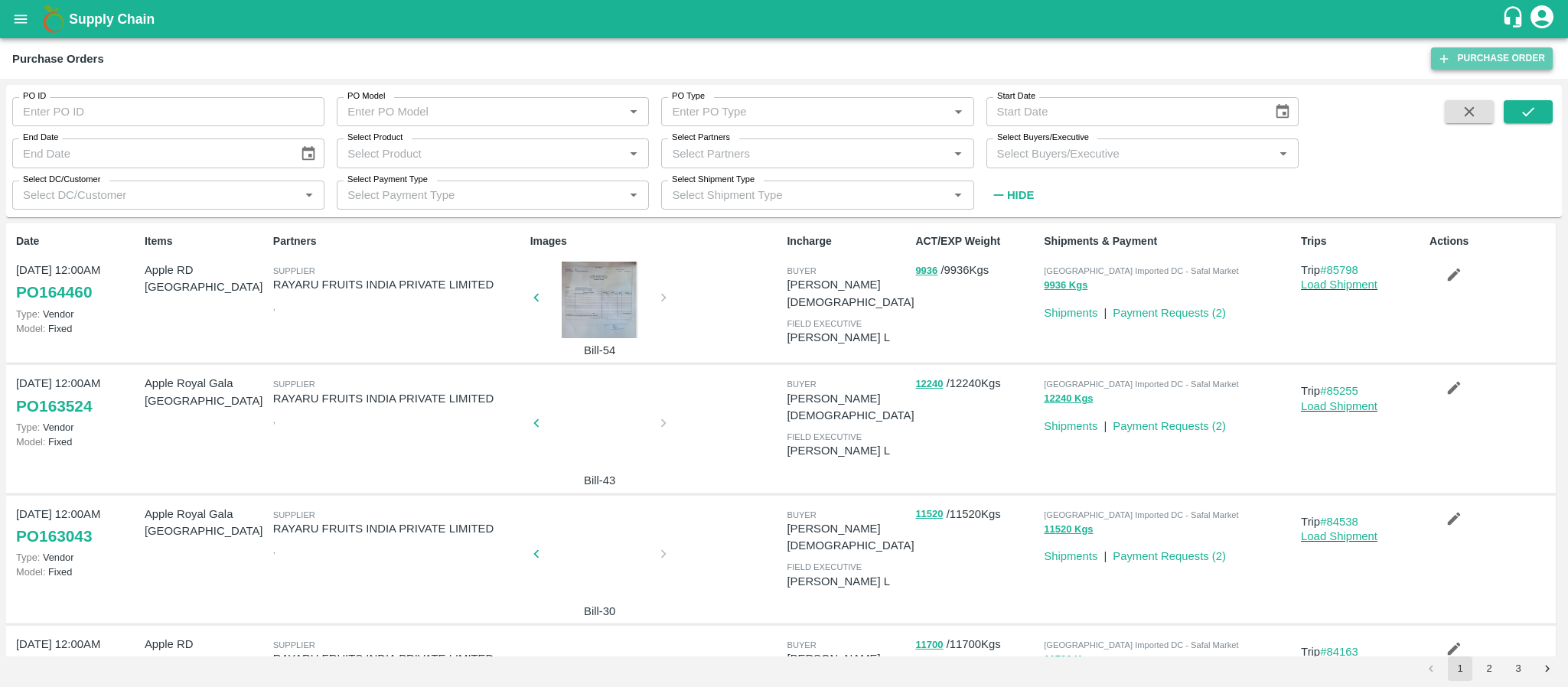
click at [1490, 57] on link "Purchase Order" at bounding box center [1491, 58] width 121 height 22
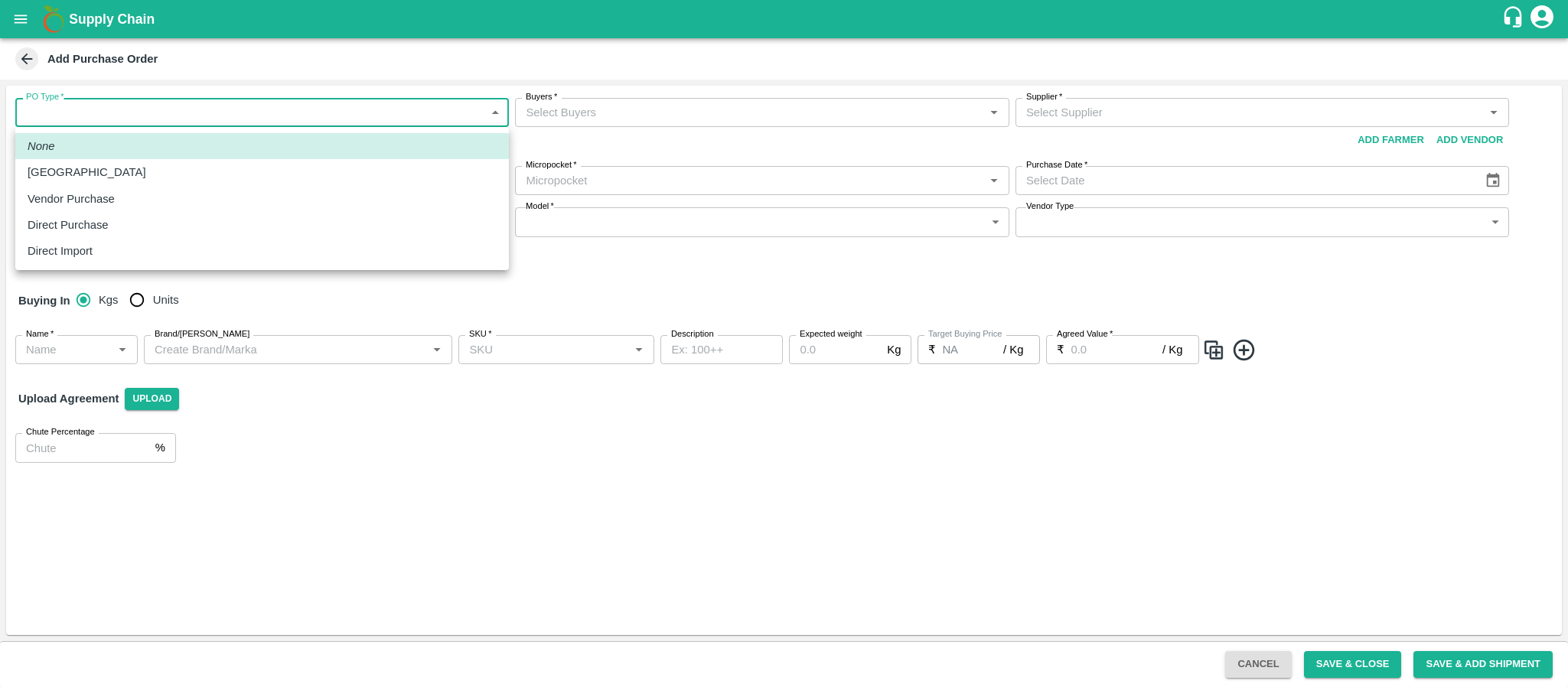
click at [308, 107] on body "Supply Chain Add Purchase Order PO Type   * ​ PO Type Buyers   * Buyers   * Sup…" at bounding box center [784, 344] width 1568 height 687
click at [308, 107] on div at bounding box center [784, 344] width 1568 height 687
click at [649, 129] on div at bounding box center [784, 344] width 1568 height 687
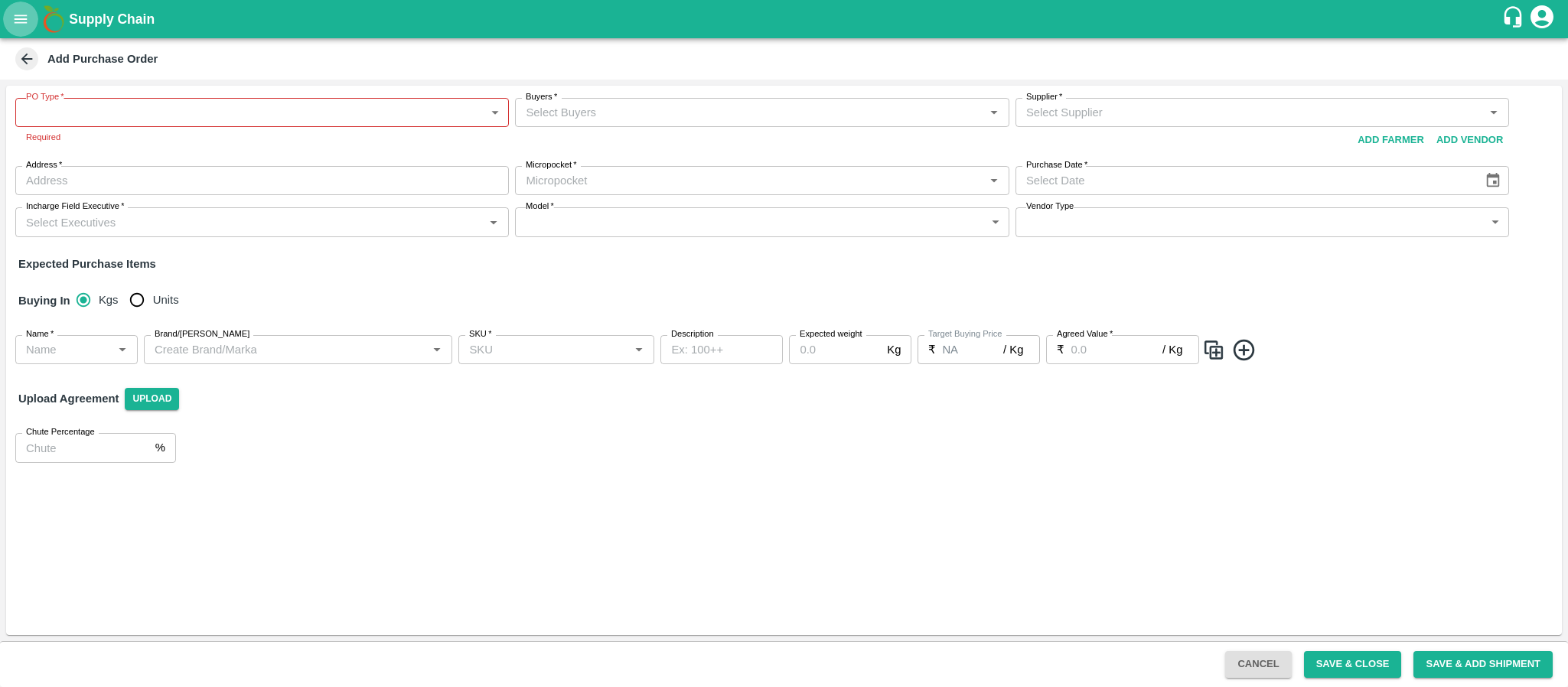
click at [20, 9] on button "open drawer" at bounding box center [20, 19] width 35 height 35
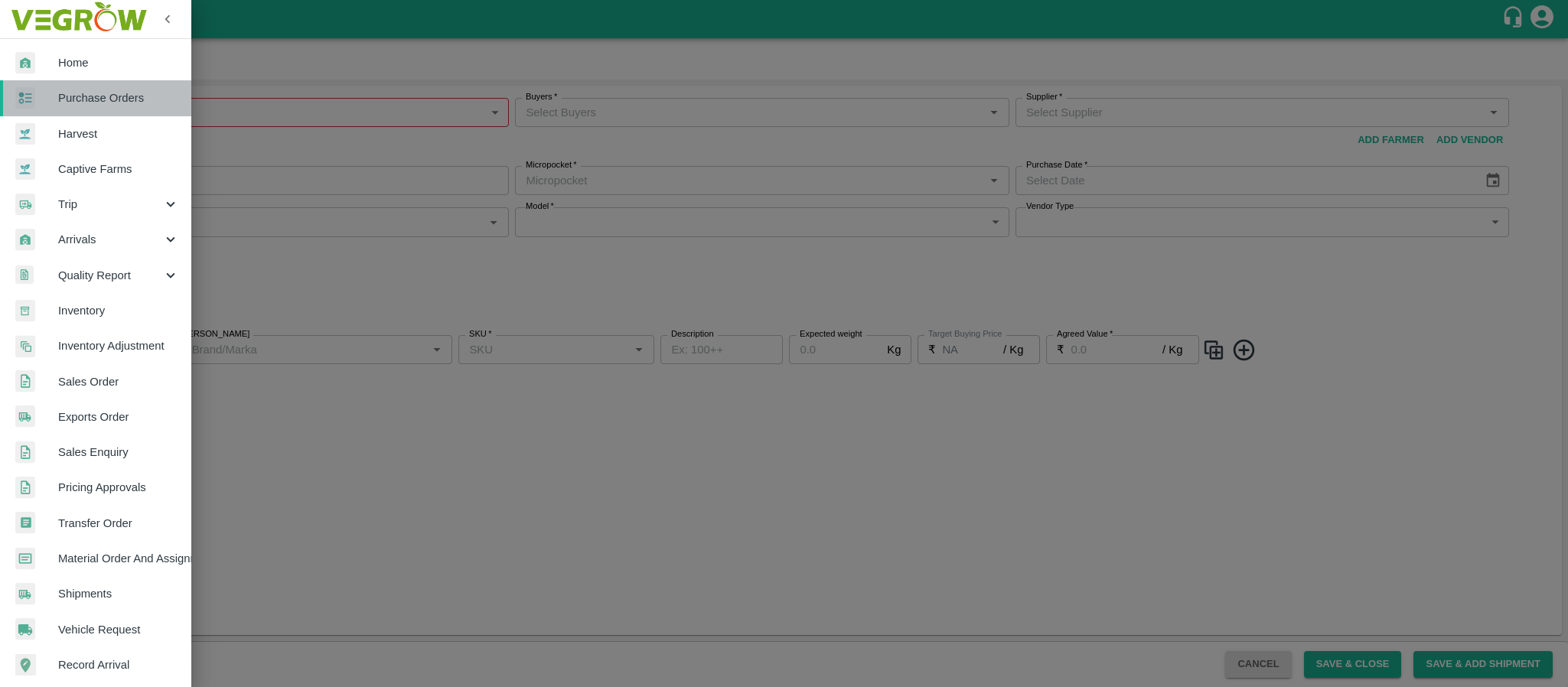
click at [101, 89] on span "Purchase Orders" at bounding box center [118, 97] width 121 height 16
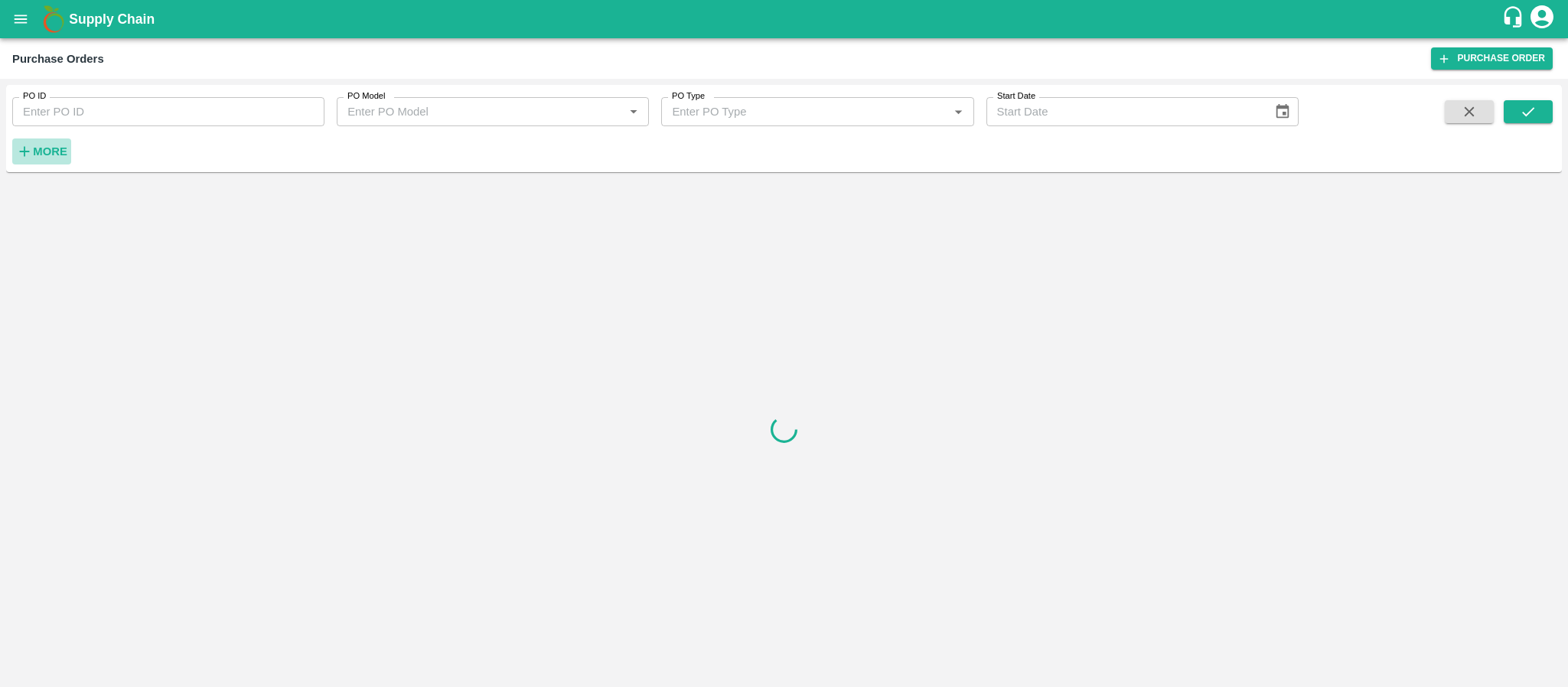
click at [47, 146] on strong "More" at bounding box center [50, 151] width 34 height 13
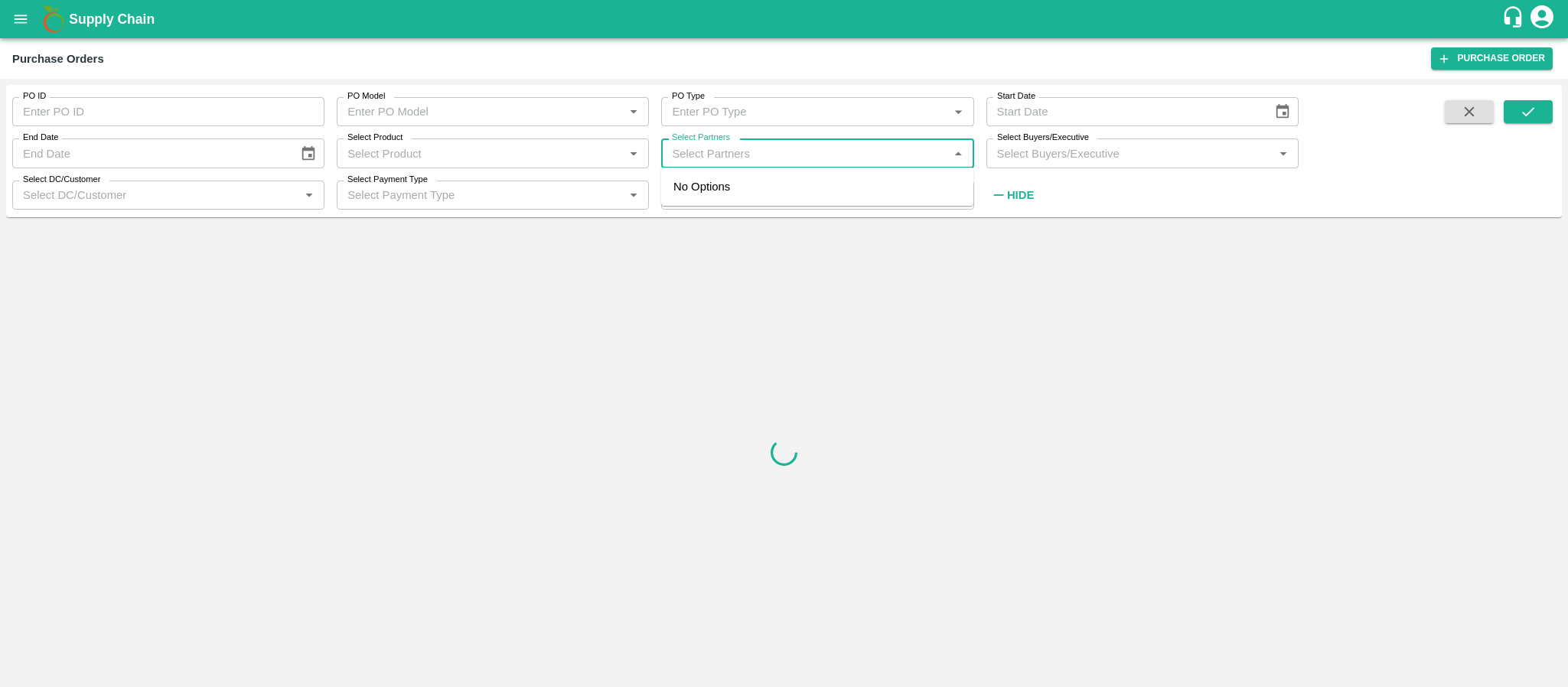
click at [737, 146] on input "Select Partners" at bounding box center [805, 152] width 278 height 19
type input "mr fruits"
click at [701, 188] on input "checkbox" at bounding box center [695, 204] width 31 height 31
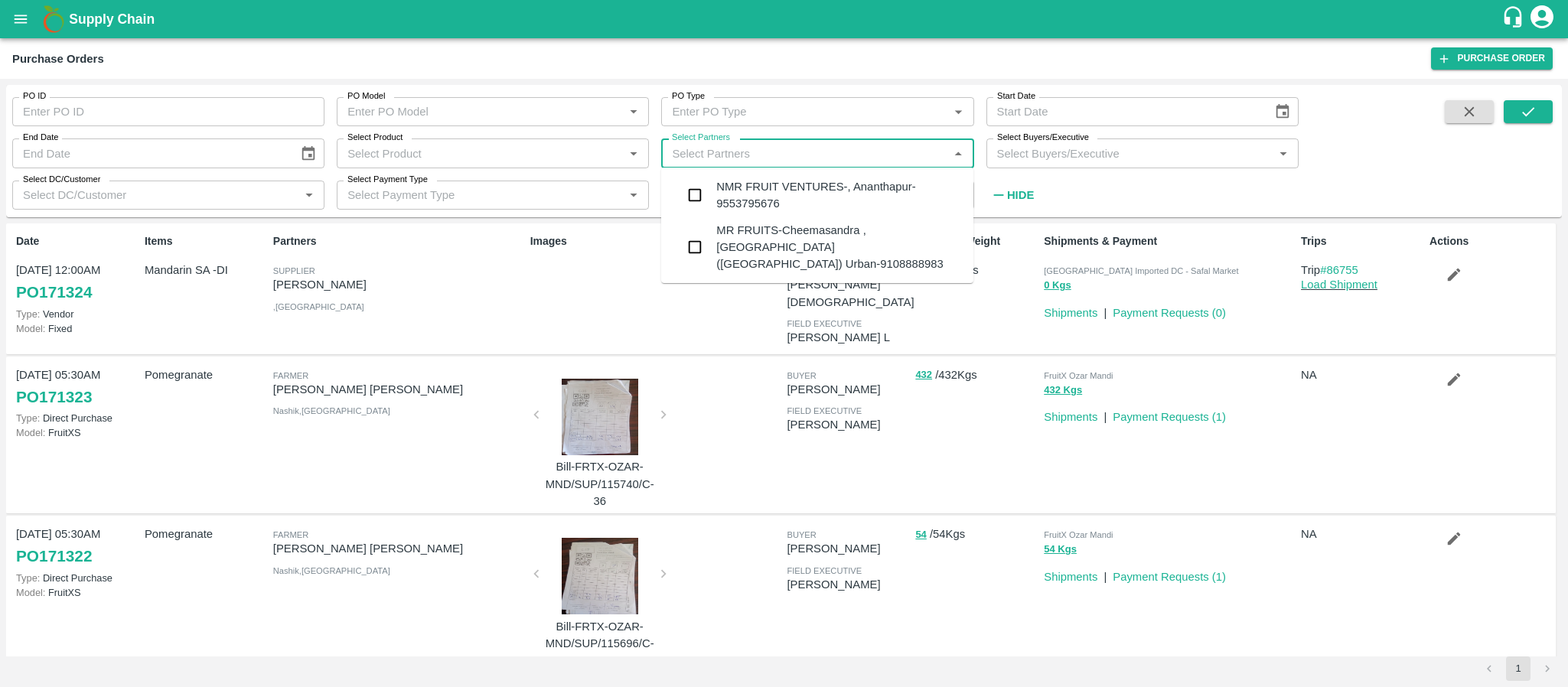
click at [892, 146] on input "Select Partners" at bounding box center [805, 152] width 278 height 19
click at [822, 240] on div "MR FRUITS-Cheemasandra , Bengaluru (Bangalore) Urban-9108888983" at bounding box center [839, 247] width 245 height 51
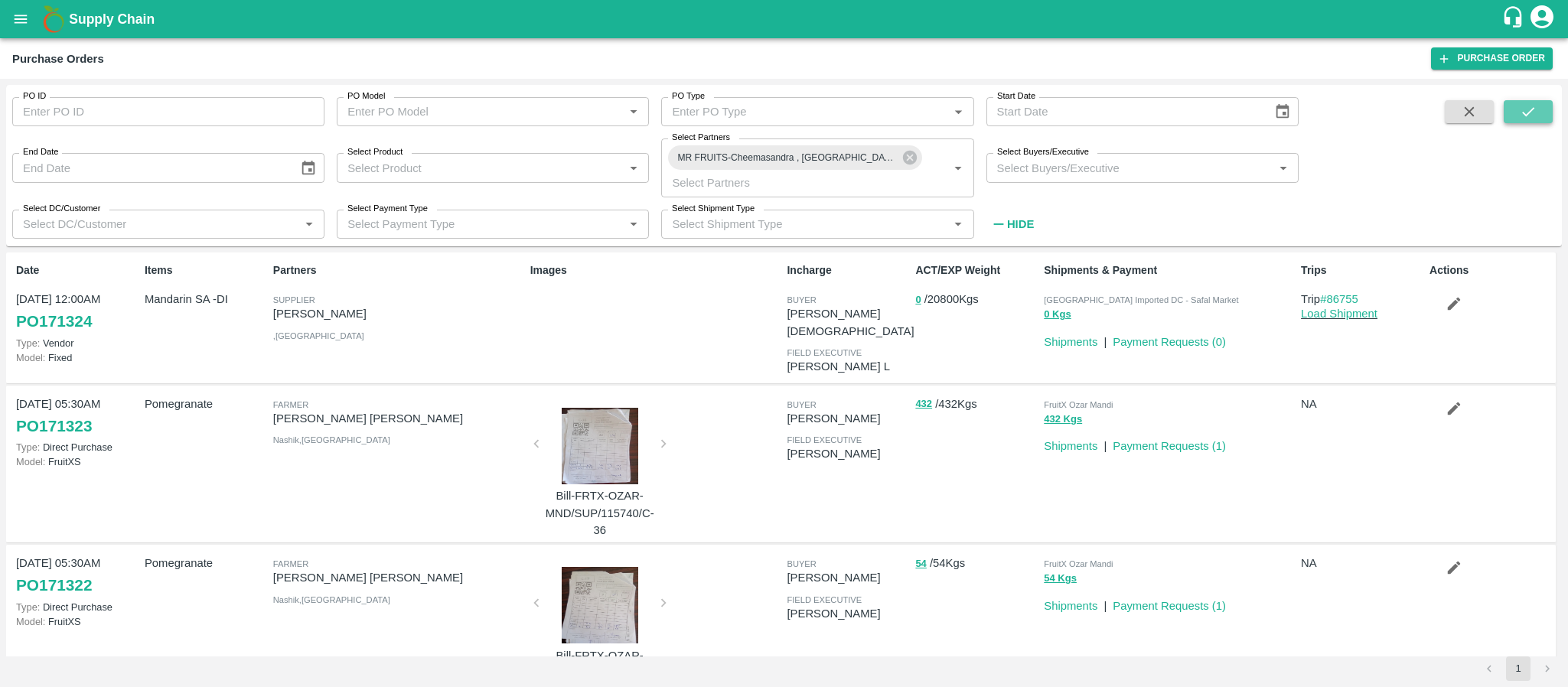
click at [1529, 107] on icon "submit" at bounding box center [1528, 111] width 17 height 16
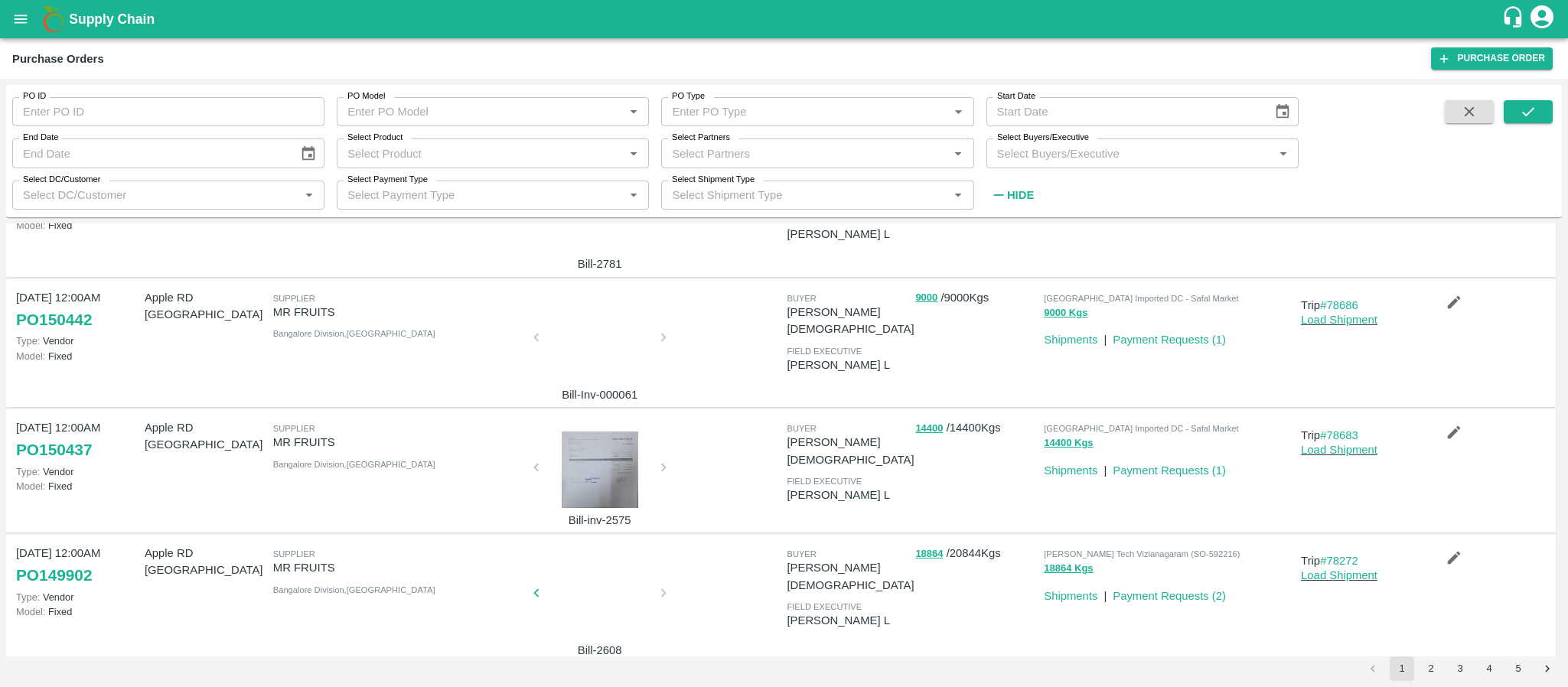
scroll to position [902, 0]
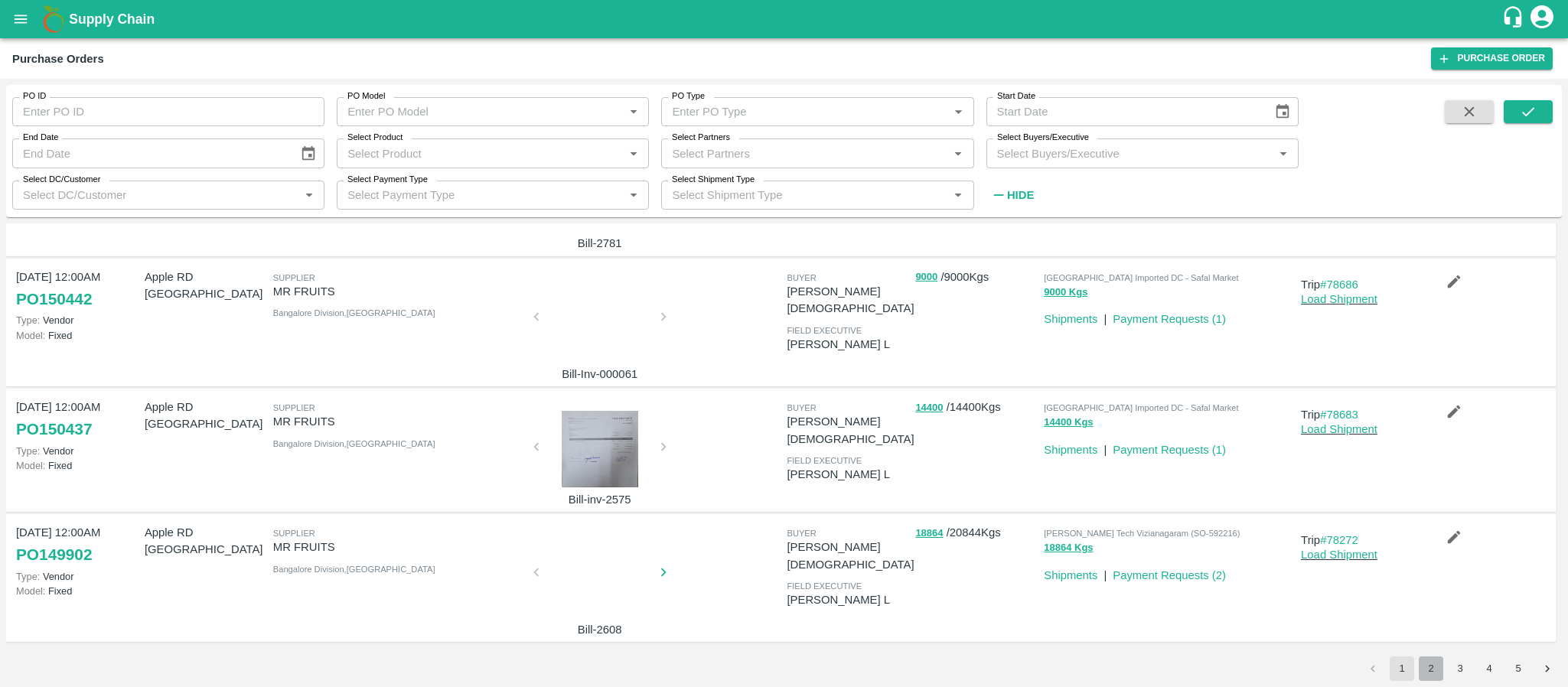
click at [1427, 669] on button "2" at bounding box center [1431, 668] width 24 height 24
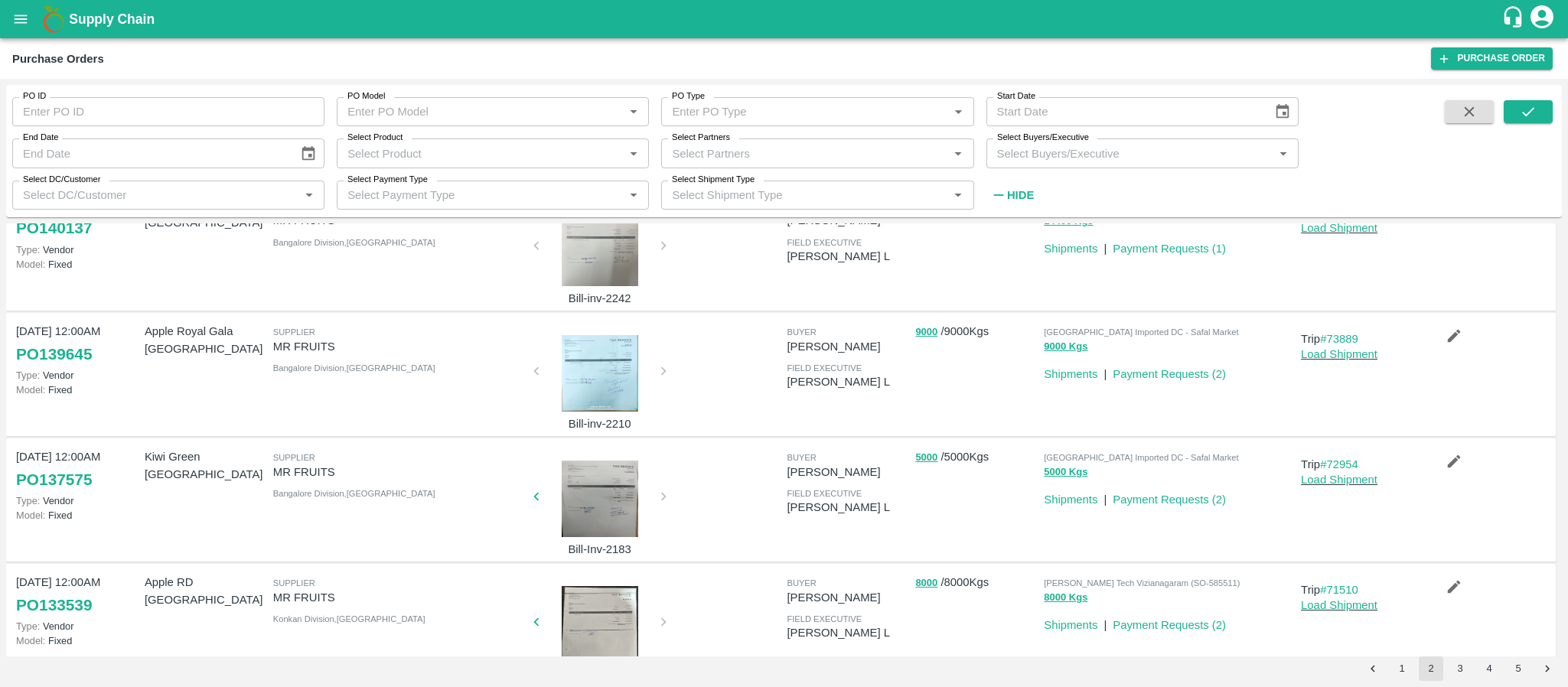
scroll to position [864, 0]
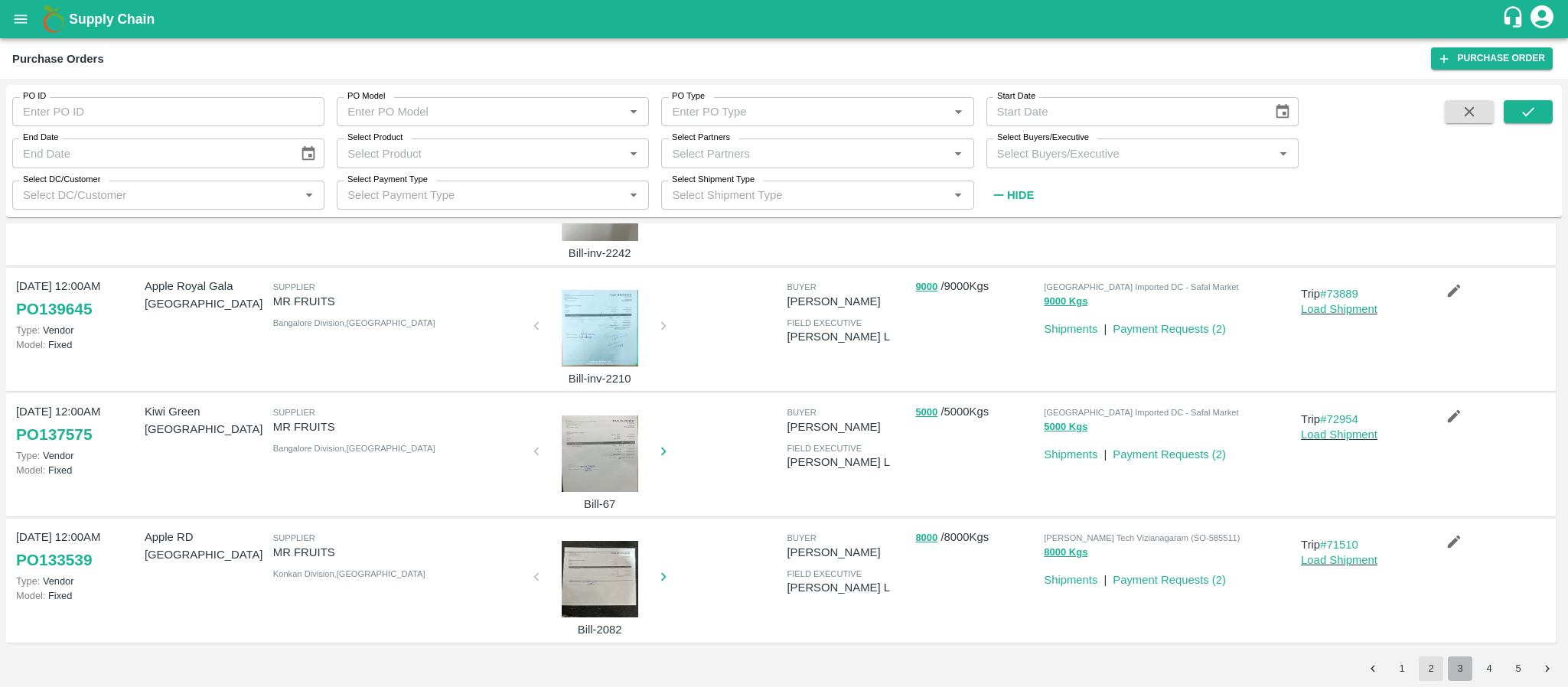
click at [1461, 659] on button "3" at bounding box center [1460, 668] width 24 height 24
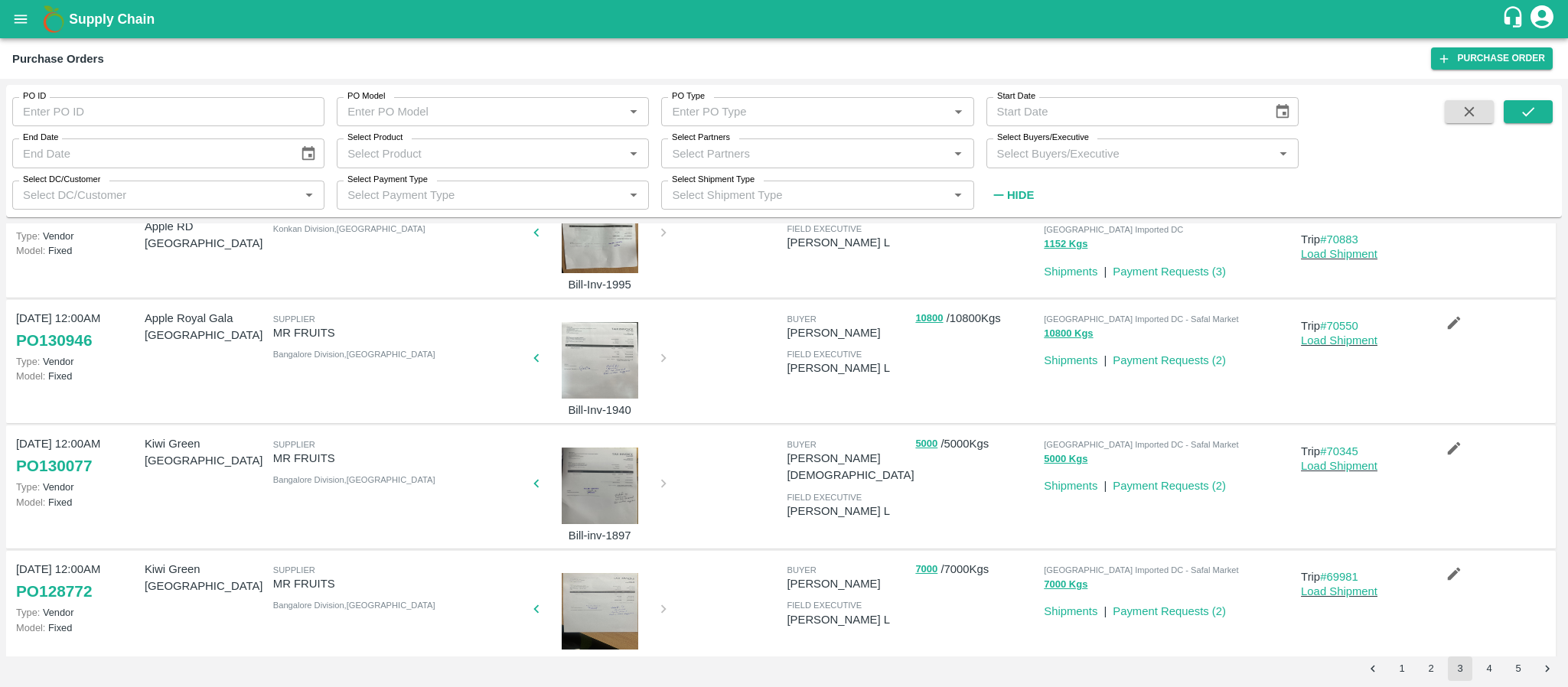
scroll to position [0, 0]
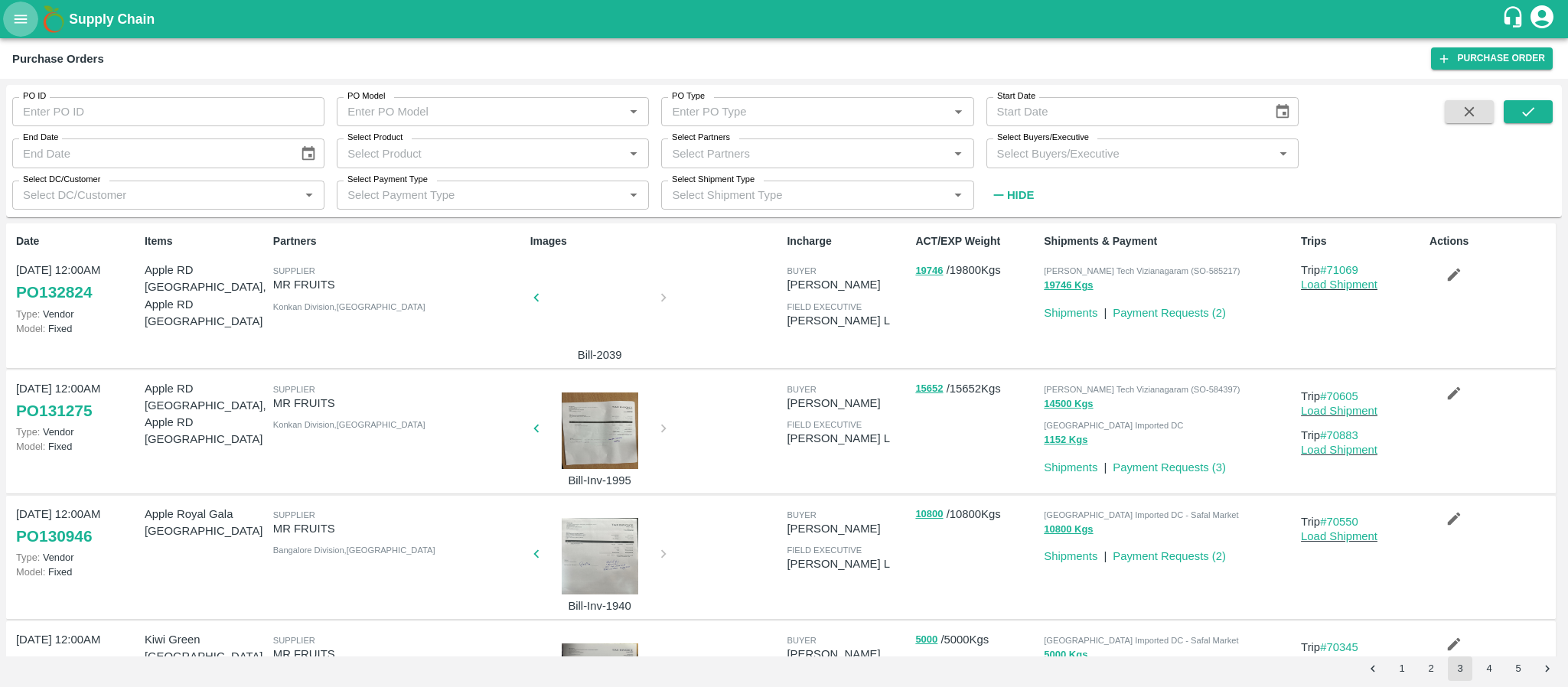
click at [18, 14] on icon "open drawer" at bounding box center [20, 18] width 17 height 16
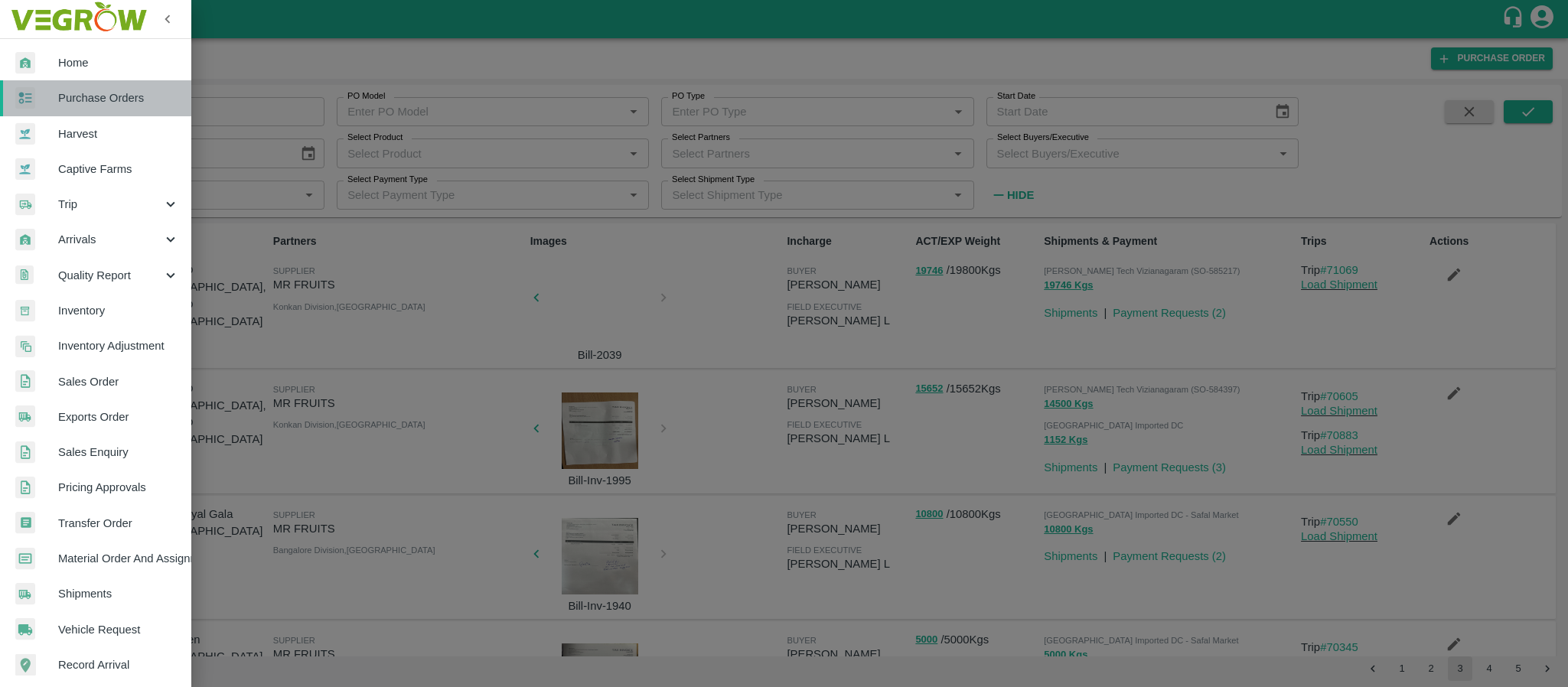
click at [103, 97] on span "Purchase Orders" at bounding box center [118, 97] width 121 height 16
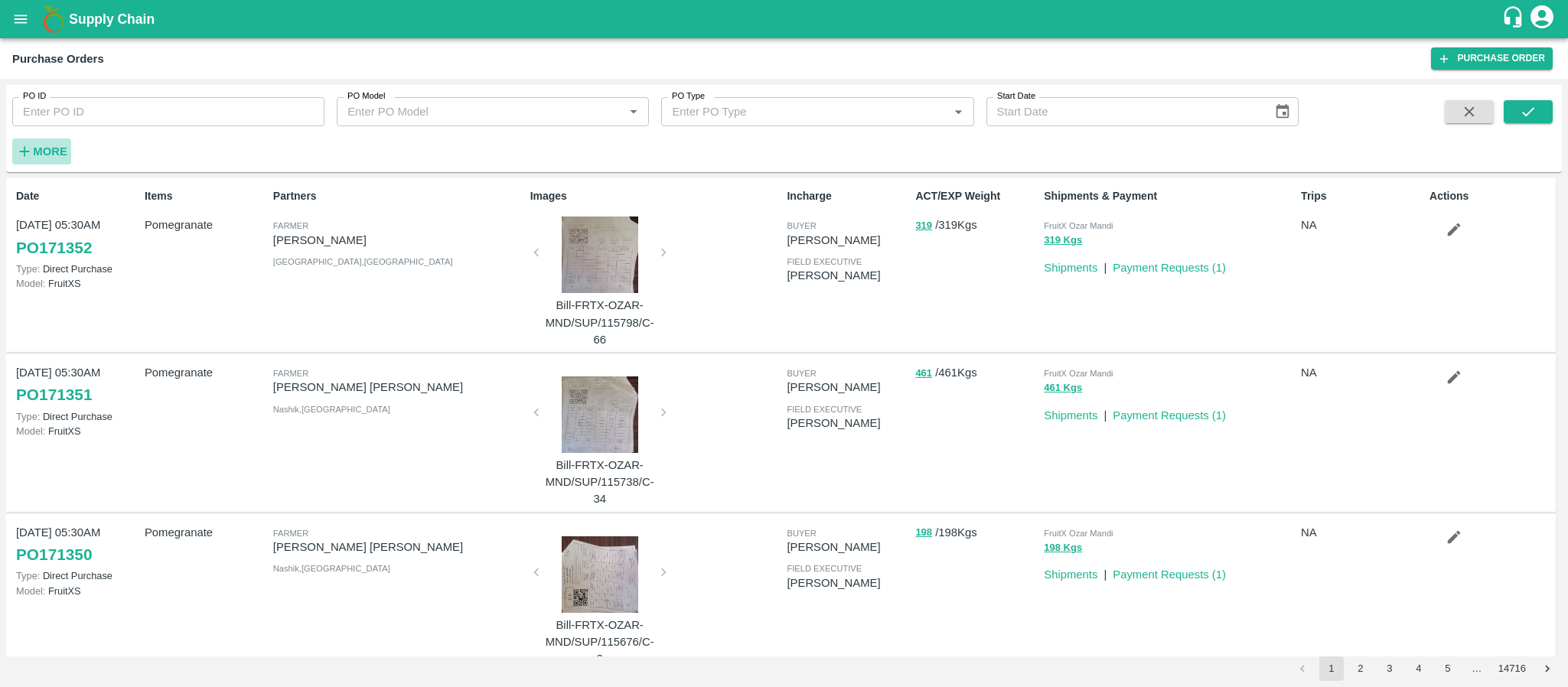
click at [46, 143] on h6 "More" at bounding box center [50, 151] width 34 height 19
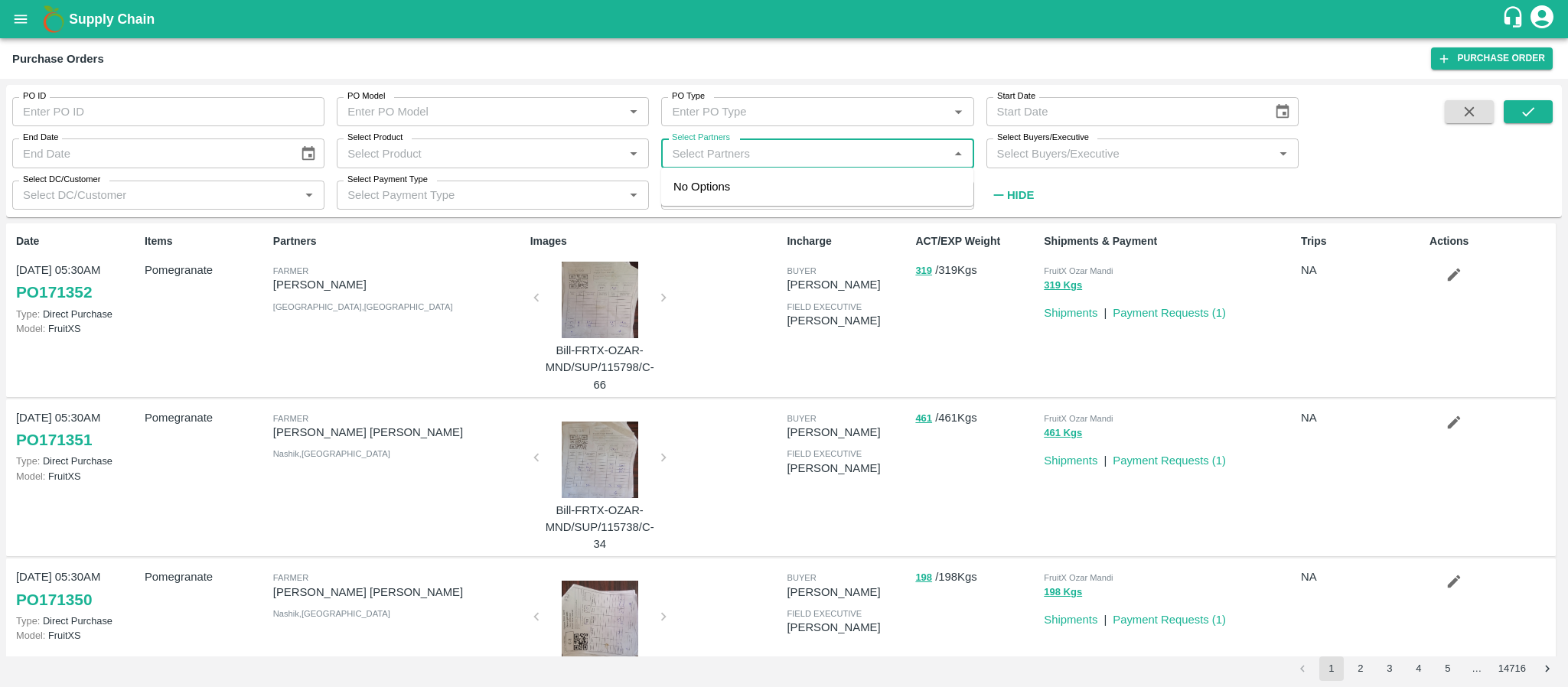
click at [689, 157] on input "Select Partners" at bounding box center [805, 152] width 278 height 19
type input "rayaru"
click at [701, 197] on input "checkbox" at bounding box center [695, 195] width 31 height 31
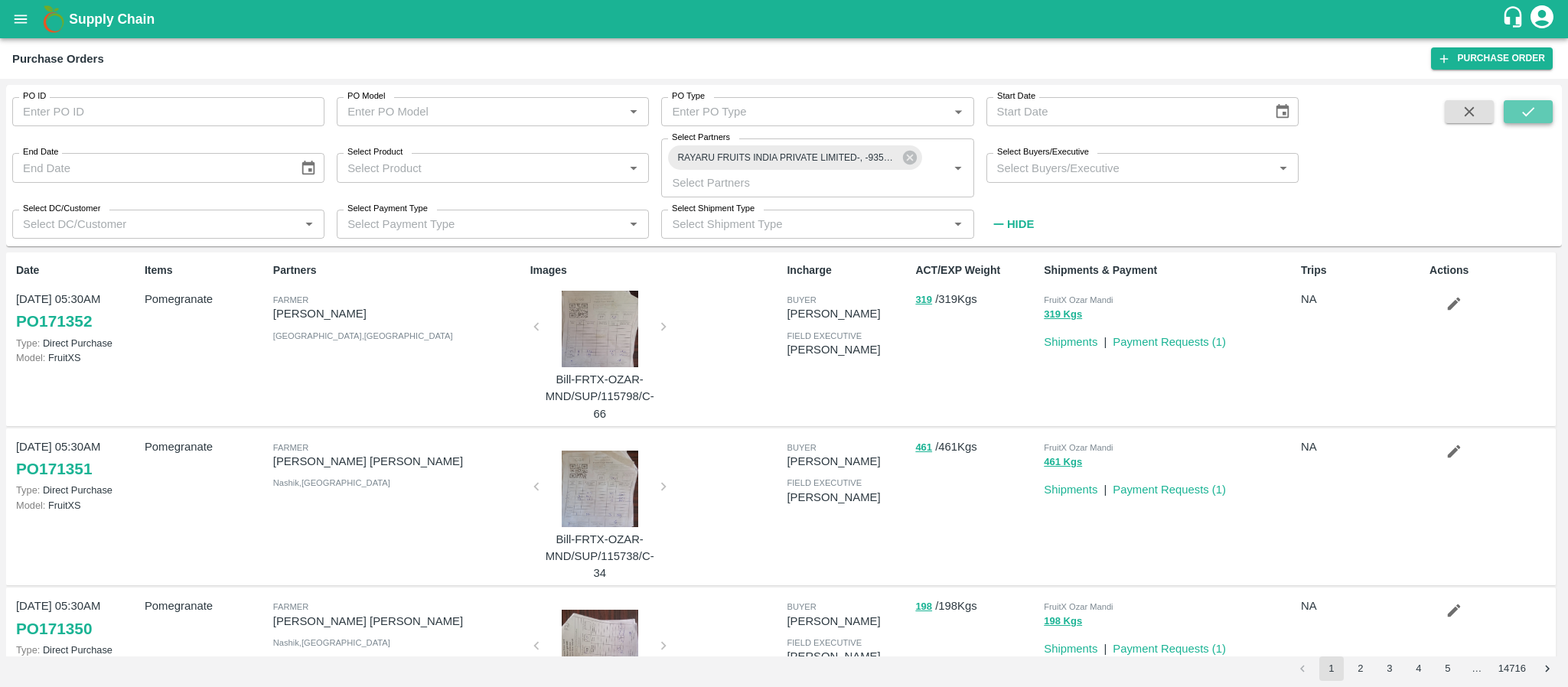
click at [1530, 119] on icon "submit" at bounding box center [1528, 111] width 17 height 16
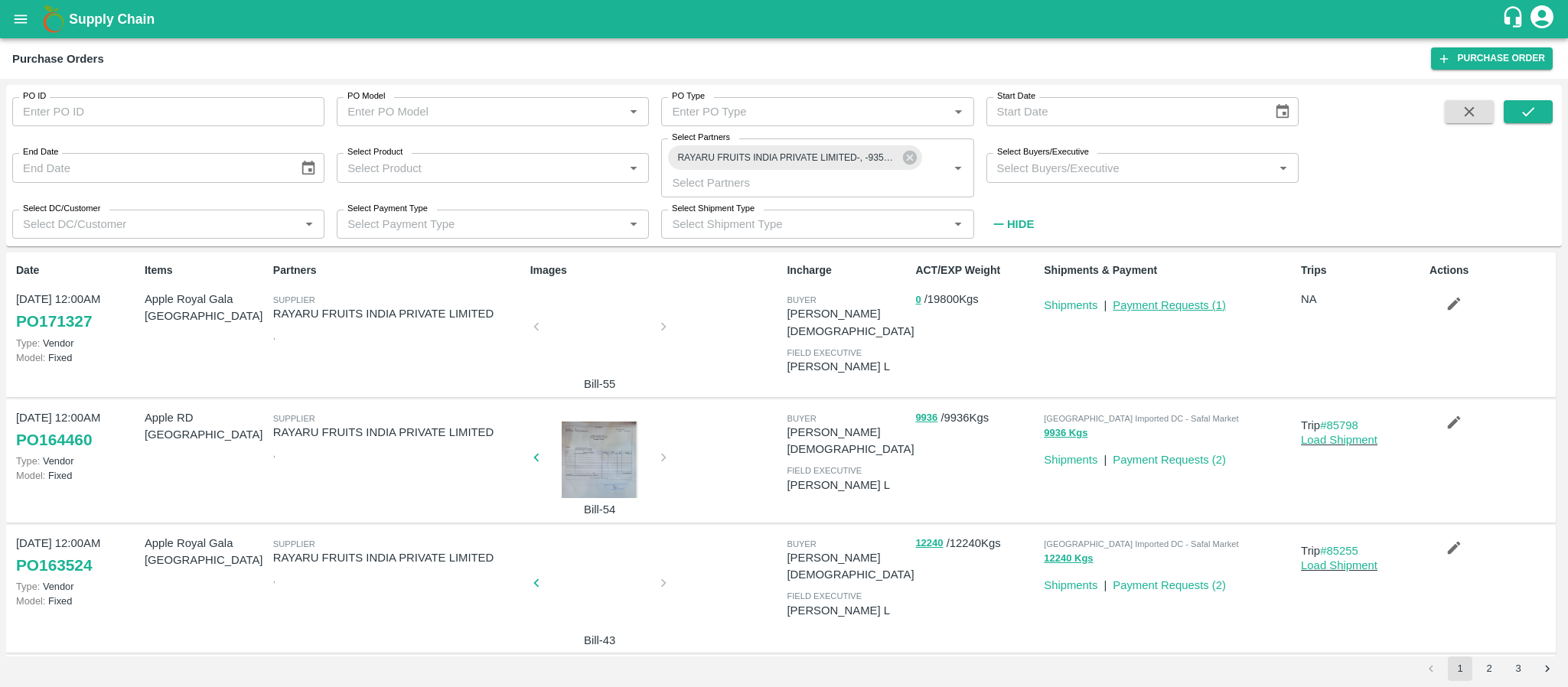
click at [1163, 308] on link "Payment Requests ( 1 )" at bounding box center [1169, 305] width 114 height 13
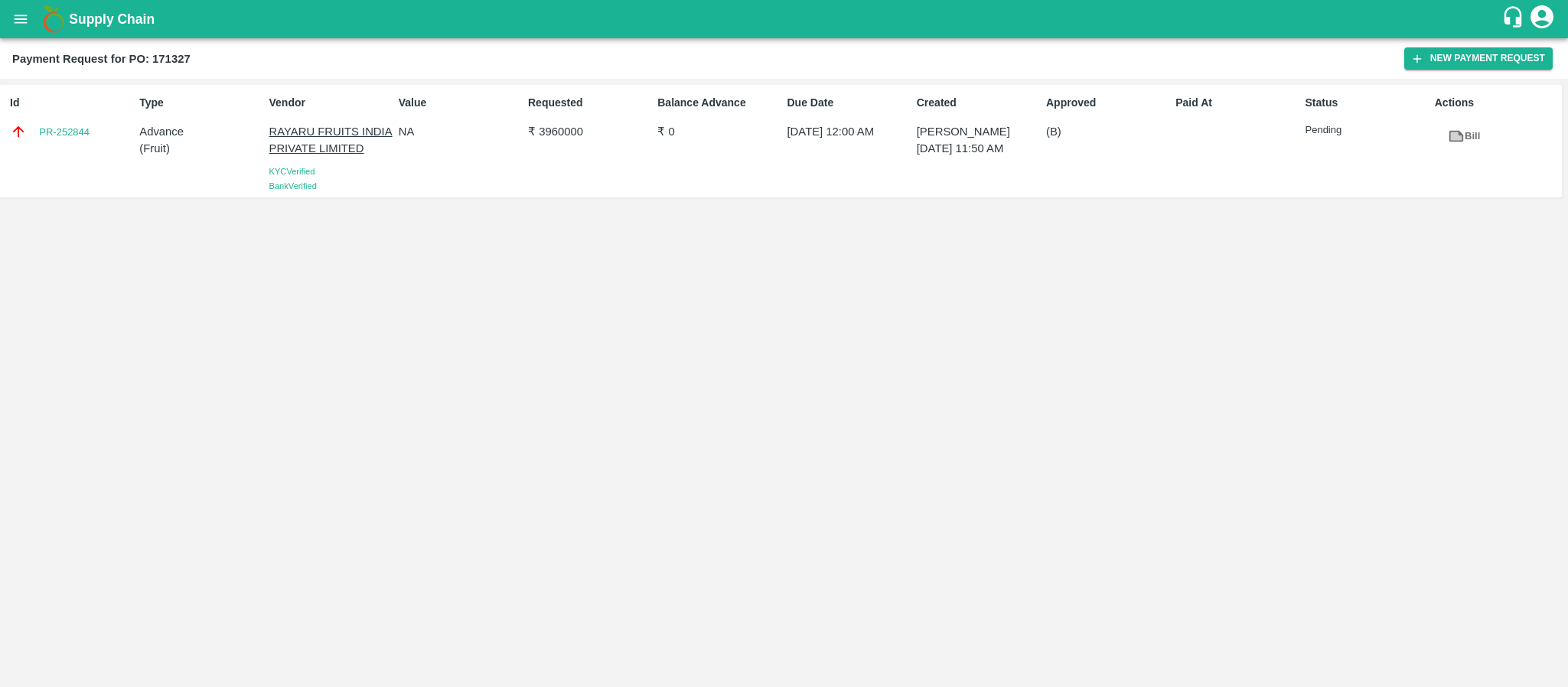
click at [1450, 491] on div "Id PR-252844 Type Advance ( Fruit ) Vendor RAYARU FRUITS INDIA PRIVATE LIMITED …" at bounding box center [784, 382] width 1568 height 608
drag, startPoint x: 150, startPoint y: 60, endPoint x: 195, endPoint y: 50, distance: 46.1
click at [195, 50] on div "Payment Request for PO: 171327" at bounding box center [709, 58] width 1392 height 19
